Goal: Task Accomplishment & Management: Manage account settings

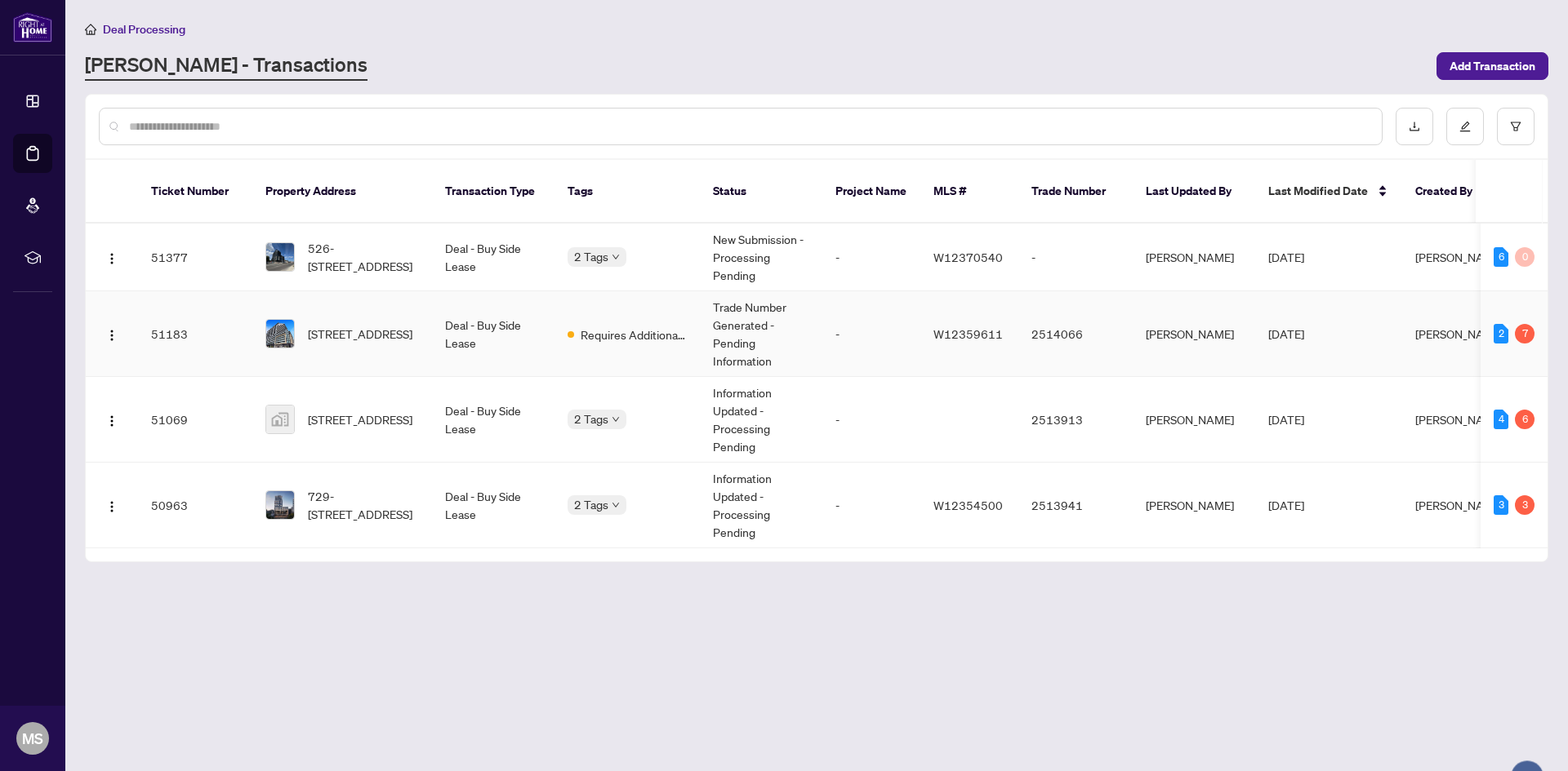
click at [785, 321] on td "Trade Number Generated - Pending Information" at bounding box center [761, 335] width 122 height 86
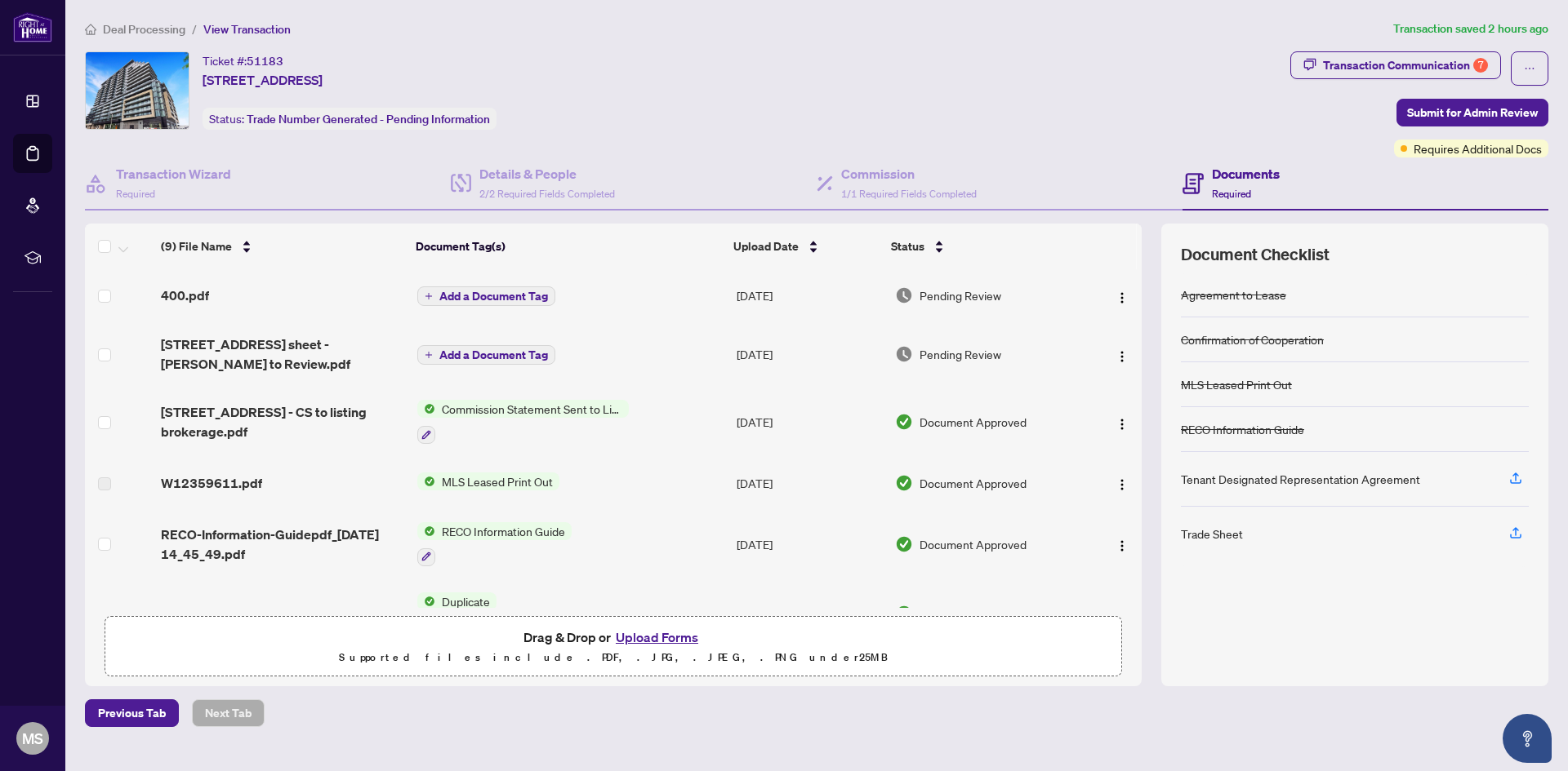
click at [664, 632] on button "Upload Forms" at bounding box center [656, 637] width 92 height 21
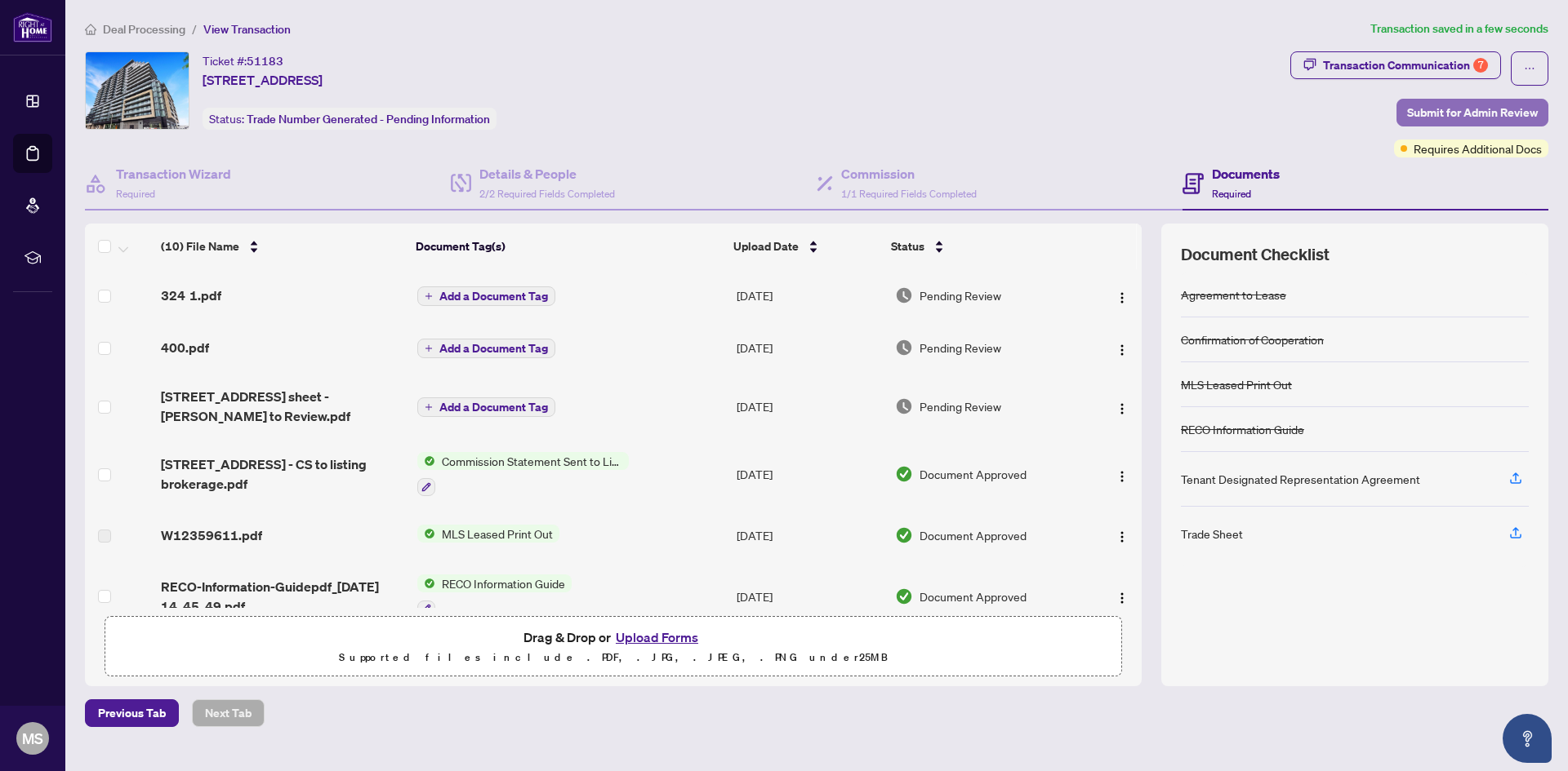
click at [1496, 109] on span "Submit for Admin Review" at bounding box center [1472, 112] width 130 height 26
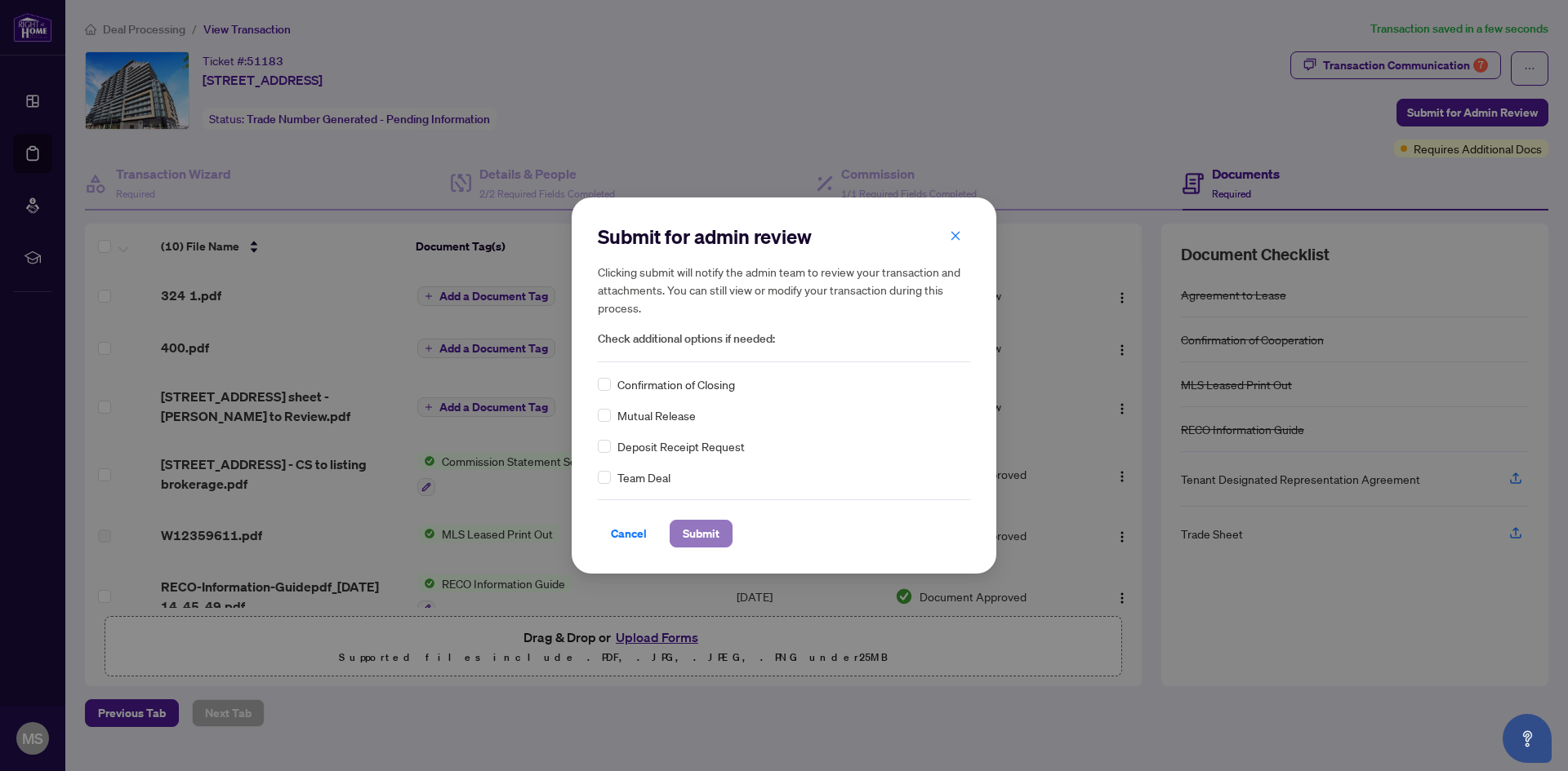
click at [685, 526] on span "Submit" at bounding box center [701, 534] width 37 height 26
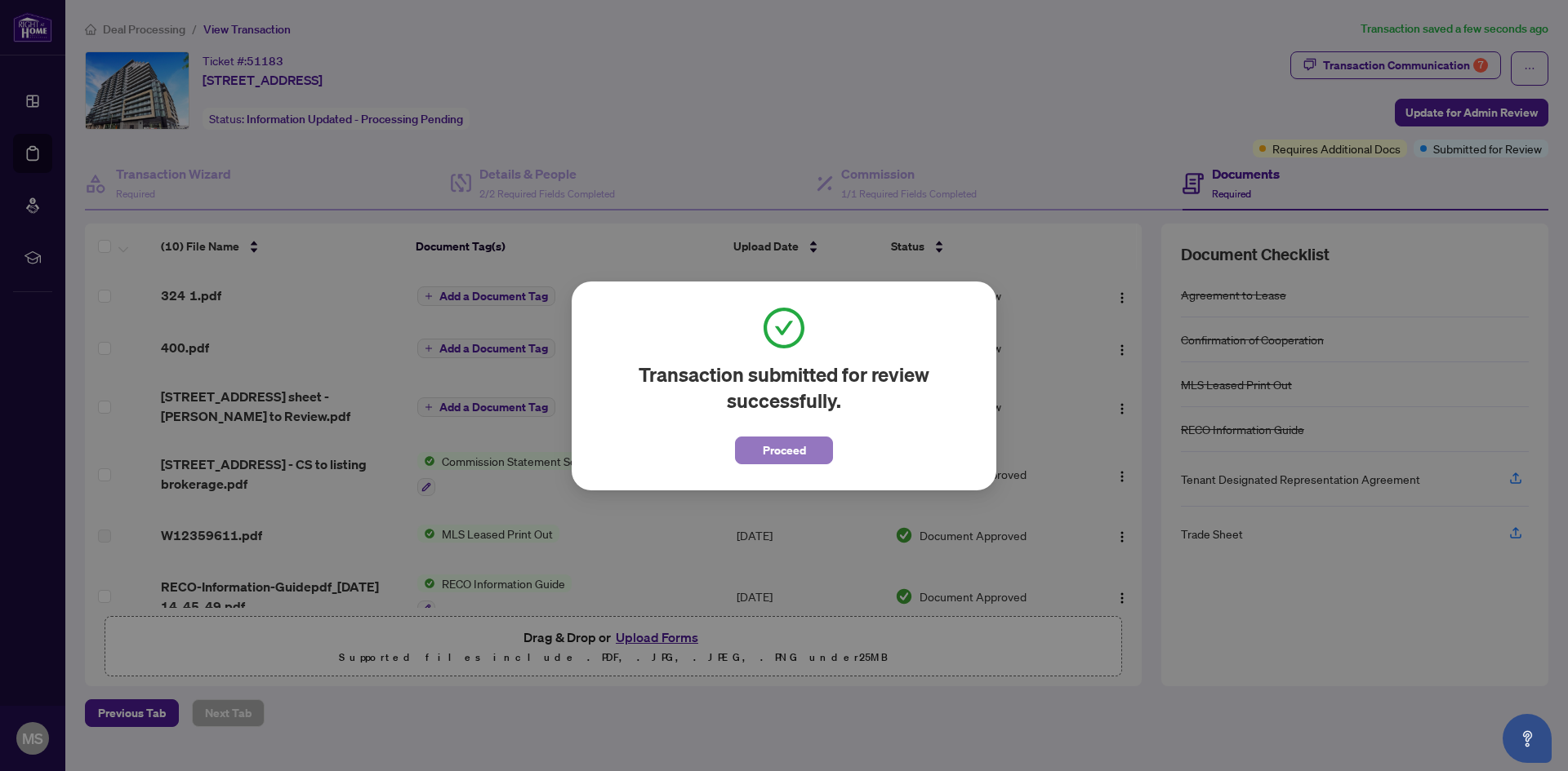
click at [756, 454] on button "Proceed" at bounding box center [784, 450] width 98 height 28
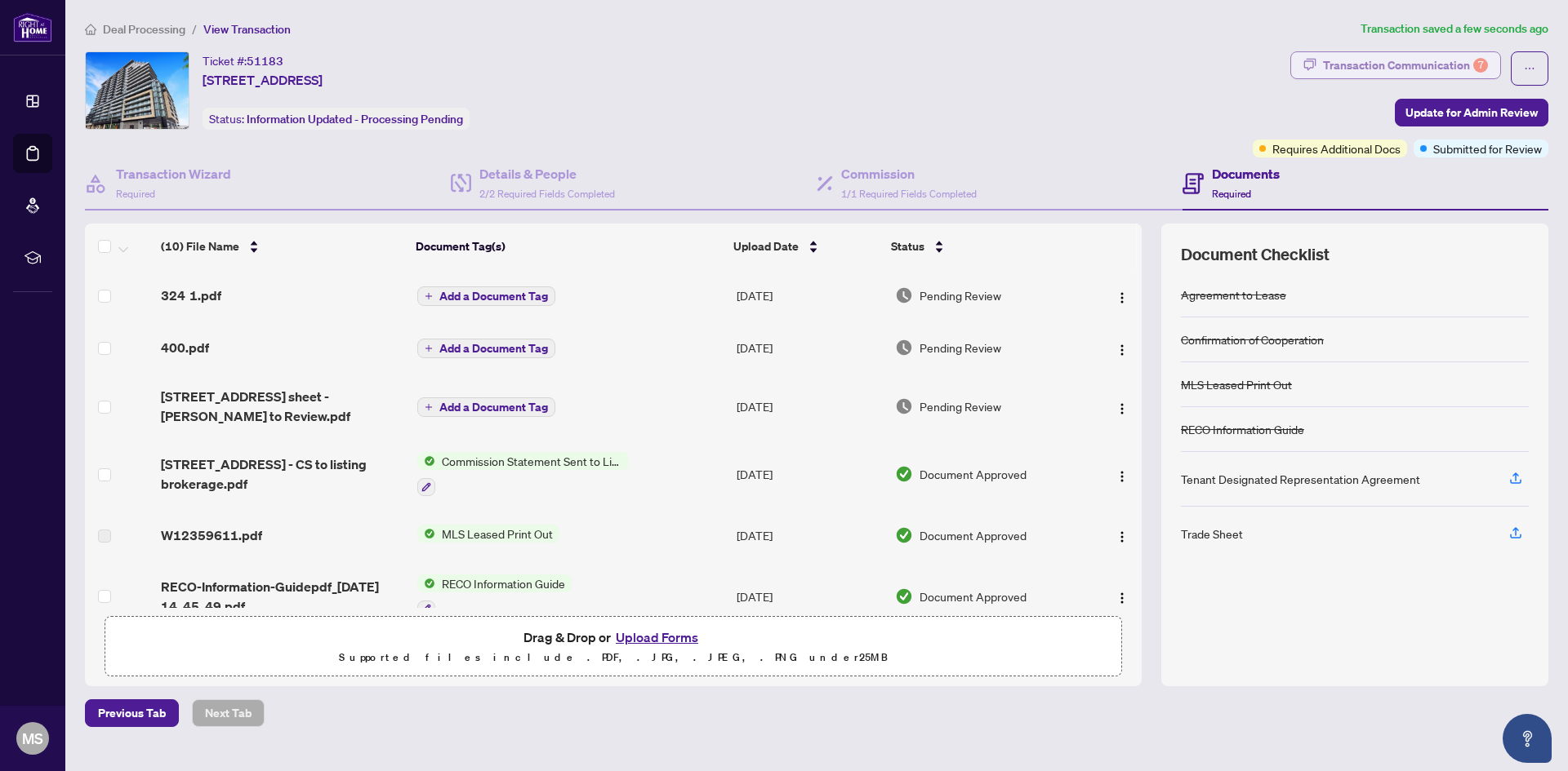
click at [1462, 60] on div "Transaction Communication 7" at bounding box center [1405, 65] width 165 height 26
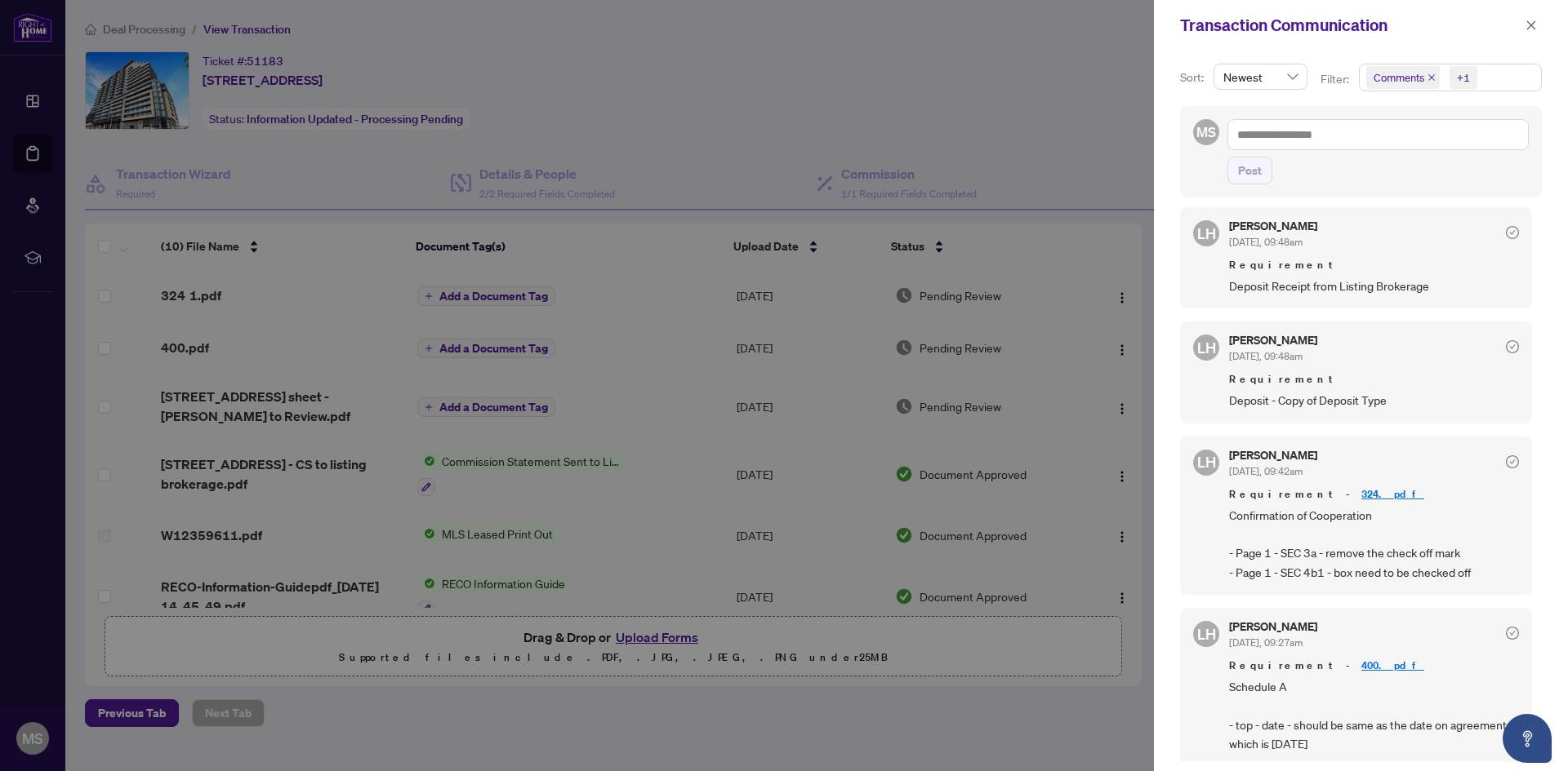
scroll to position [401, 0]
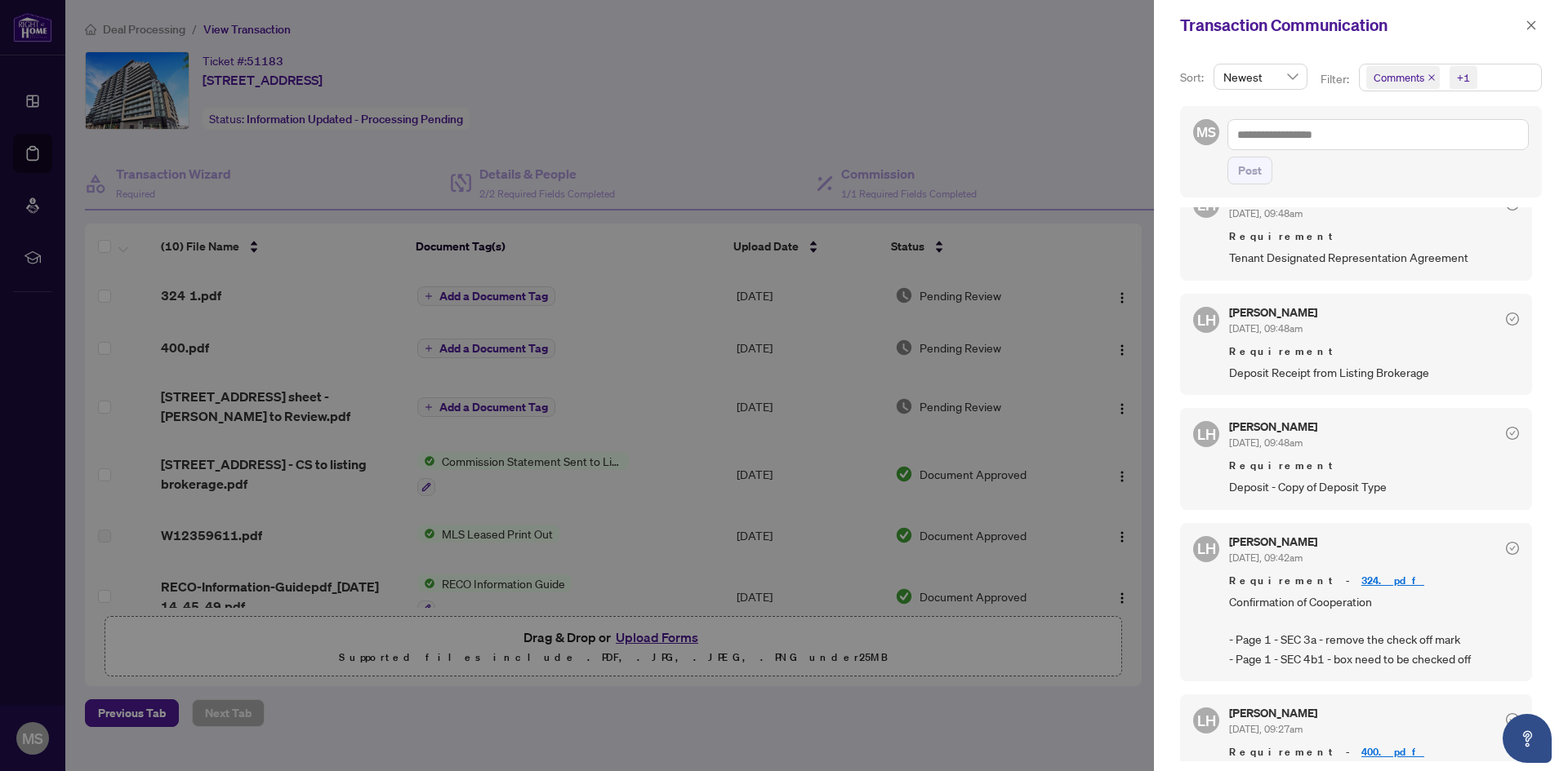
click at [933, 169] on div at bounding box center [784, 386] width 1568 height 771
click at [223, 243] on div at bounding box center [784, 386] width 1568 height 771
click at [1519, 24] on div "Transaction Communication" at bounding box center [1350, 25] width 340 height 24
click at [1530, 19] on span "button" at bounding box center [1531, 25] width 12 height 26
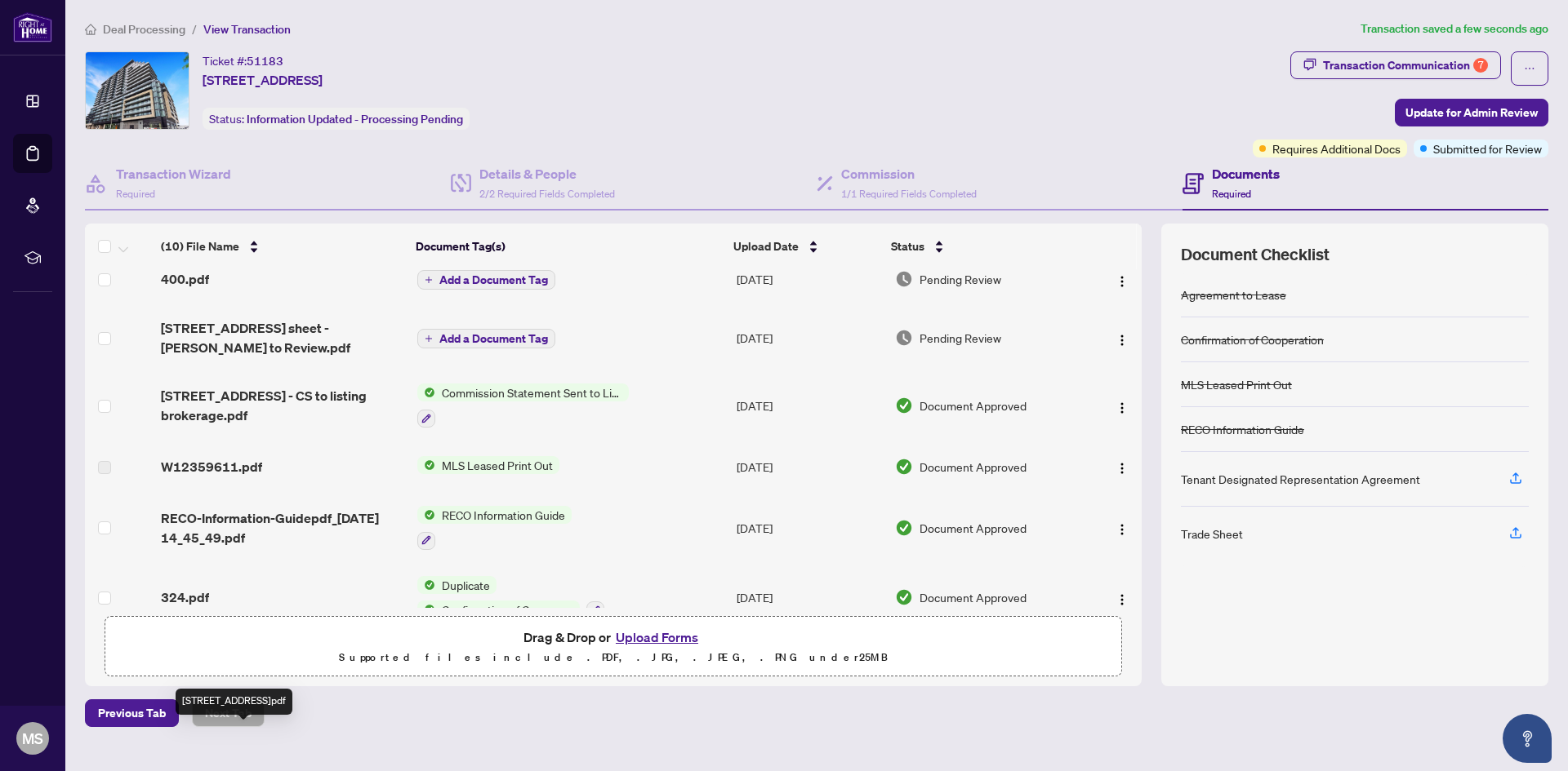
scroll to position [0, 0]
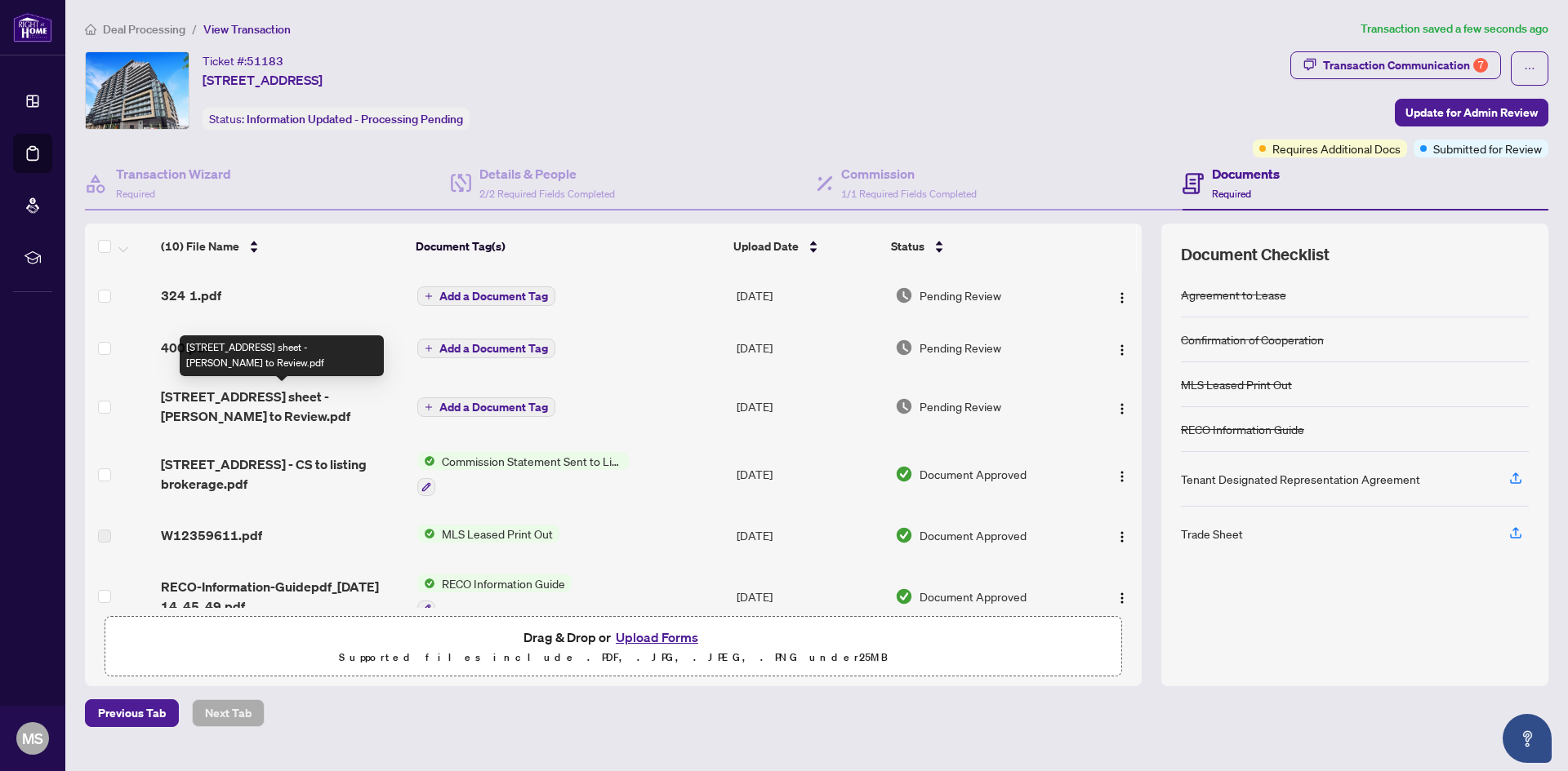
click at [279, 391] on span "[STREET_ADDRESS] sheet - [PERSON_NAME] to Review.pdf" at bounding box center [282, 407] width 243 height 39
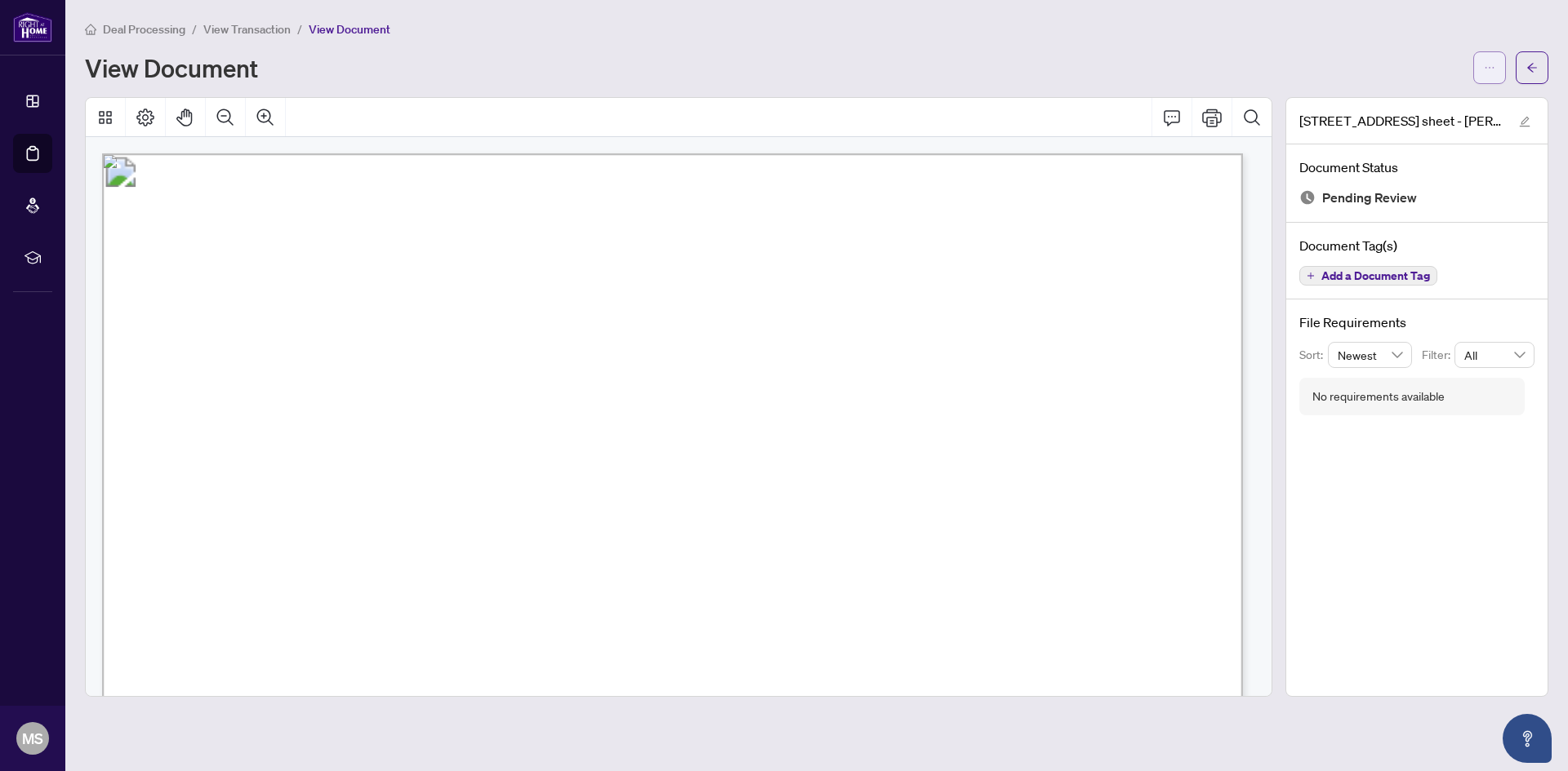
click at [1480, 66] on button "button" at bounding box center [1489, 68] width 33 height 33
click at [1424, 104] on span "Download" at bounding box center [1430, 103] width 124 height 18
click at [287, 30] on span "View Transaction" at bounding box center [247, 29] width 88 height 14
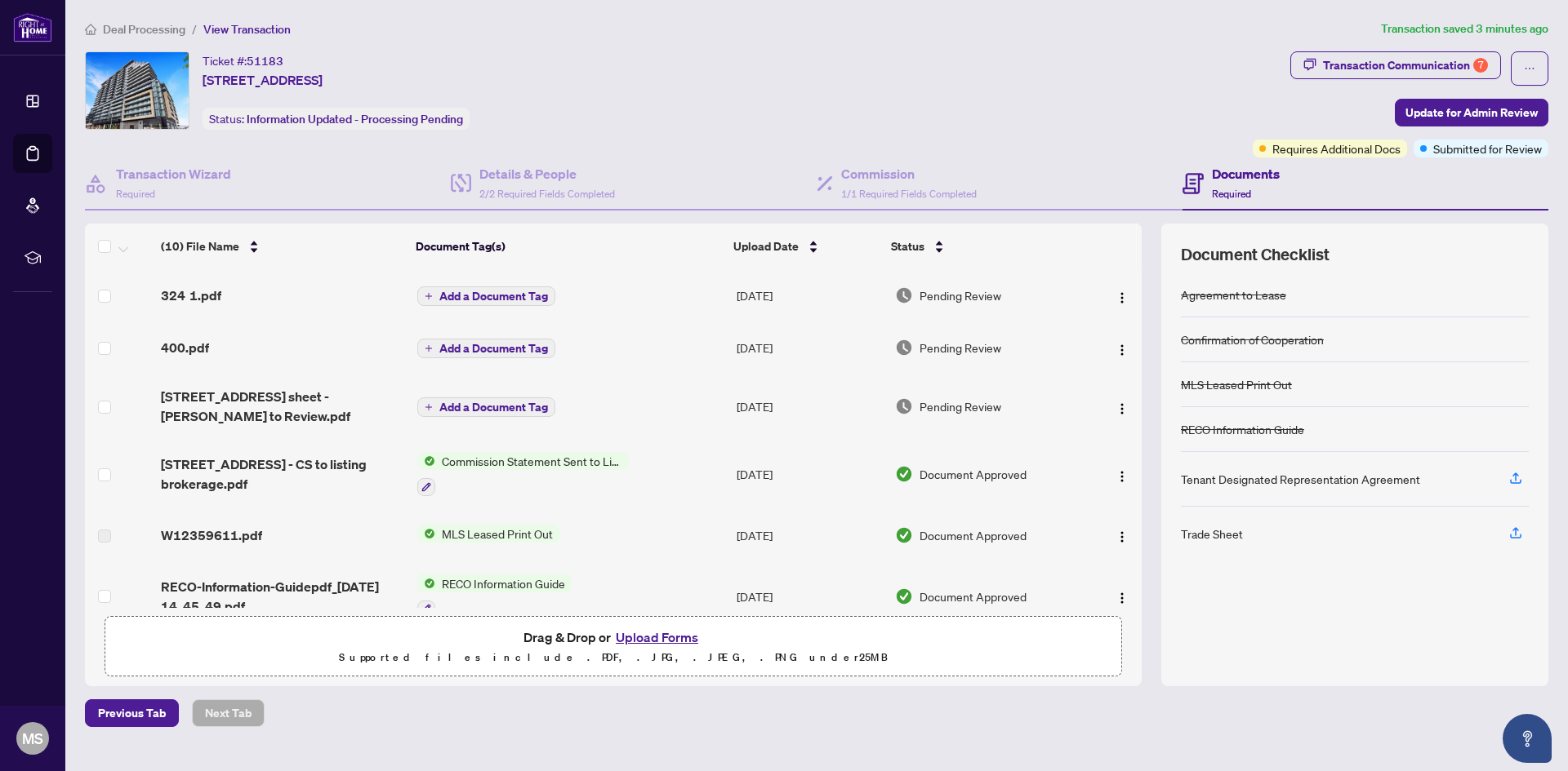
click at [496, 411] on span "Add a Document Tag" at bounding box center [494, 407] width 109 height 12
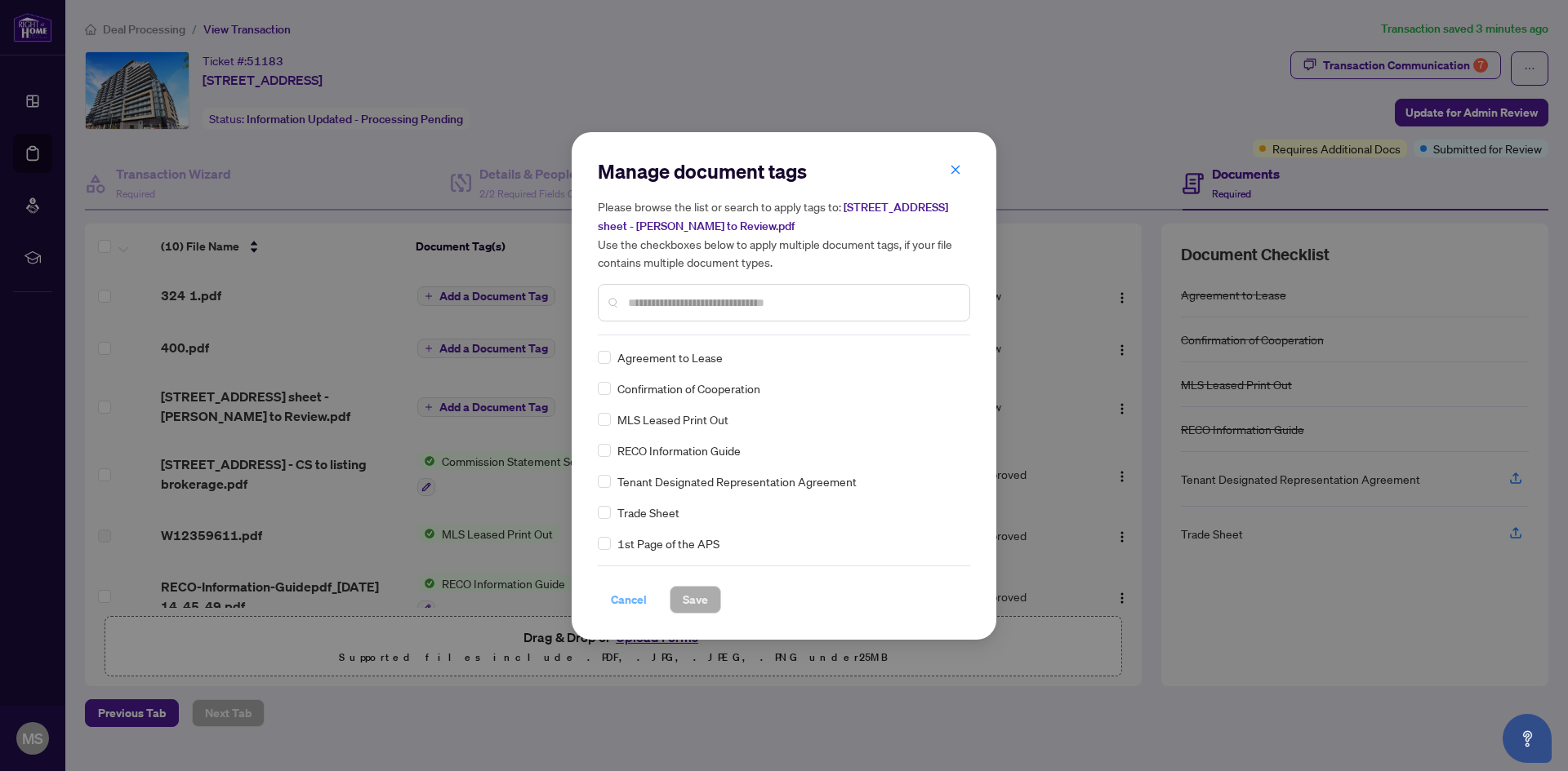
click at [621, 605] on span "Cancel" at bounding box center [629, 600] width 36 height 26
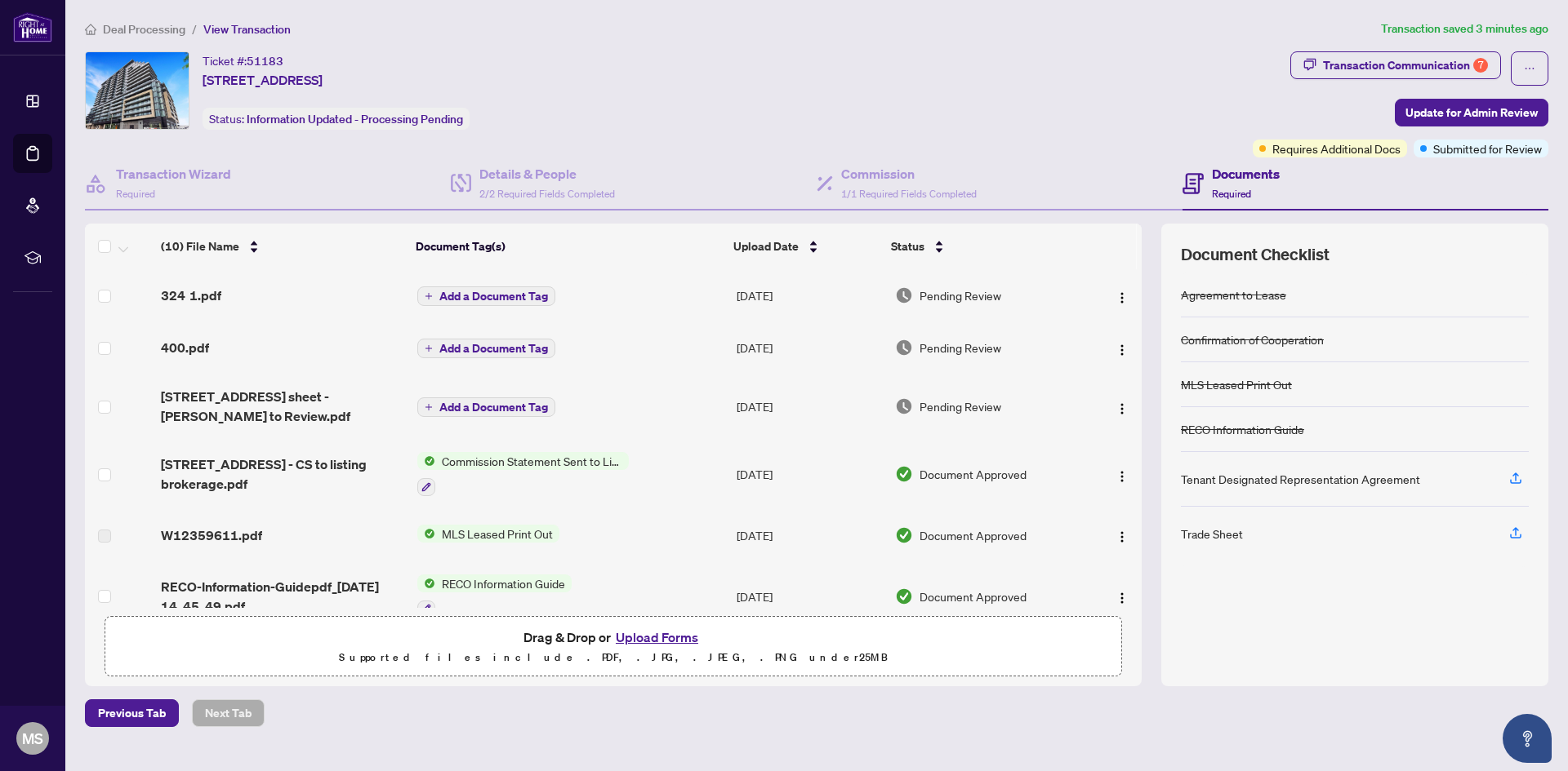
click at [633, 627] on button "Upload Forms" at bounding box center [656, 637] width 92 height 21
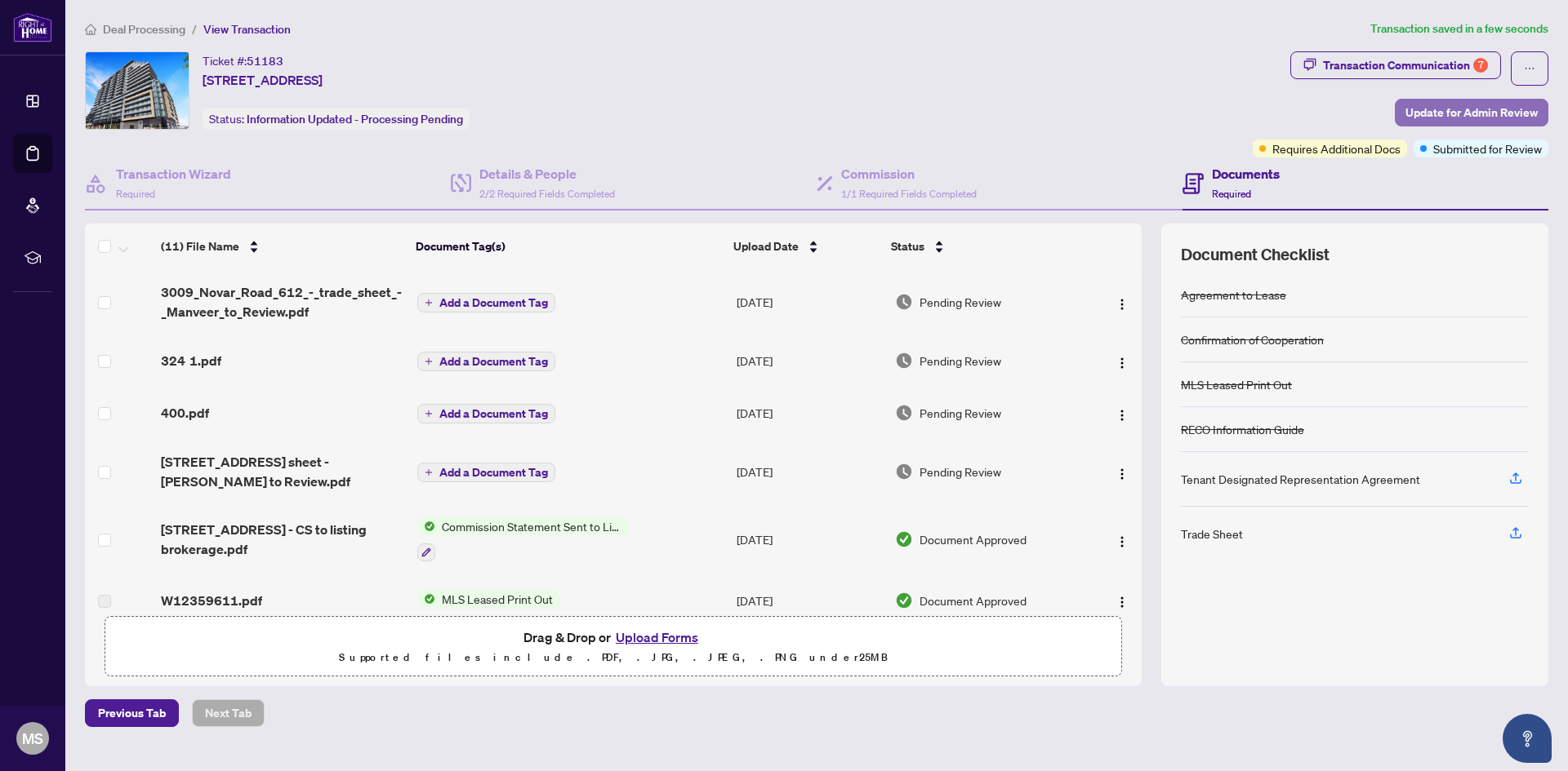
click at [1464, 103] on span "Update for Admin Review" at bounding box center [1472, 112] width 132 height 26
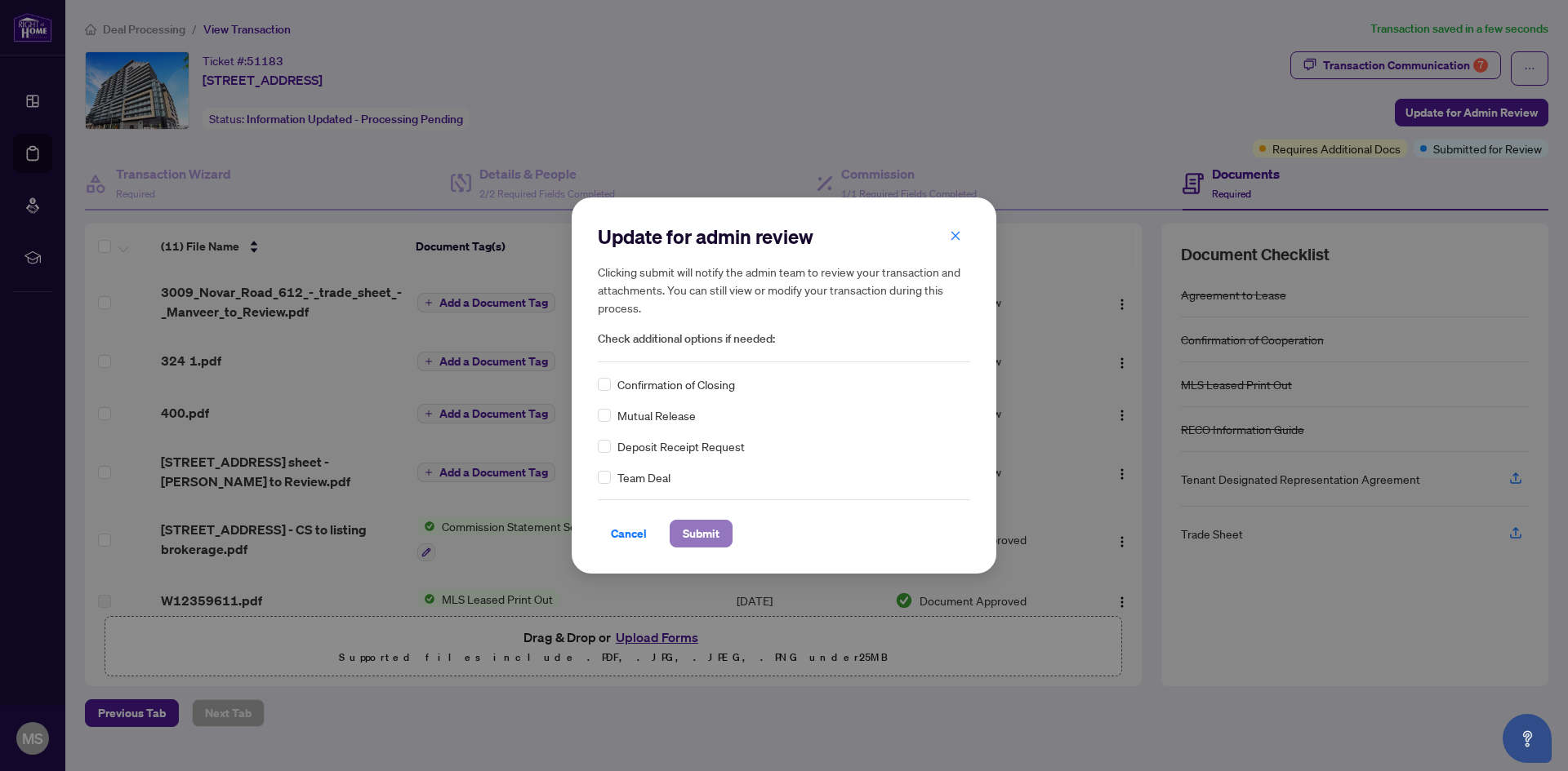
click at [690, 533] on span "Submit" at bounding box center [701, 534] width 37 height 26
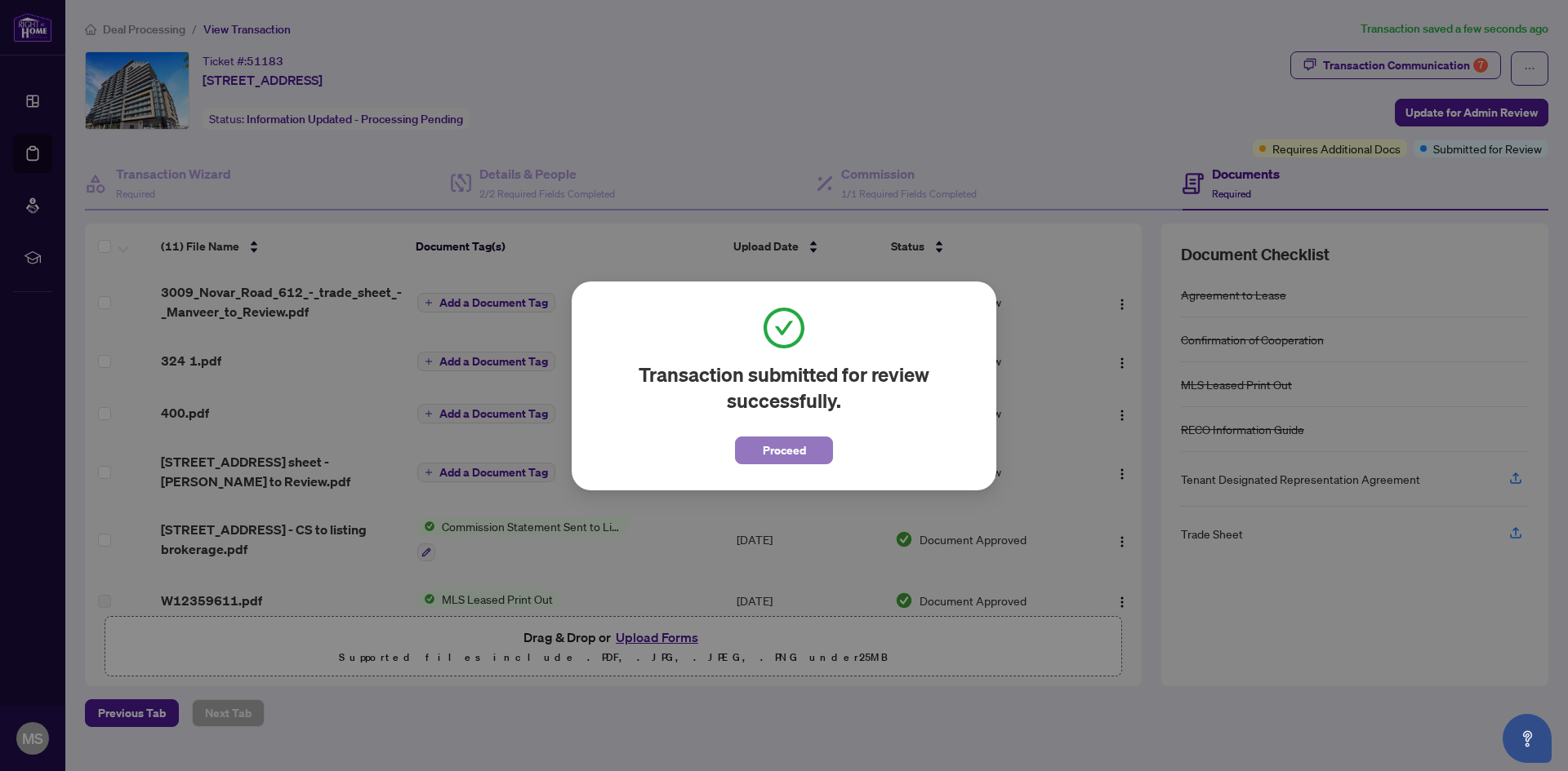
click at [812, 449] on button "Proceed" at bounding box center [784, 450] width 98 height 28
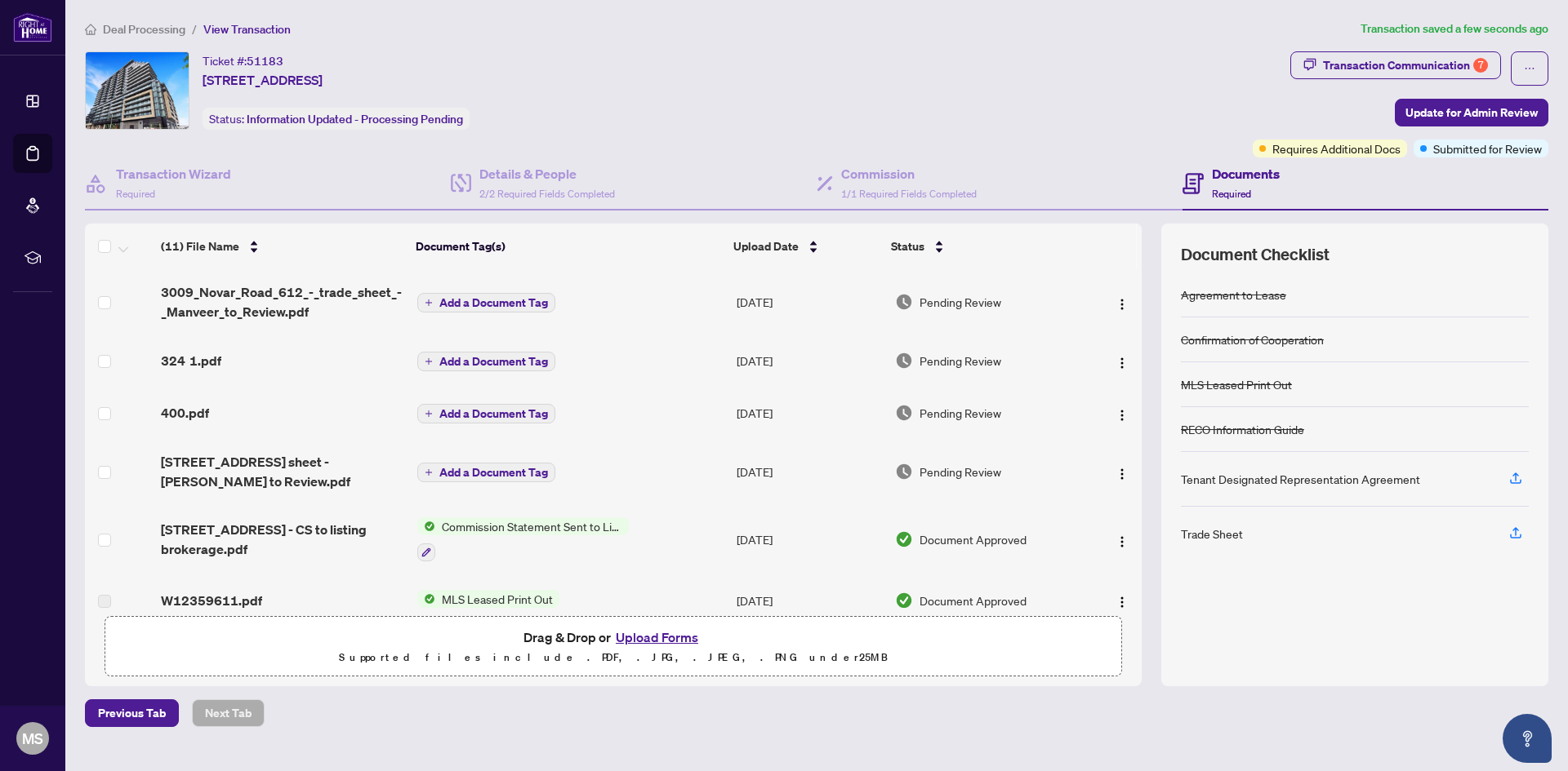
click at [175, 32] on span "Deal Processing" at bounding box center [144, 29] width 82 height 14
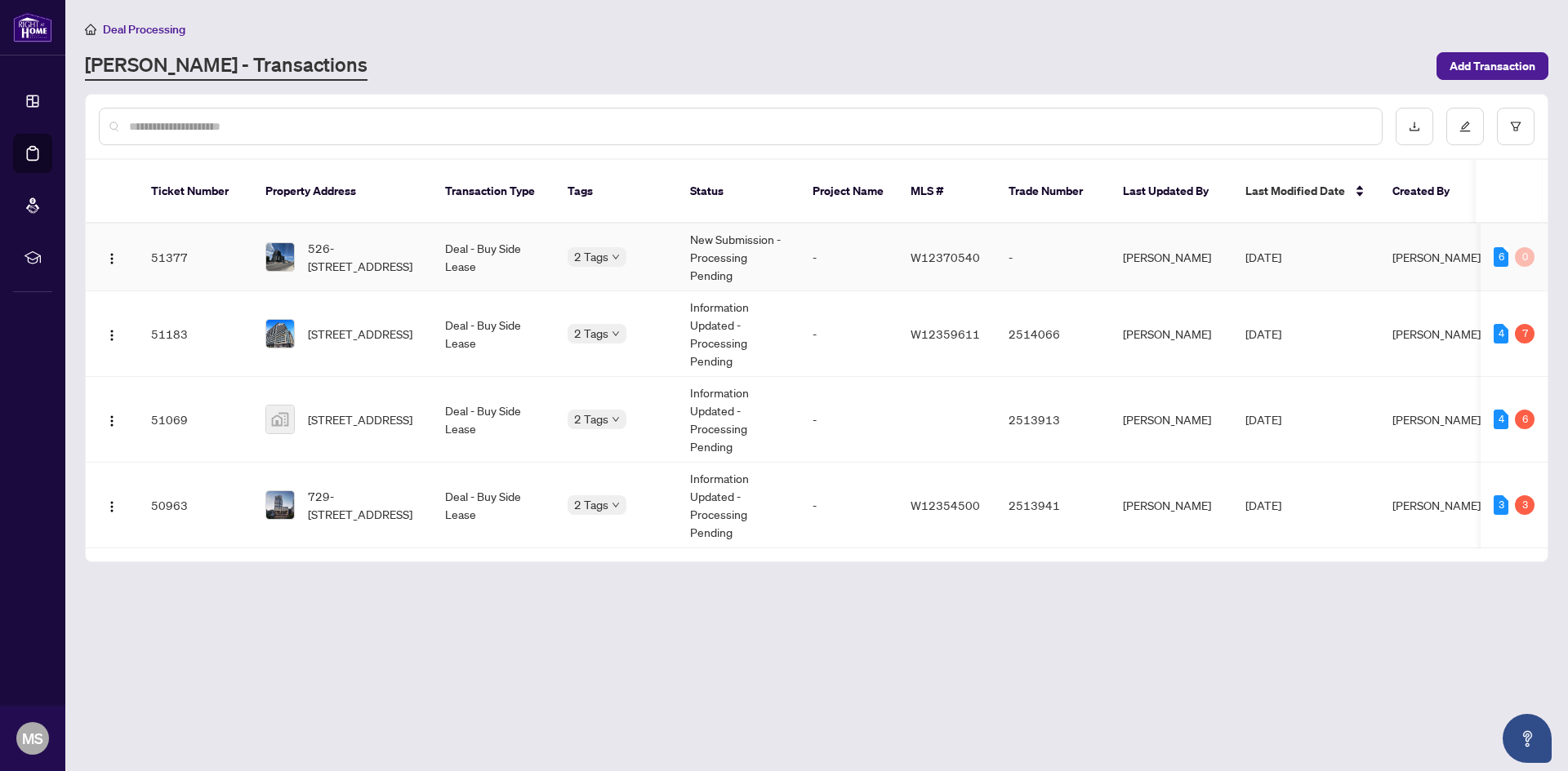
click at [488, 230] on td "Deal - Buy Side Lease" at bounding box center [493, 258] width 122 height 68
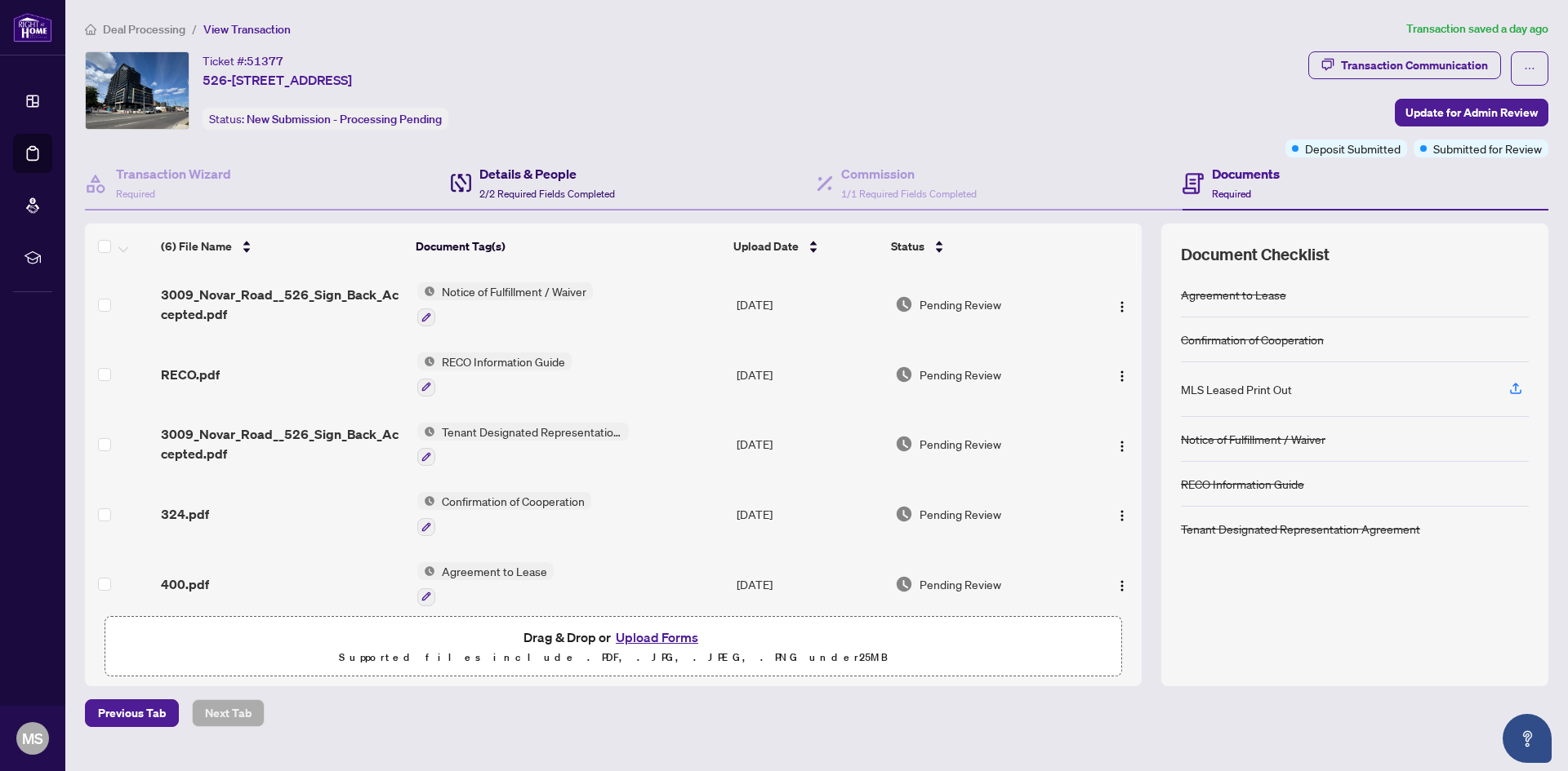
click at [555, 187] on div "Details & People 2/2 Required Fields Completed" at bounding box center [547, 183] width 136 height 38
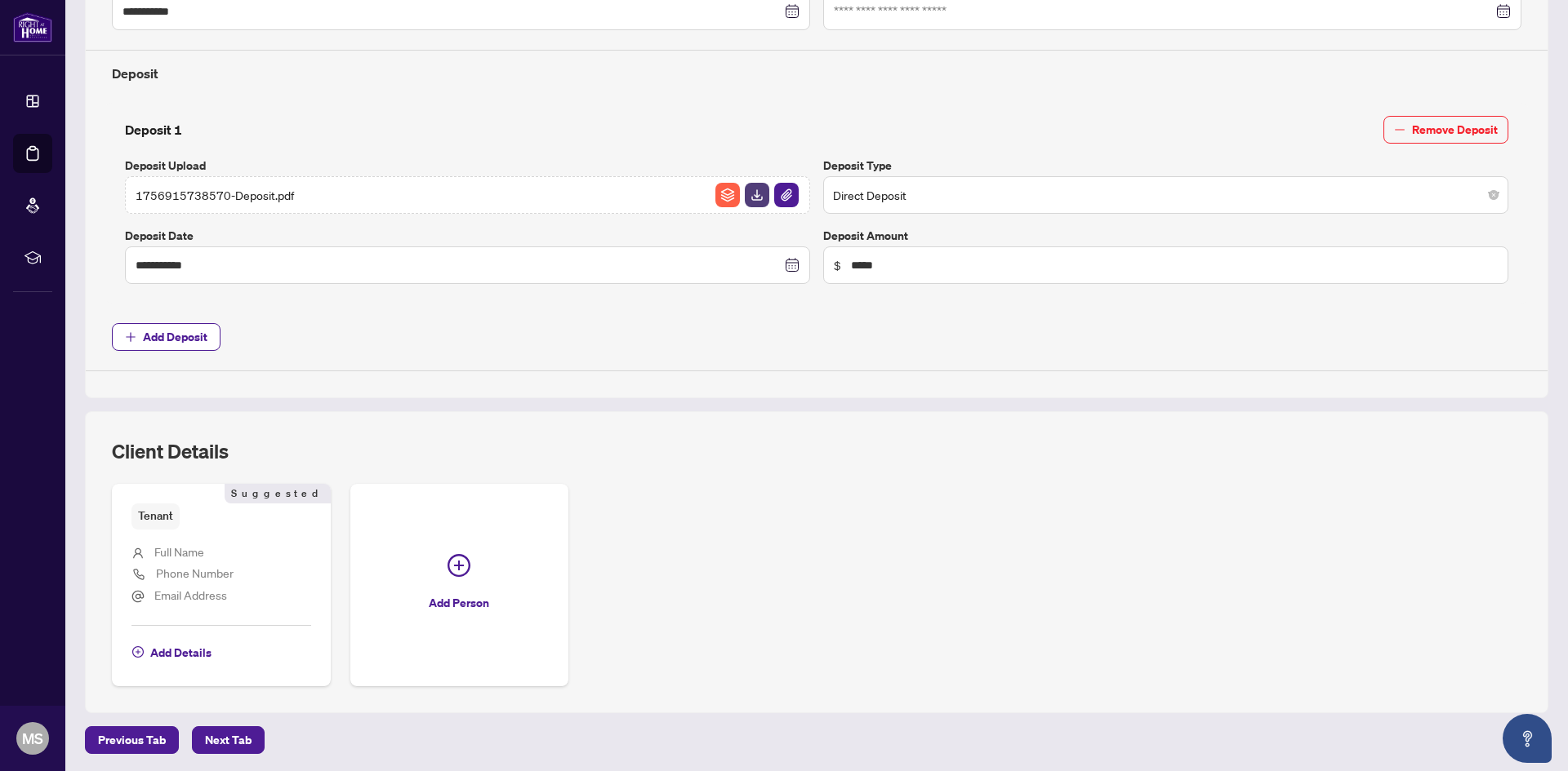
scroll to position [555, 0]
click at [178, 335] on span "Add Deposit" at bounding box center [175, 335] width 64 height 26
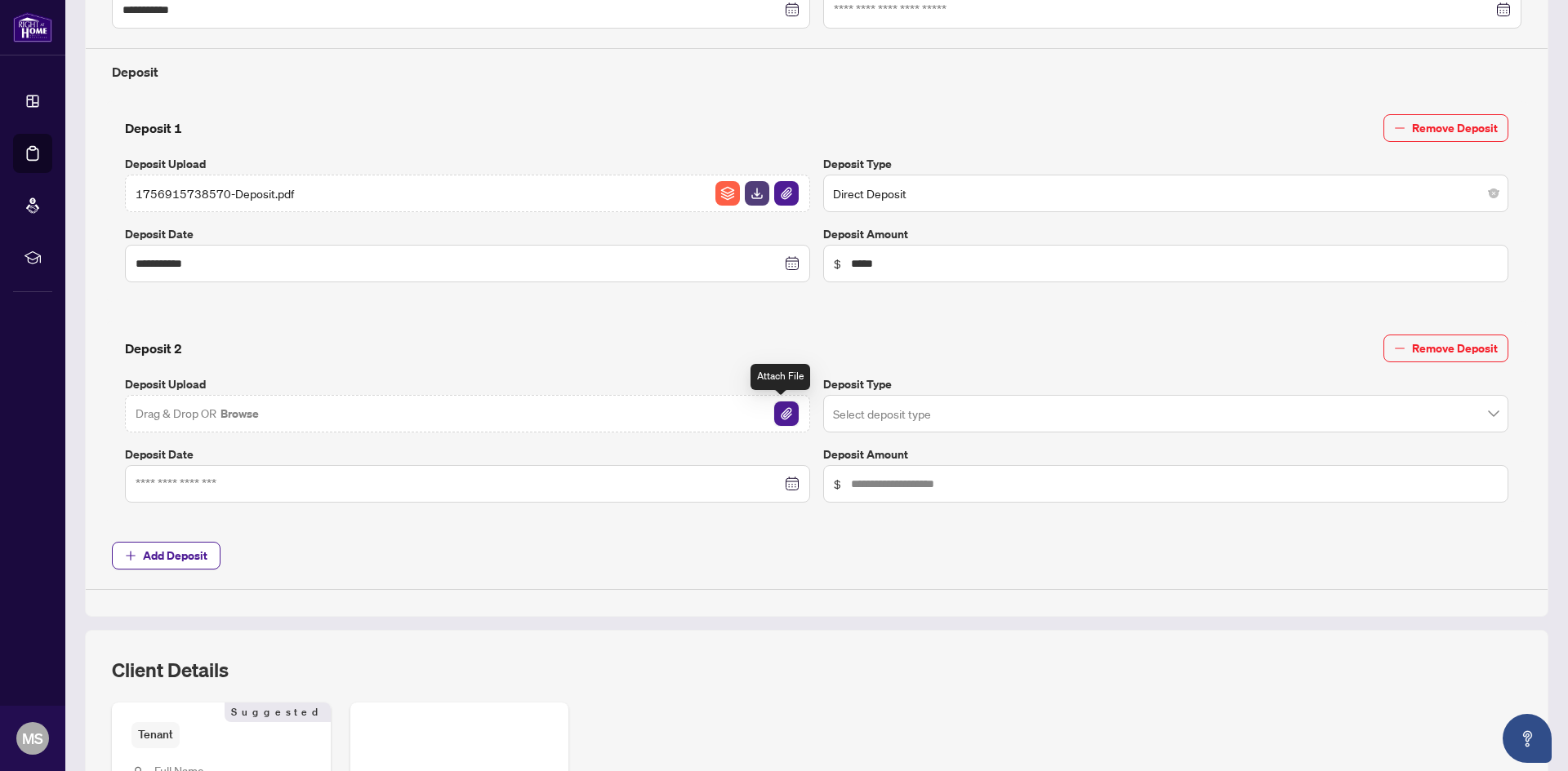
click at [780, 410] on img "button" at bounding box center [786, 413] width 24 height 24
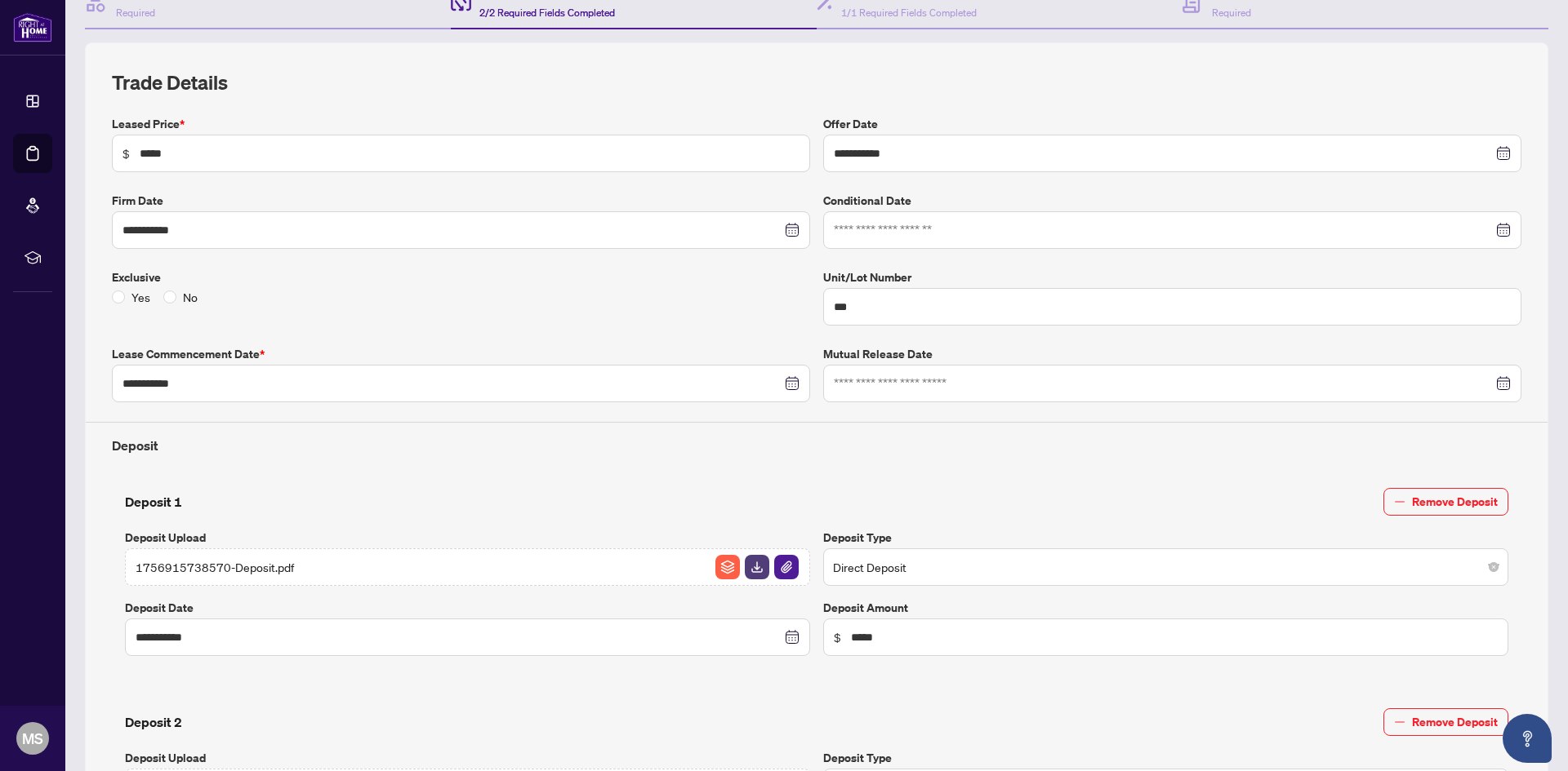
scroll to position [0, 0]
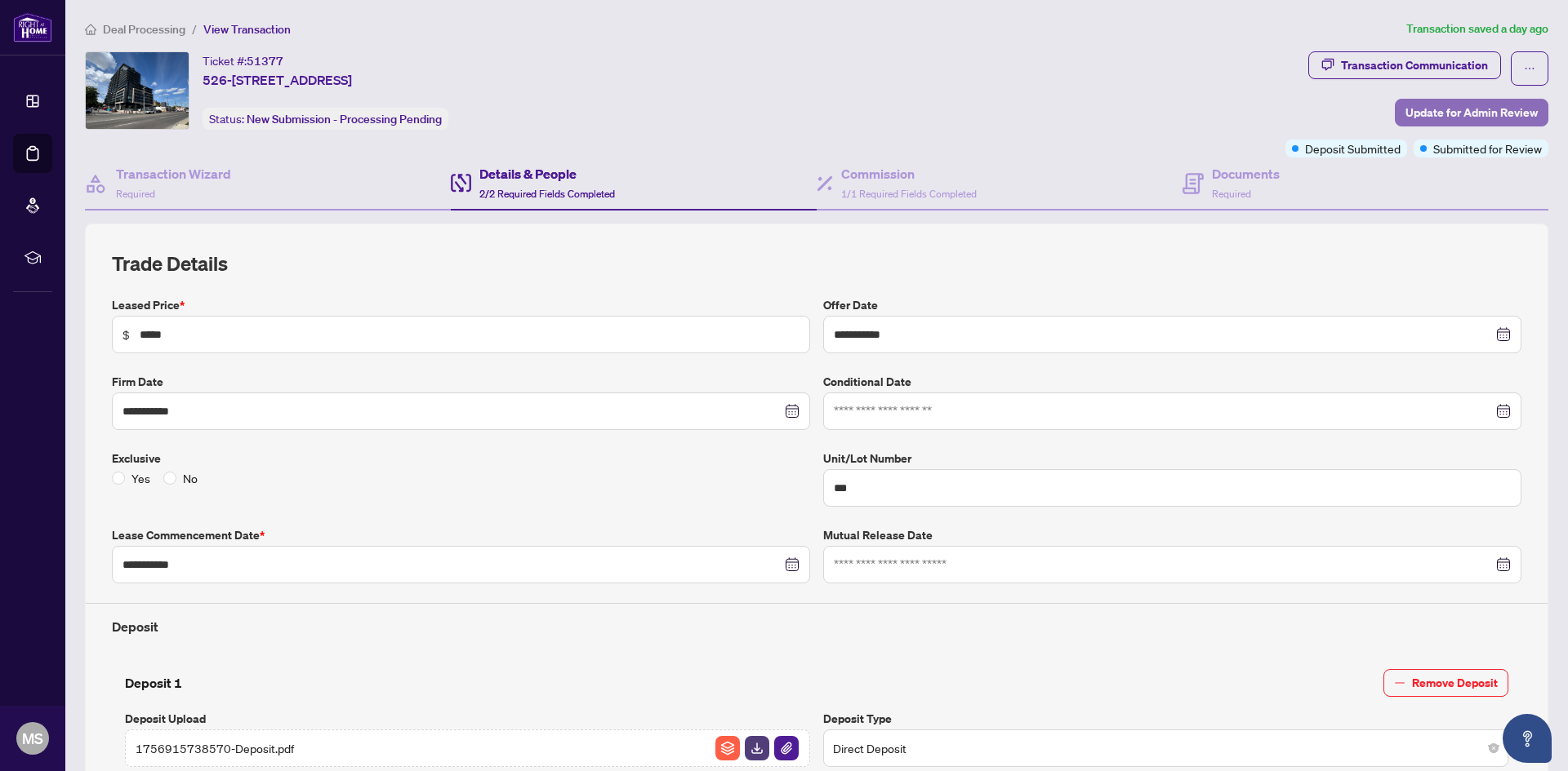
click at [1468, 107] on span "Update for Admin Review" at bounding box center [1472, 112] width 132 height 26
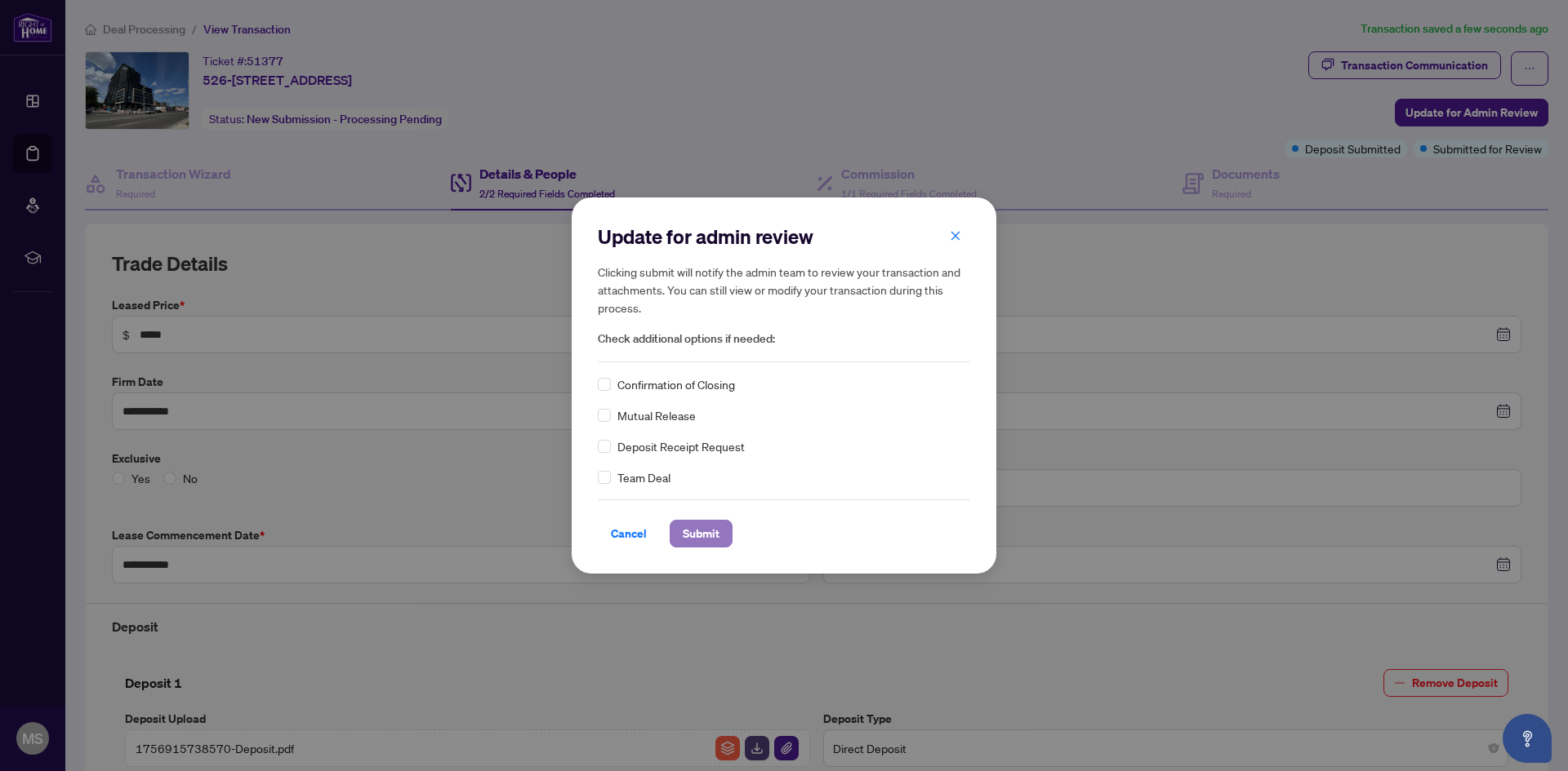
click at [713, 531] on span "Submit" at bounding box center [701, 534] width 37 height 26
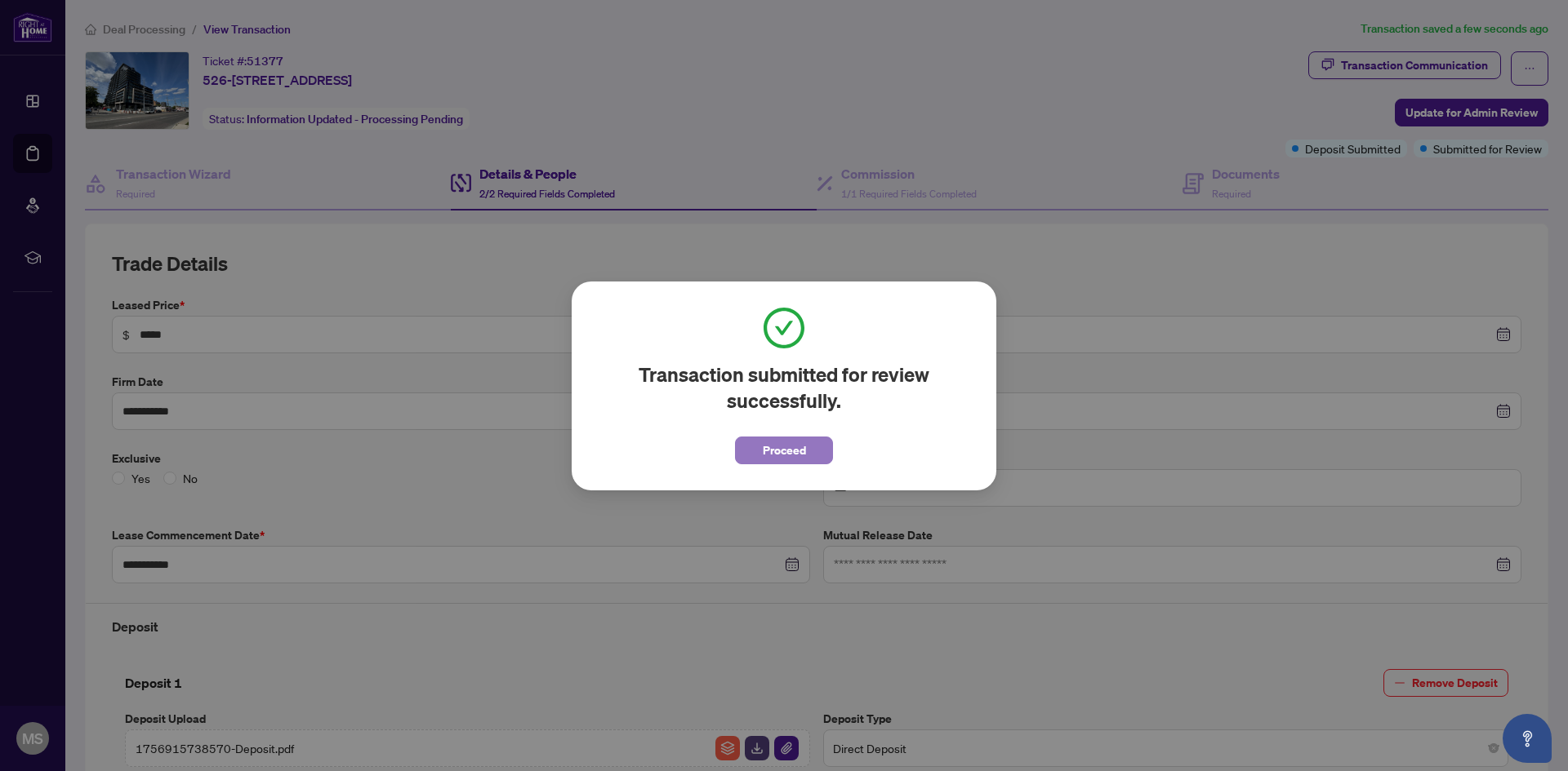
click at [780, 459] on span "Proceed" at bounding box center [784, 450] width 43 height 26
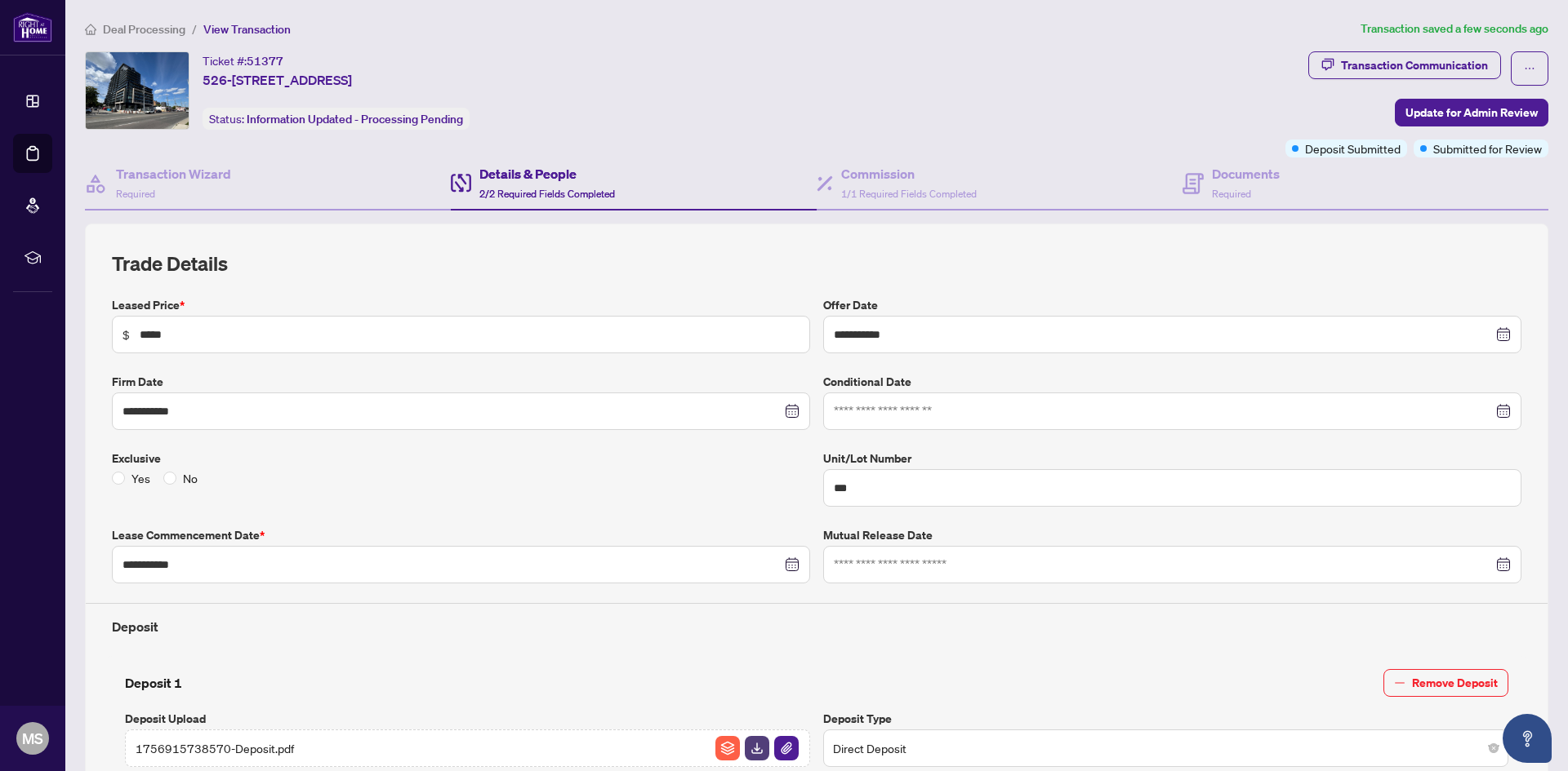
click at [232, 24] on span "View Transaction" at bounding box center [247, 29] width 88 height 14
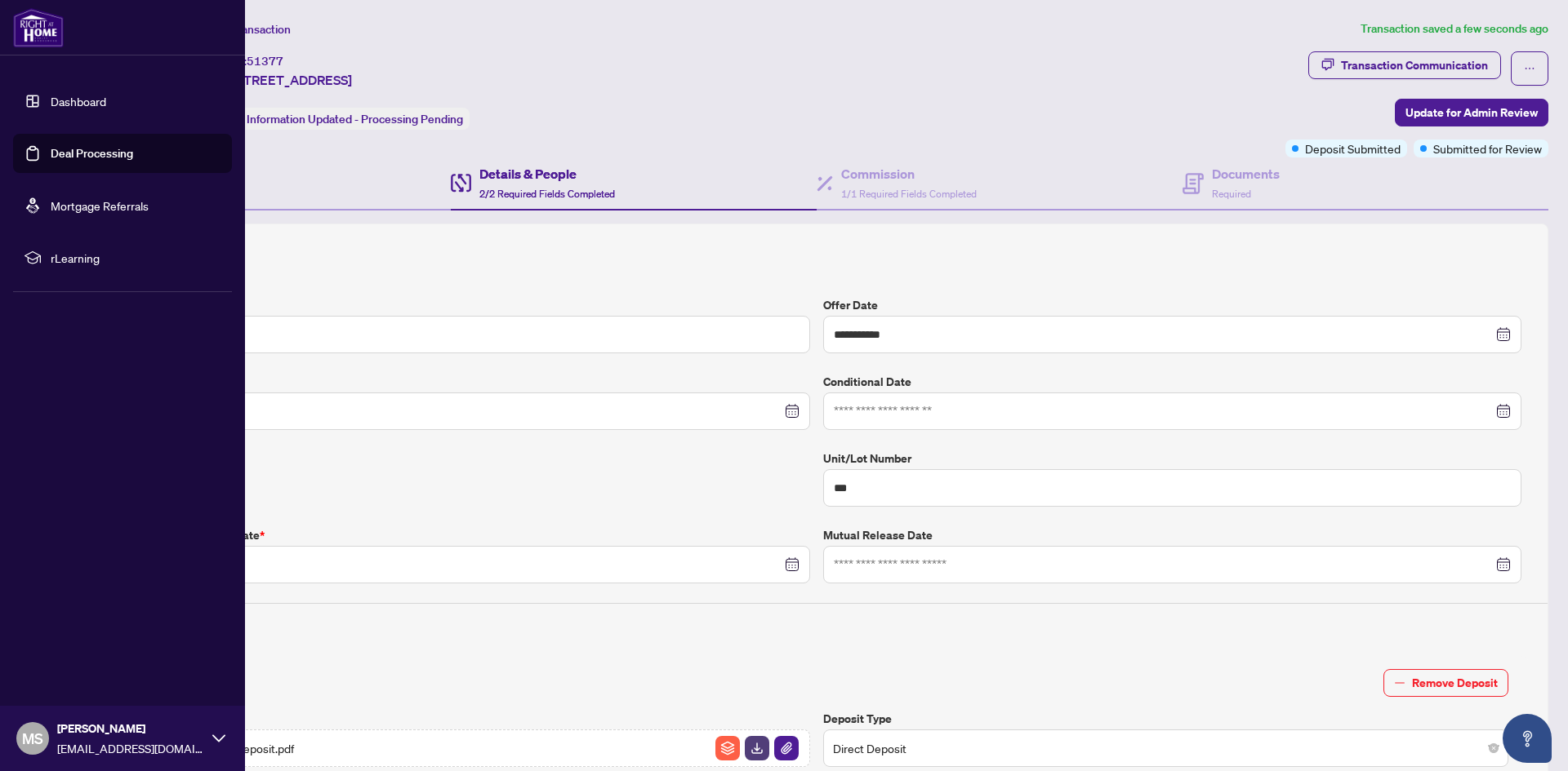
click at [106, 96] on link "Dashboard" at bounding box center [79, 101] width 55 height 14
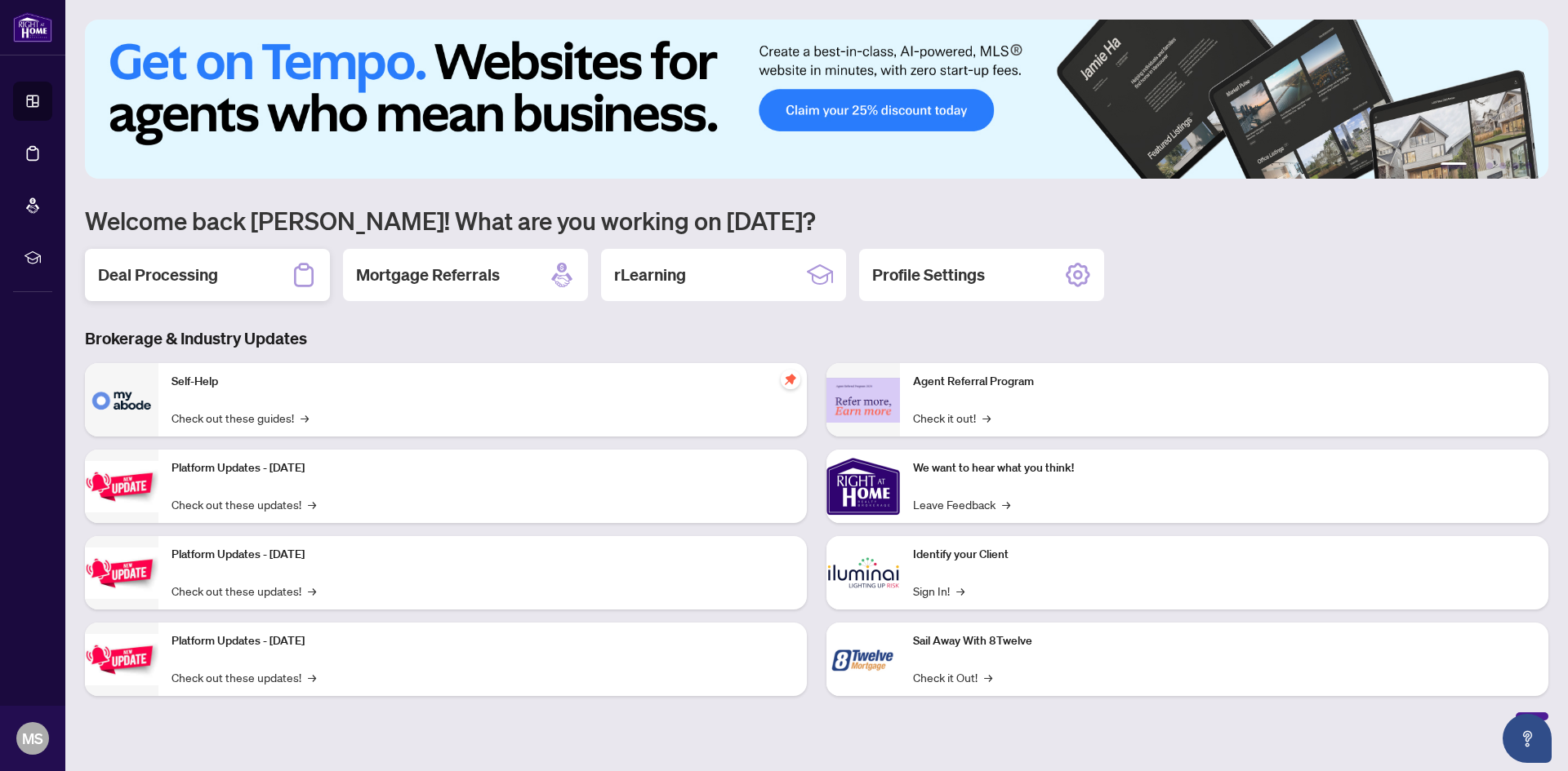
click at [213, 265] on h2 "Deal Processing" at bounding box center [158, 275] width 120 height 23
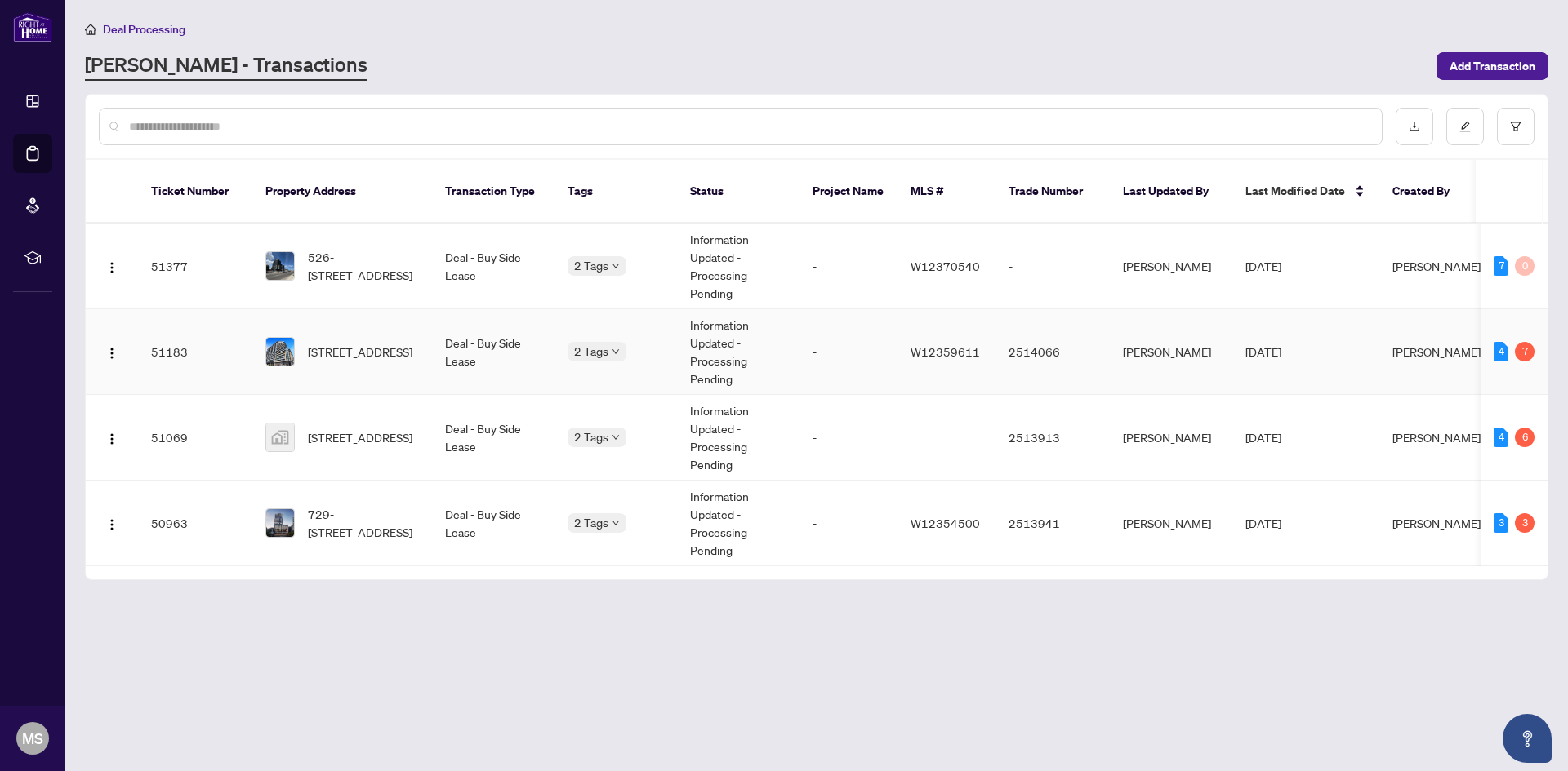
click at [225, 320] on td "51183" at bounding box center [196, 352] width 114 height 86
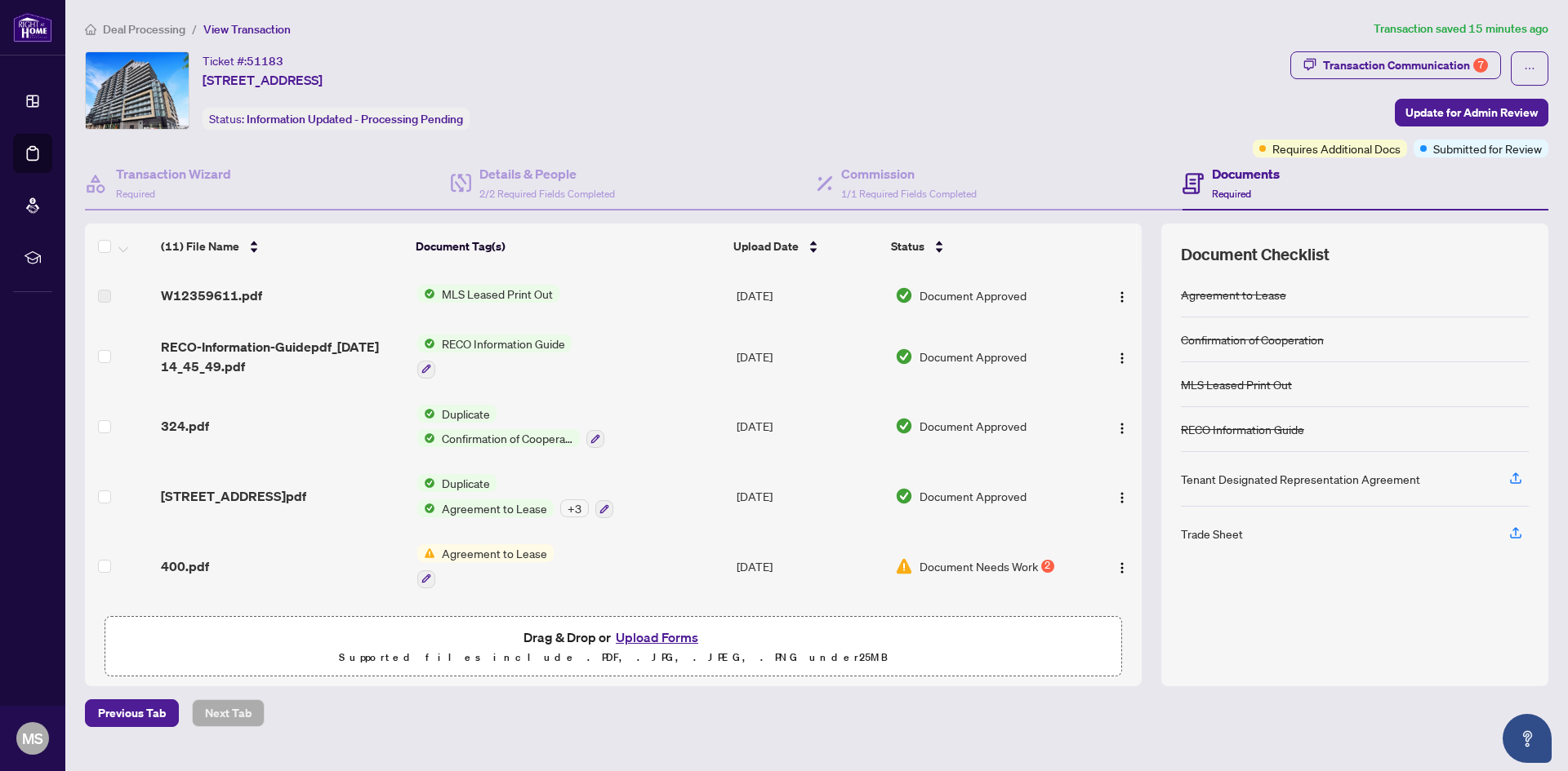
scroll to position [372, 0]
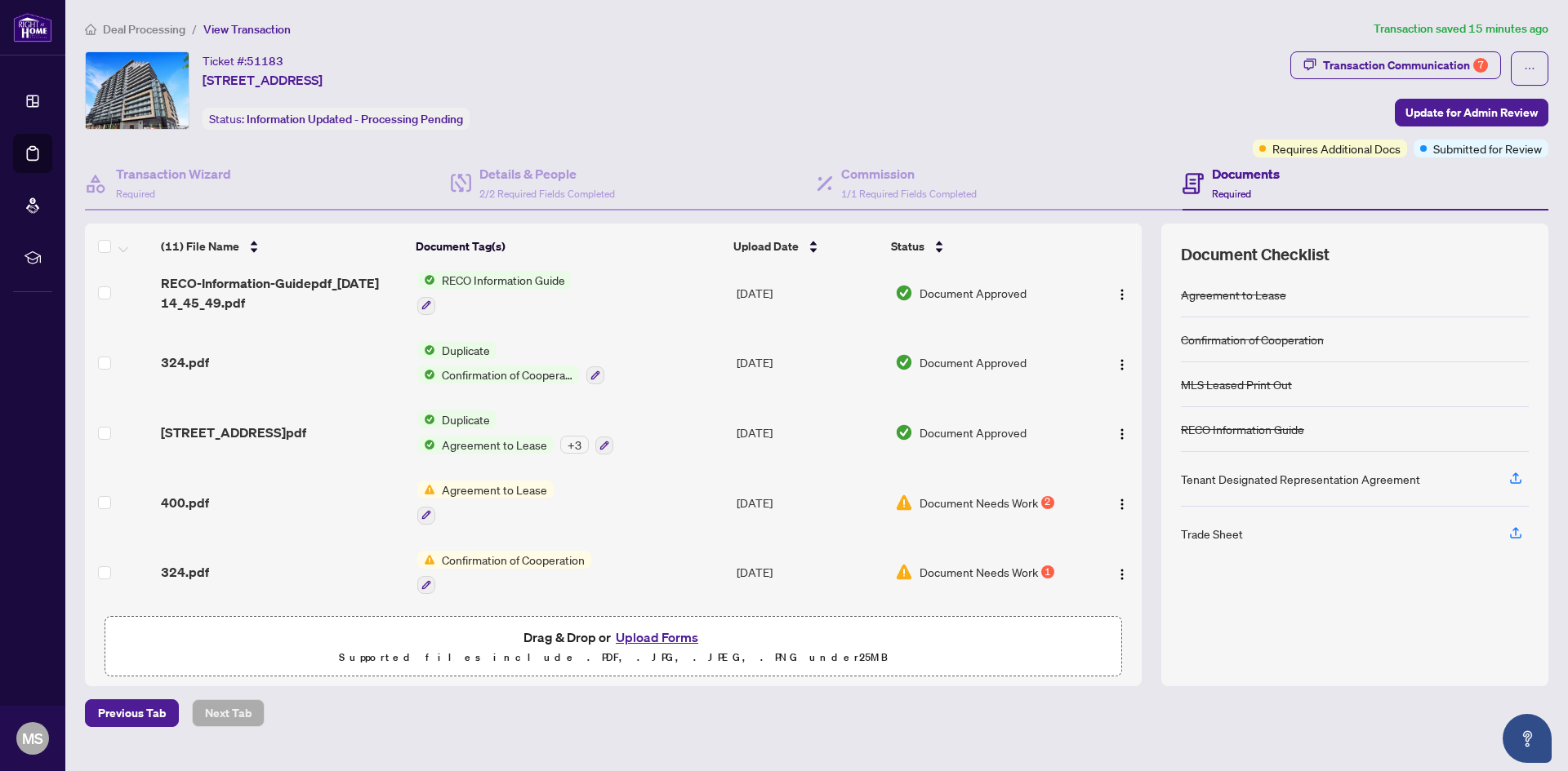
click at [665, 632] on button "Upload Forms" at bounding box center [656, 637] width 92 height 21
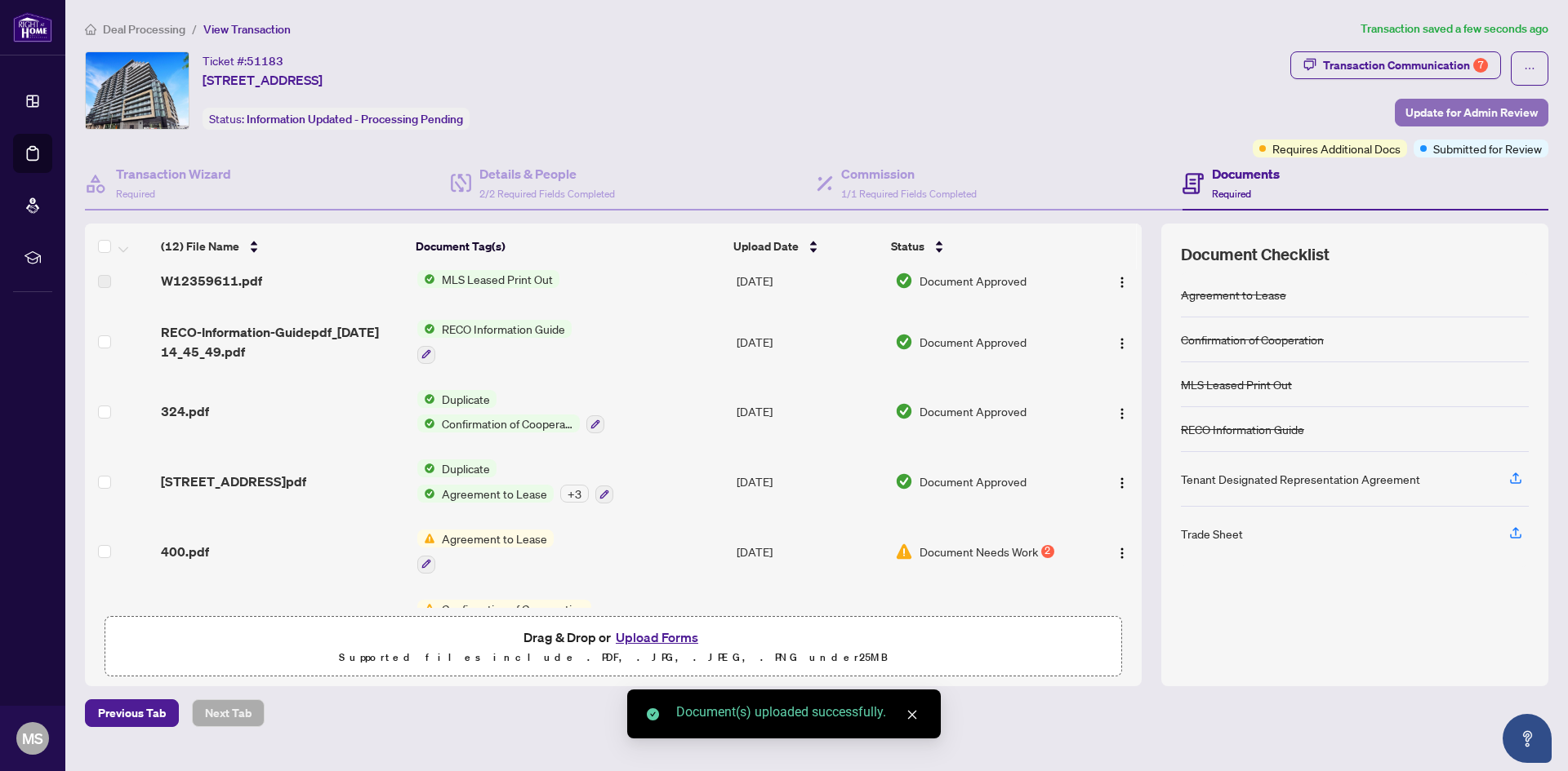
click at [1474, 107] on span "Update for Admin Review" at bounding box center [1472, 112] width 132 height 26
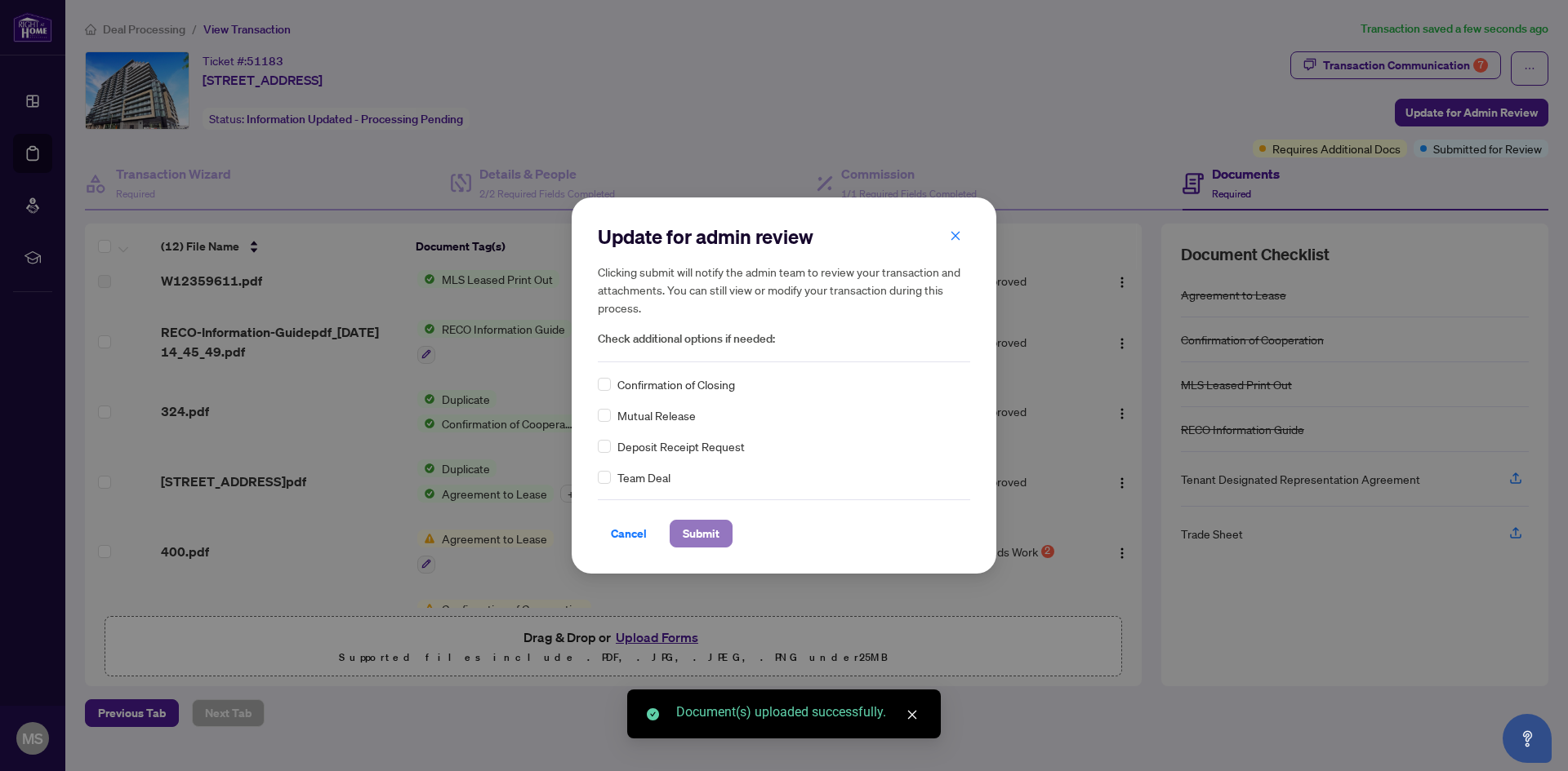
click at [696, 521] on span "Submit" at bounding box center [701, 534] width 37 height 26
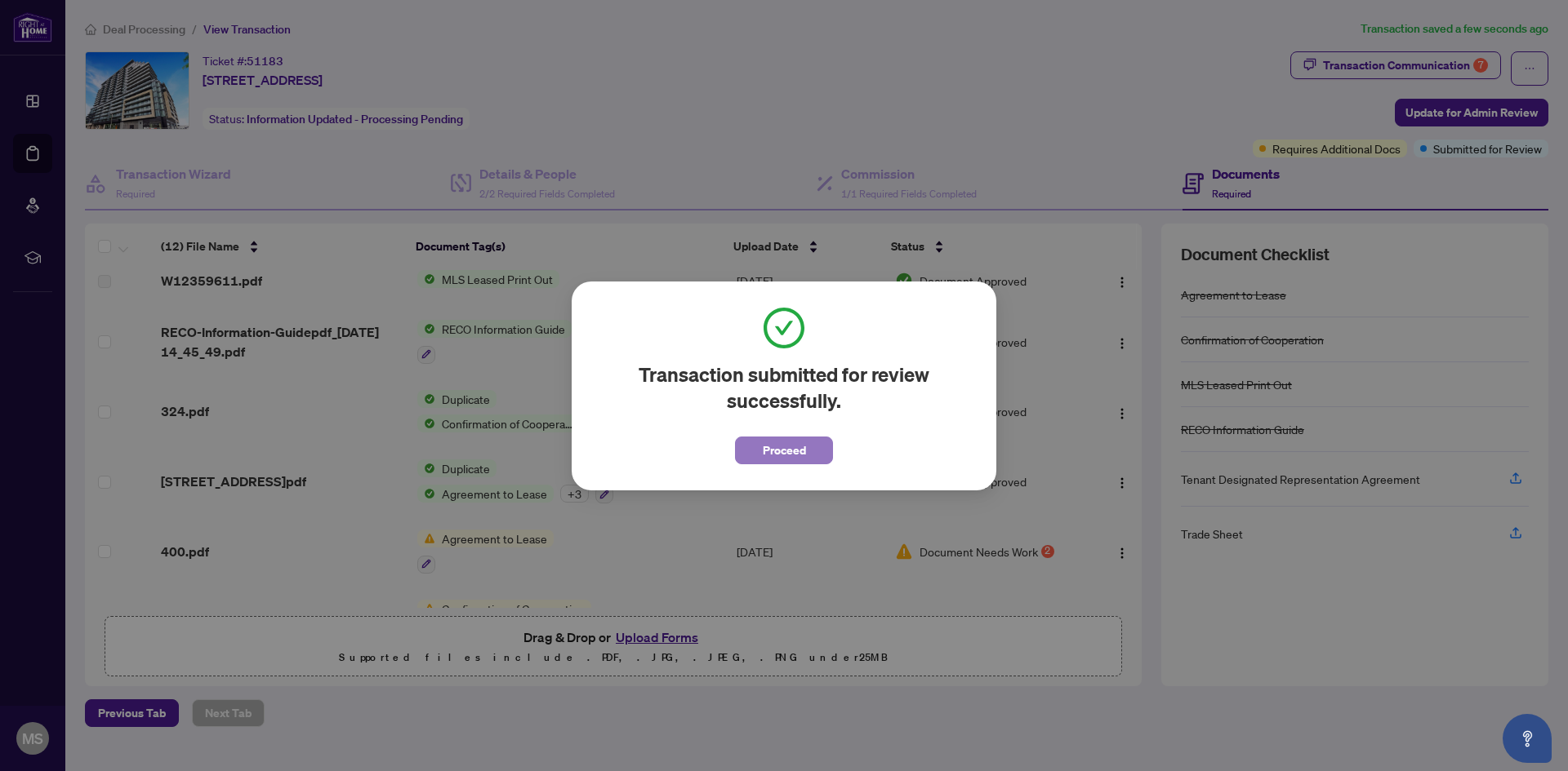
click at [759, 452] on button "Proceed" at bounding box center [784, 450] width 98 height 28
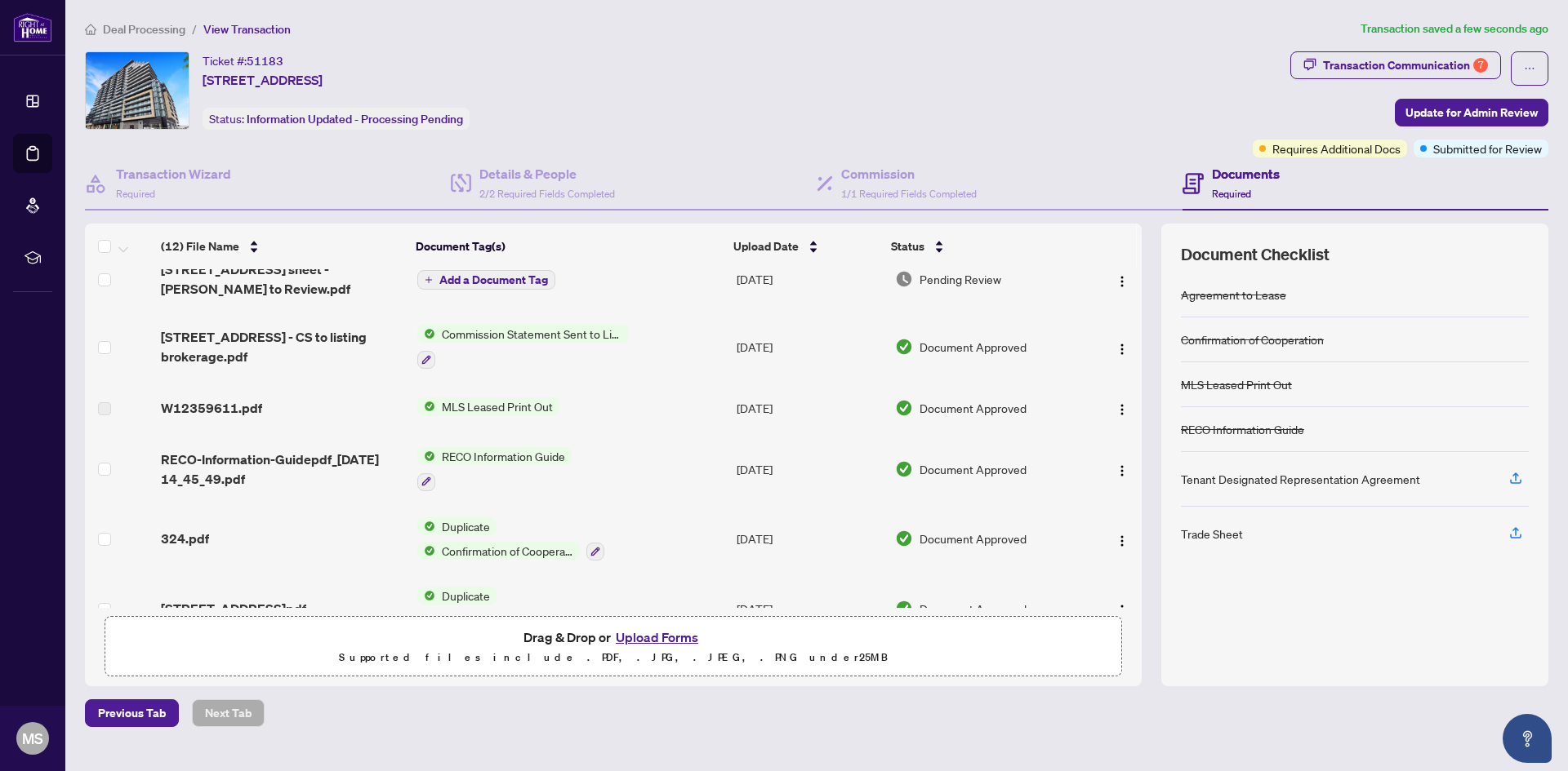
scroll to position [81, 0]
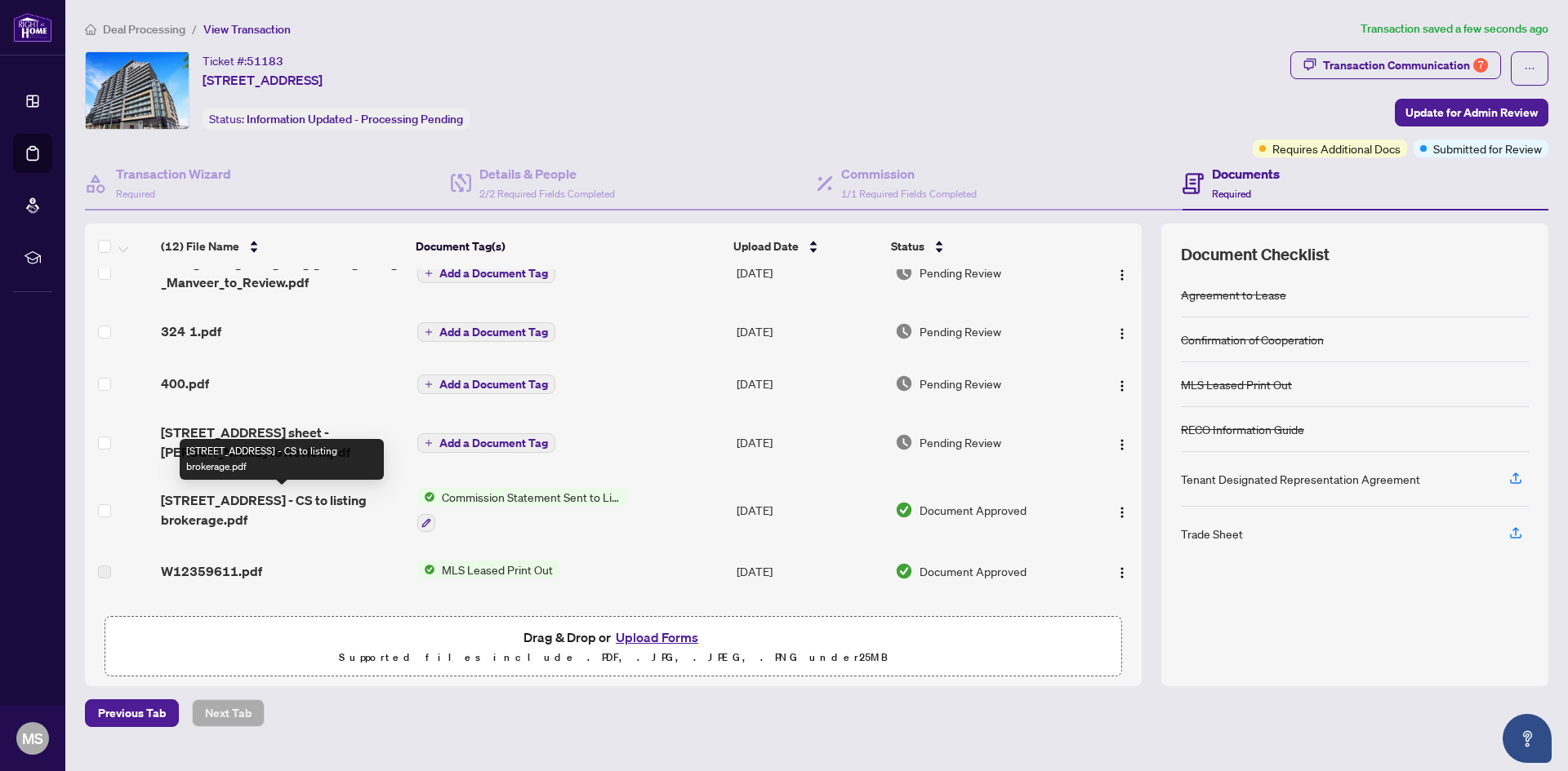
click at [329, 493] on span "[STREET_ADDRESS] - CS to listing brokerage.pdf" at bounding box center [282, 510] width 243 height 39
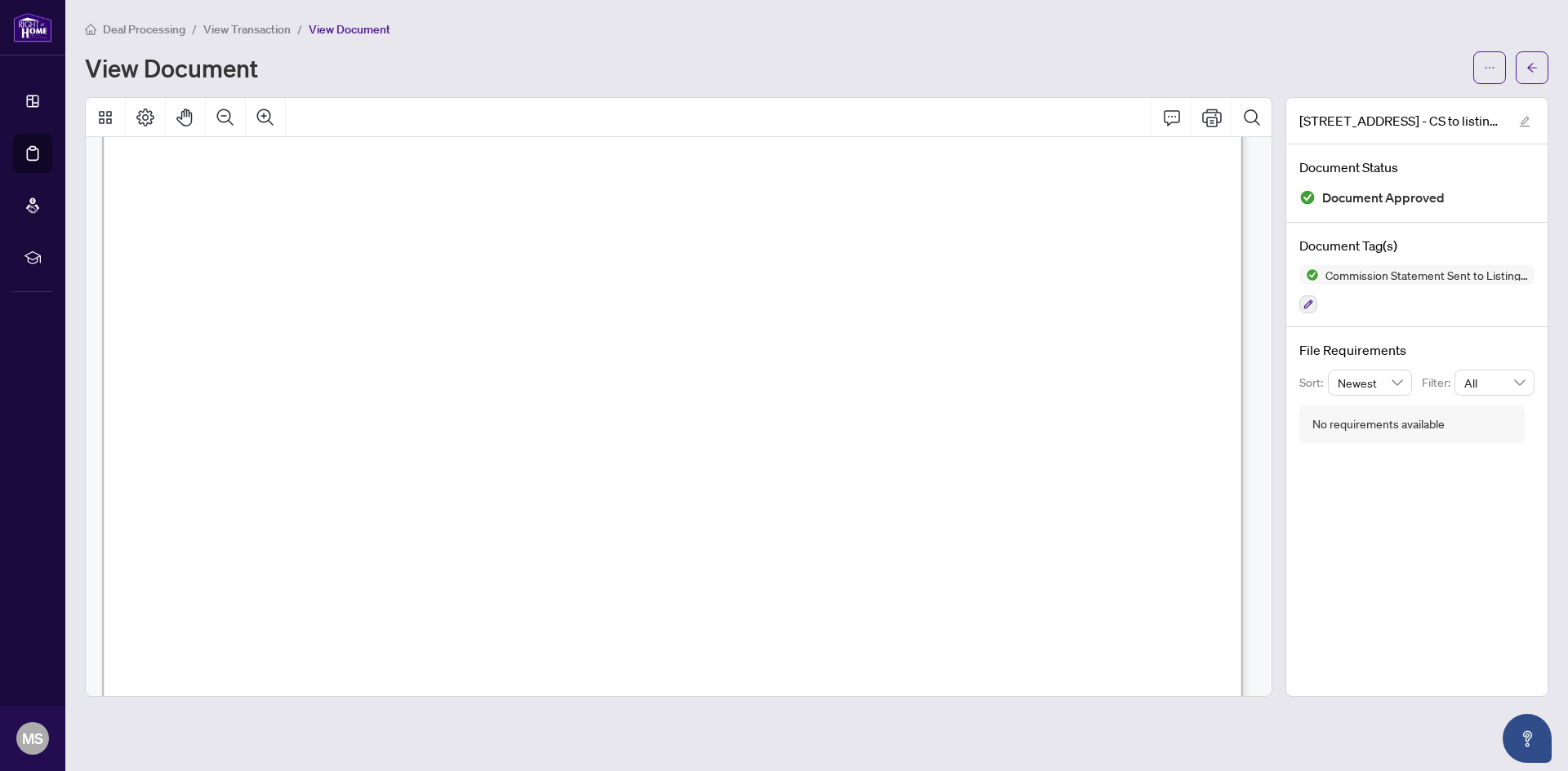
scroll to position [378, 0]
drag, startPoint x: 679, startPoint y: 330, endPoint x: 780, endPoint y: 327, distance: 101.0
drag, startPoint x: 686, startPoint y: 353, endPoint x: 788, endPoint y: 347, distance: 102.2
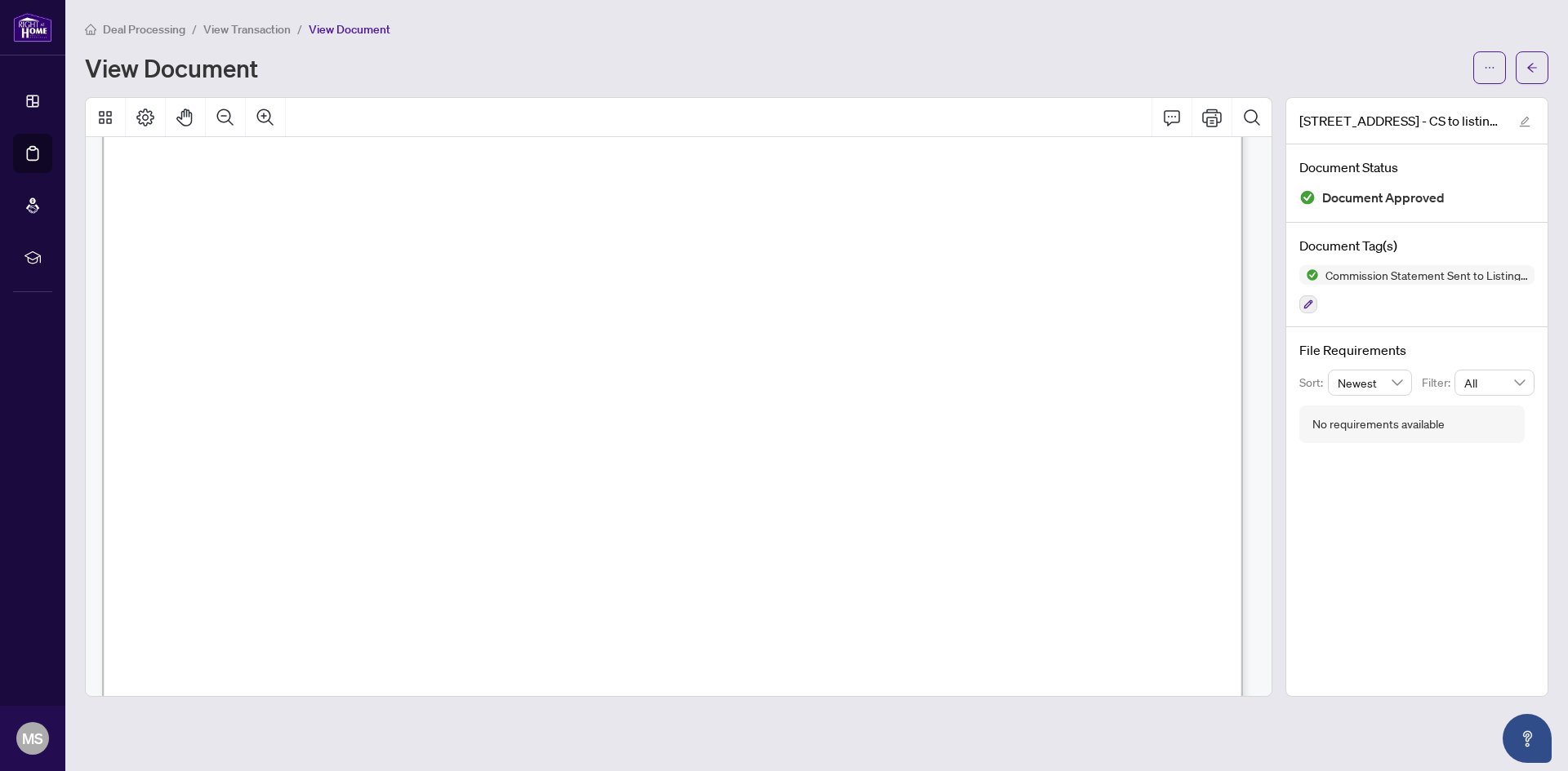
drag, startPoint x: 382, startPoint y: 374, endPoint x: 487, endPoint y: 369, distance: 105.1
click at [455, 369] on span "Harmonized Sales Tax" at bounding box center [365, 377] width 177 height 17
drag, startPoint x: 717, startPoint y: 377, endPoint x: 780, endPoint y: 371, distance: 63.3
click at [780, 371] on span "143.00" at bounding box center [749, 372] width 71 height 19
drag, startPoint x: 666, startPoint y: 400, endPoint x: 781, endPoint y: 397, distance: 115.0
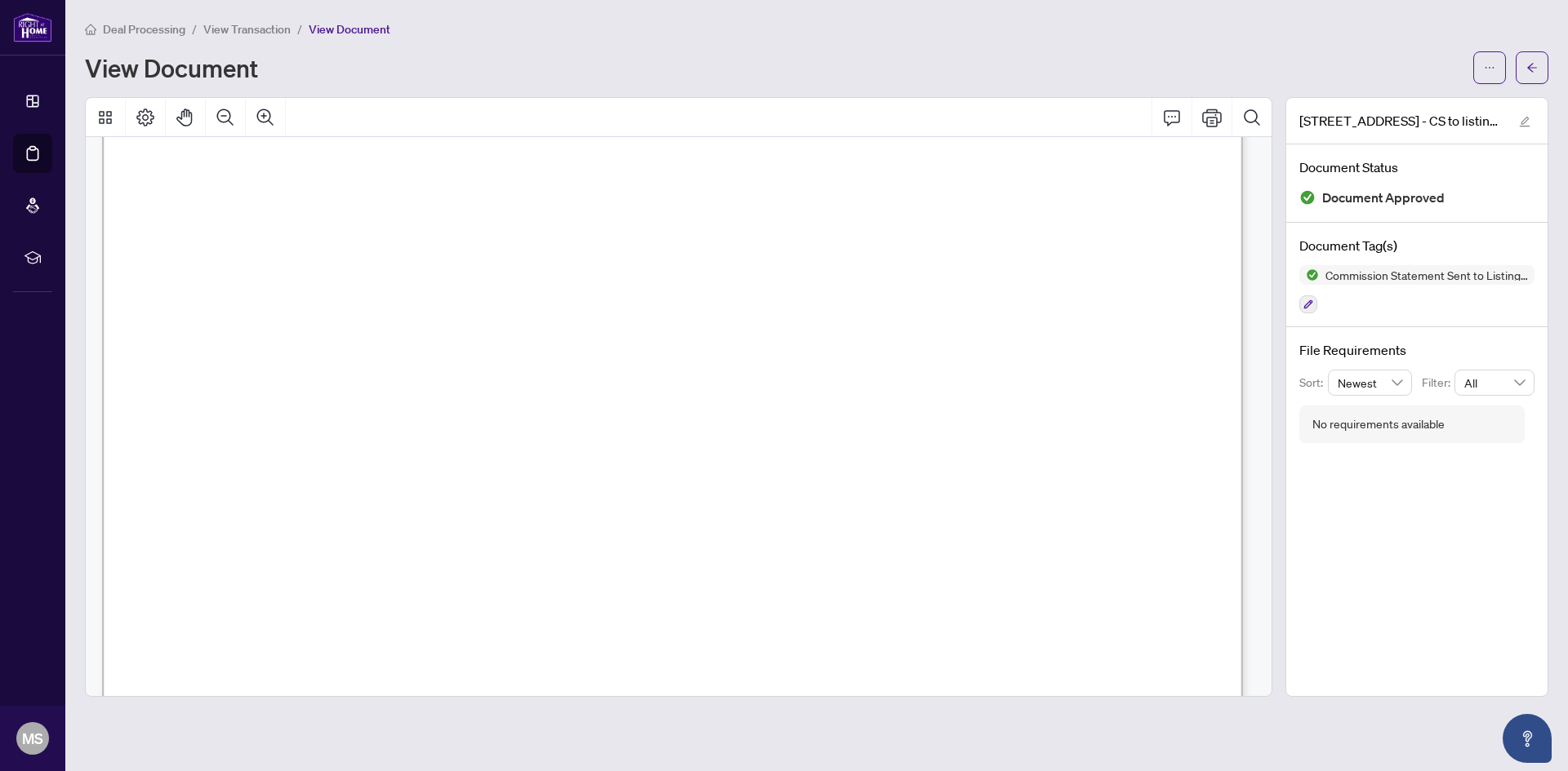
drag, startPoint x: 278, startPoint y: 367, endPoint x: 339, endPoint y: 377, distance: 61.8
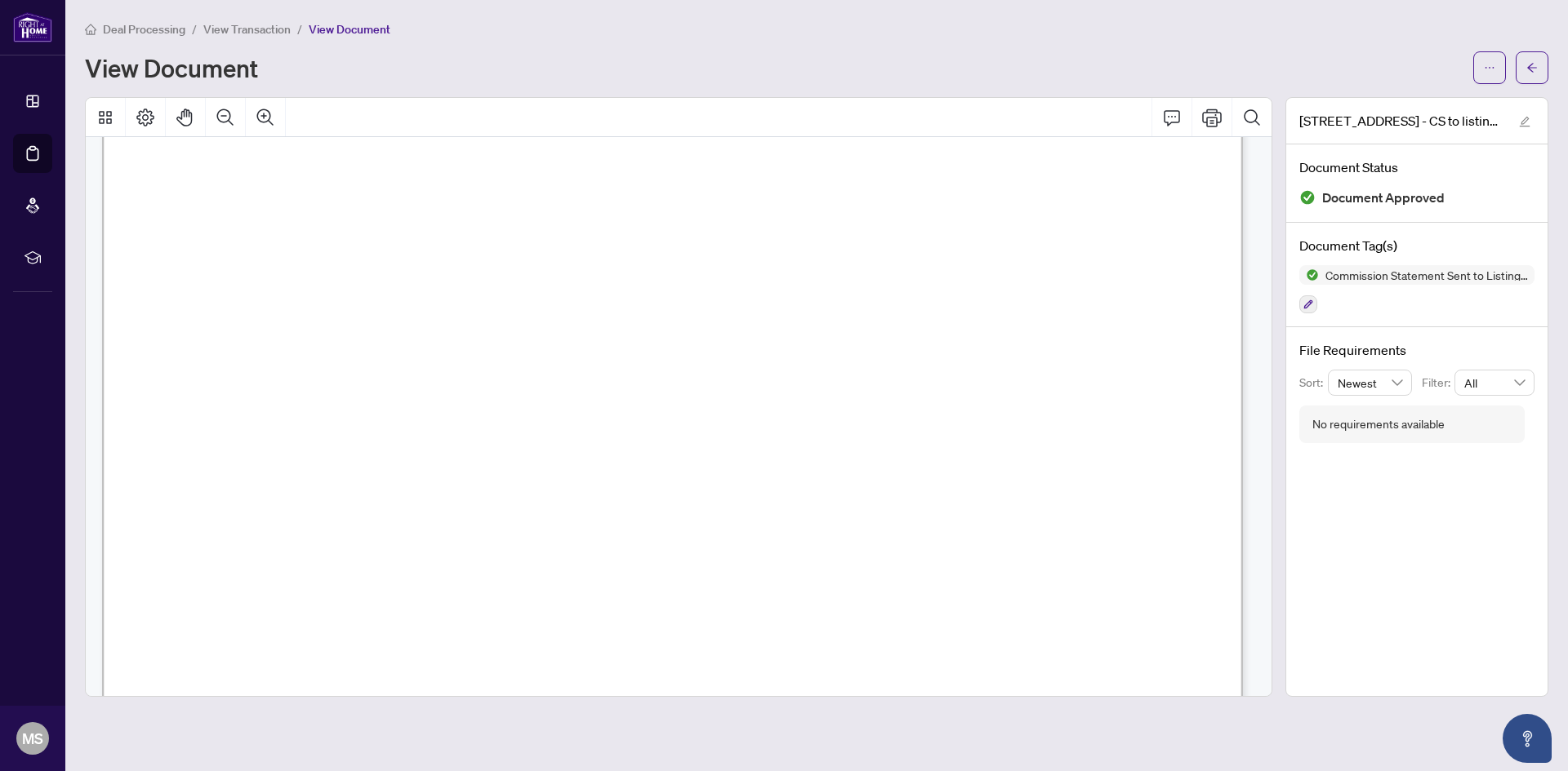
click at [168, 24] on span "Deal Processing" at bounding box center [144, 29] width 82 height 14
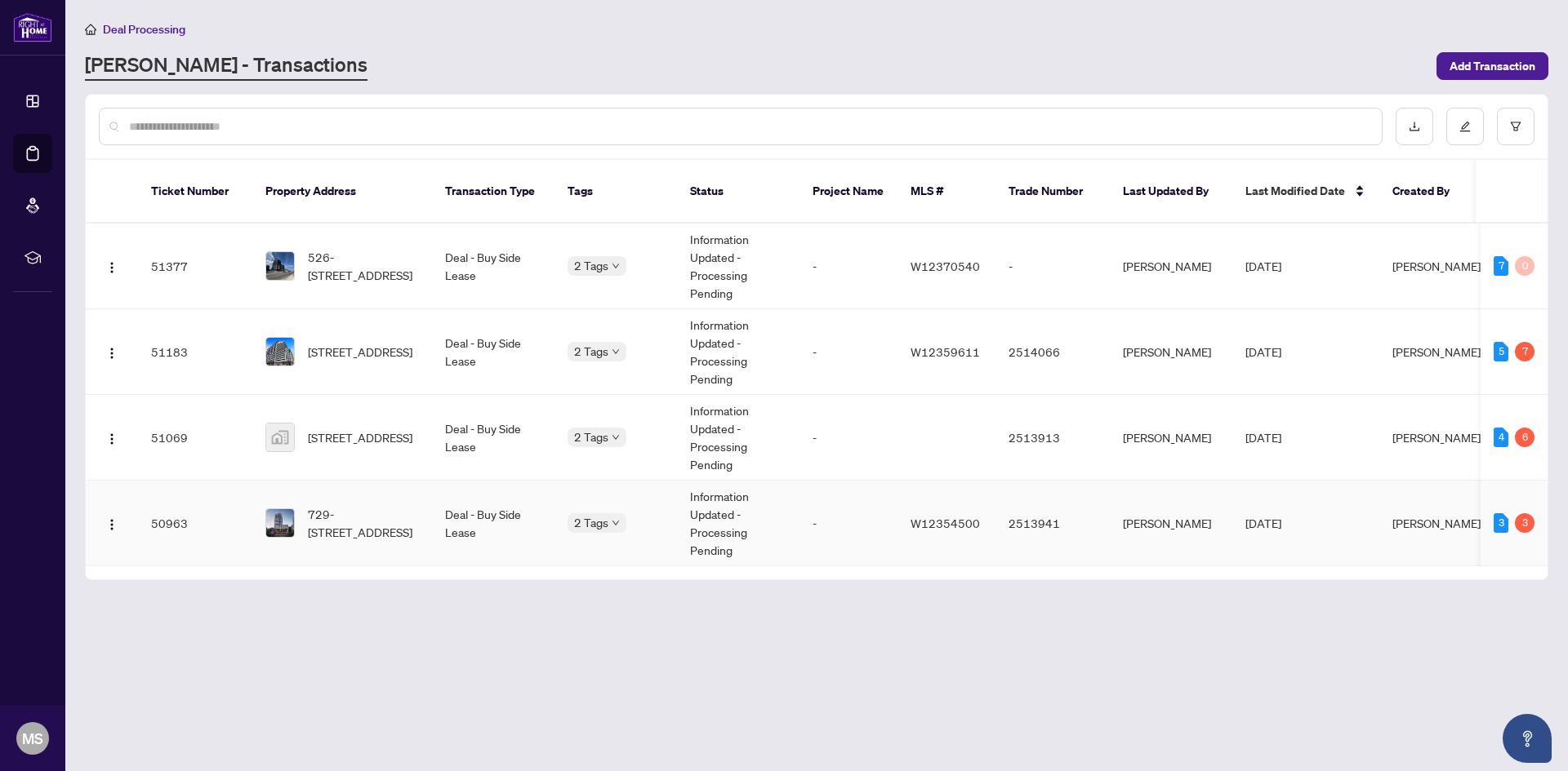
click at [420, 521] on td "729-[STREET_ADDRESS]" at bounding box center [342, 524] width 179 height 86
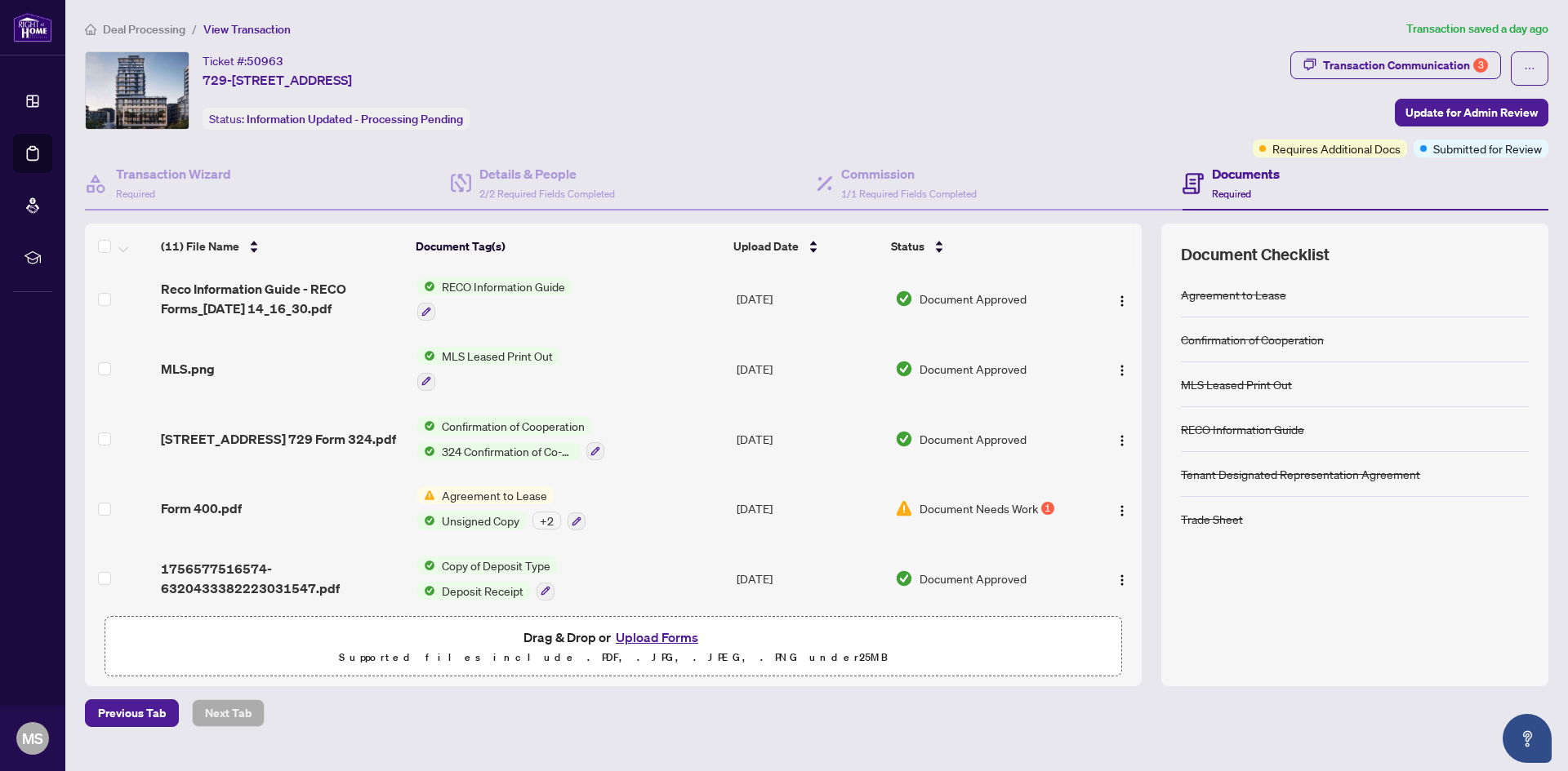
scroll to position [428, 0]
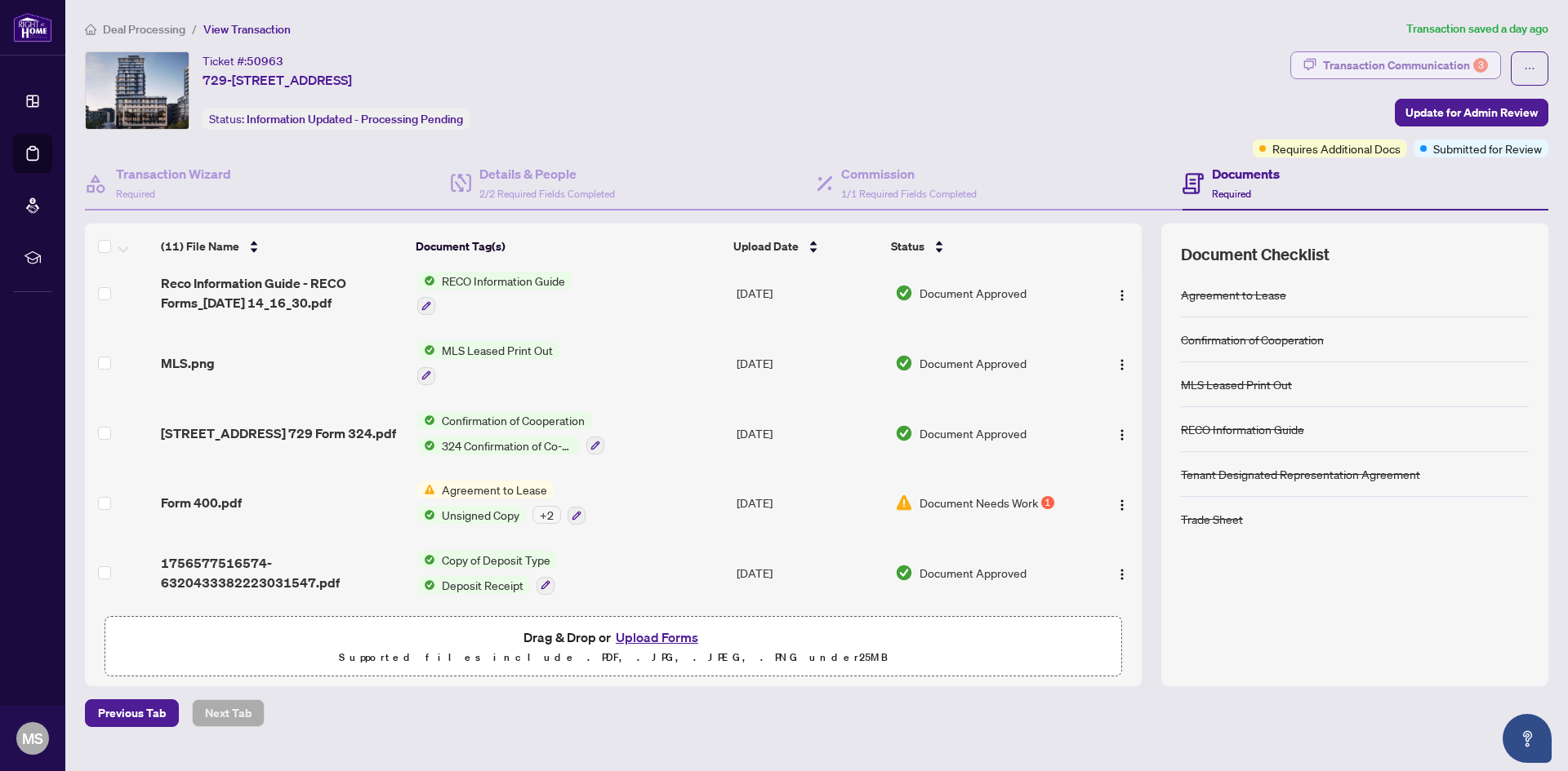
click at [1414, 67] on div "Transaction Communication 3" at bounding box center [1405, 65] width 165 height 26
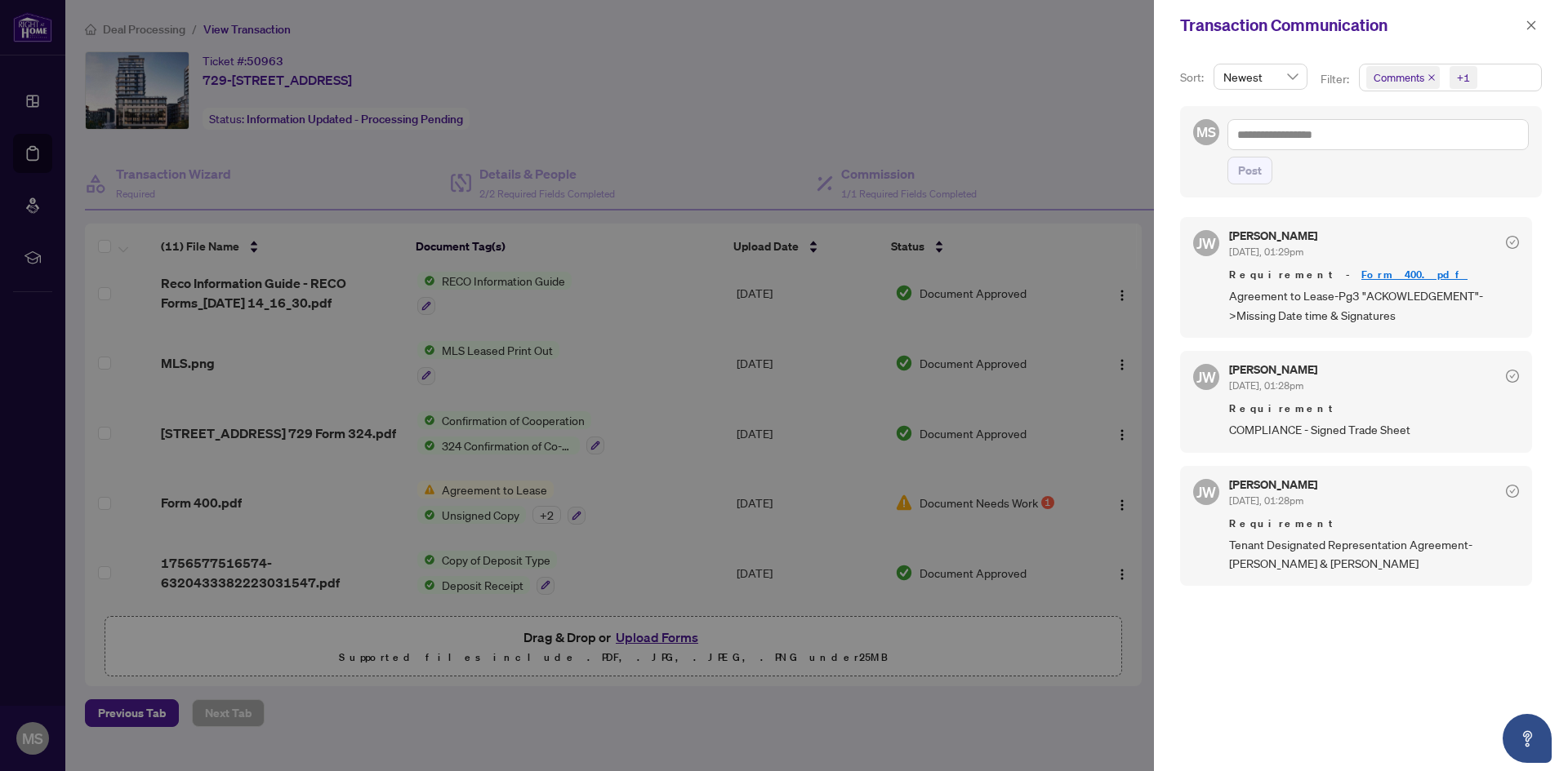
click at [952, 91] on div at bounding box center [784, 386] width 1568 height 771
click at [882, 122] on div at bounding box center [784, 386] width 1568 height 771
click at [1530, 31] on span "button" at bounding box center [1531, 25] width 12 height 26
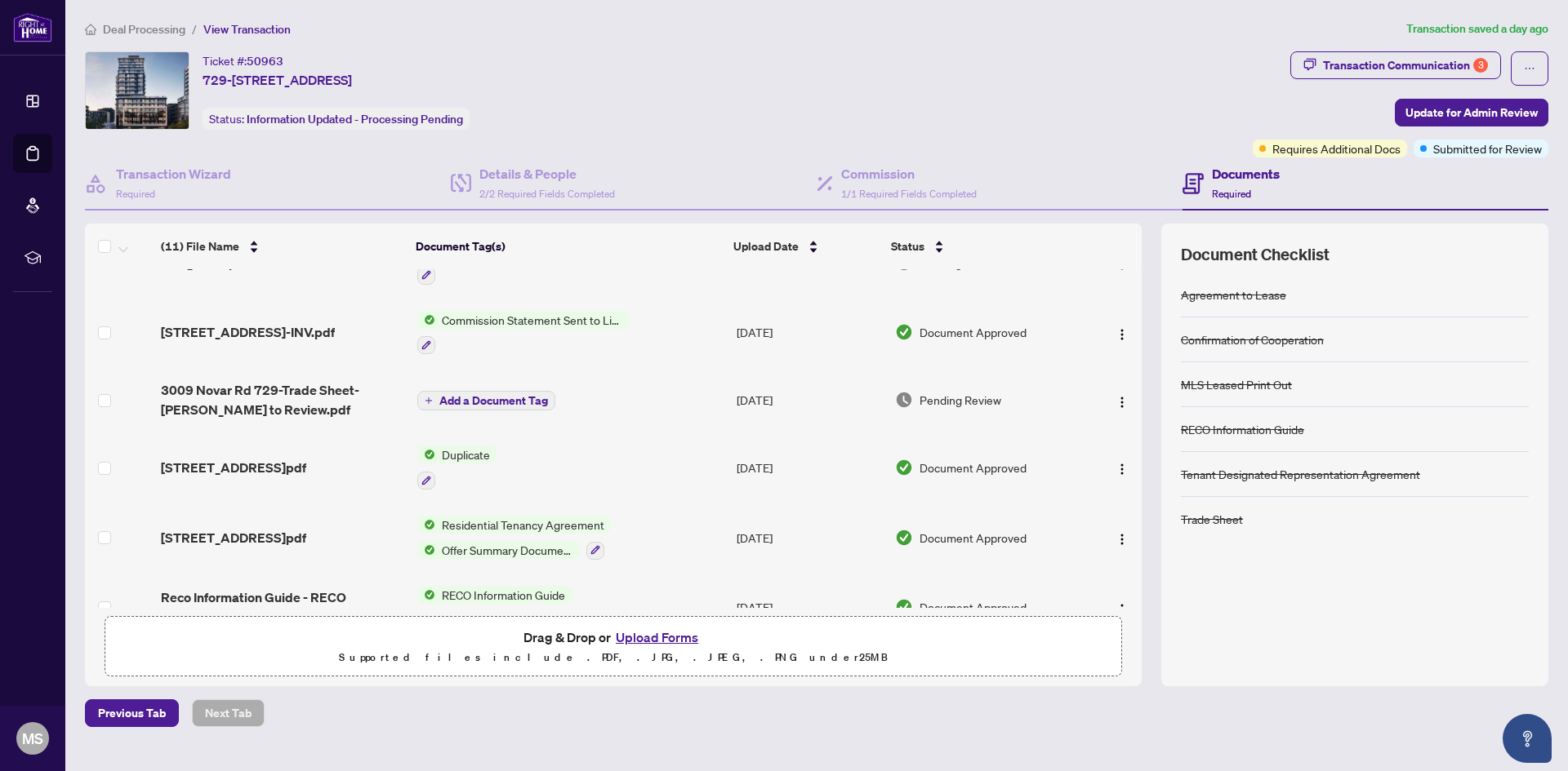
scroll to position [0, 0]
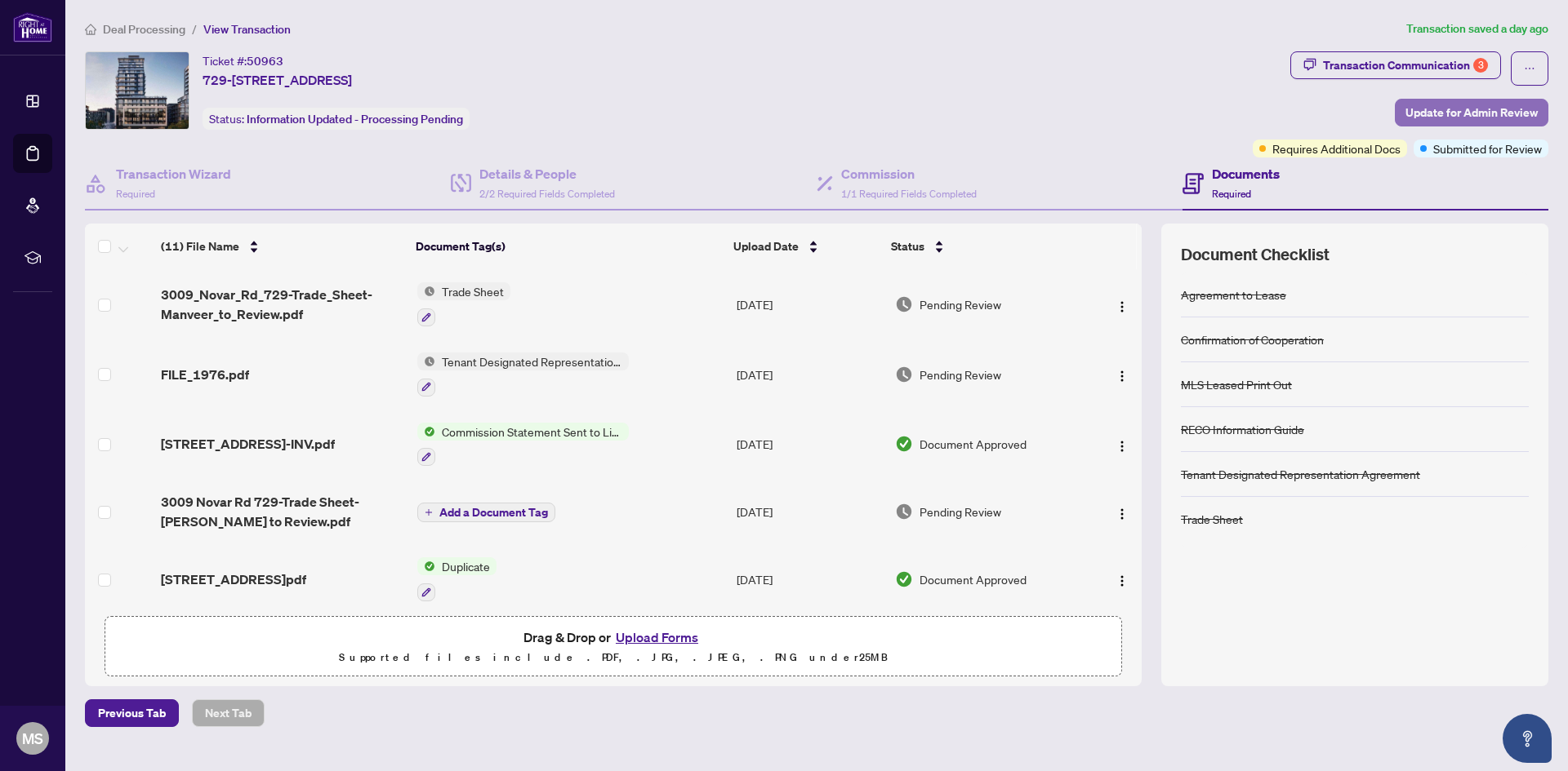
click at [1431, 109] on span "Update for Admin Review" at bounding box center [1472, 112] width 132 height 26
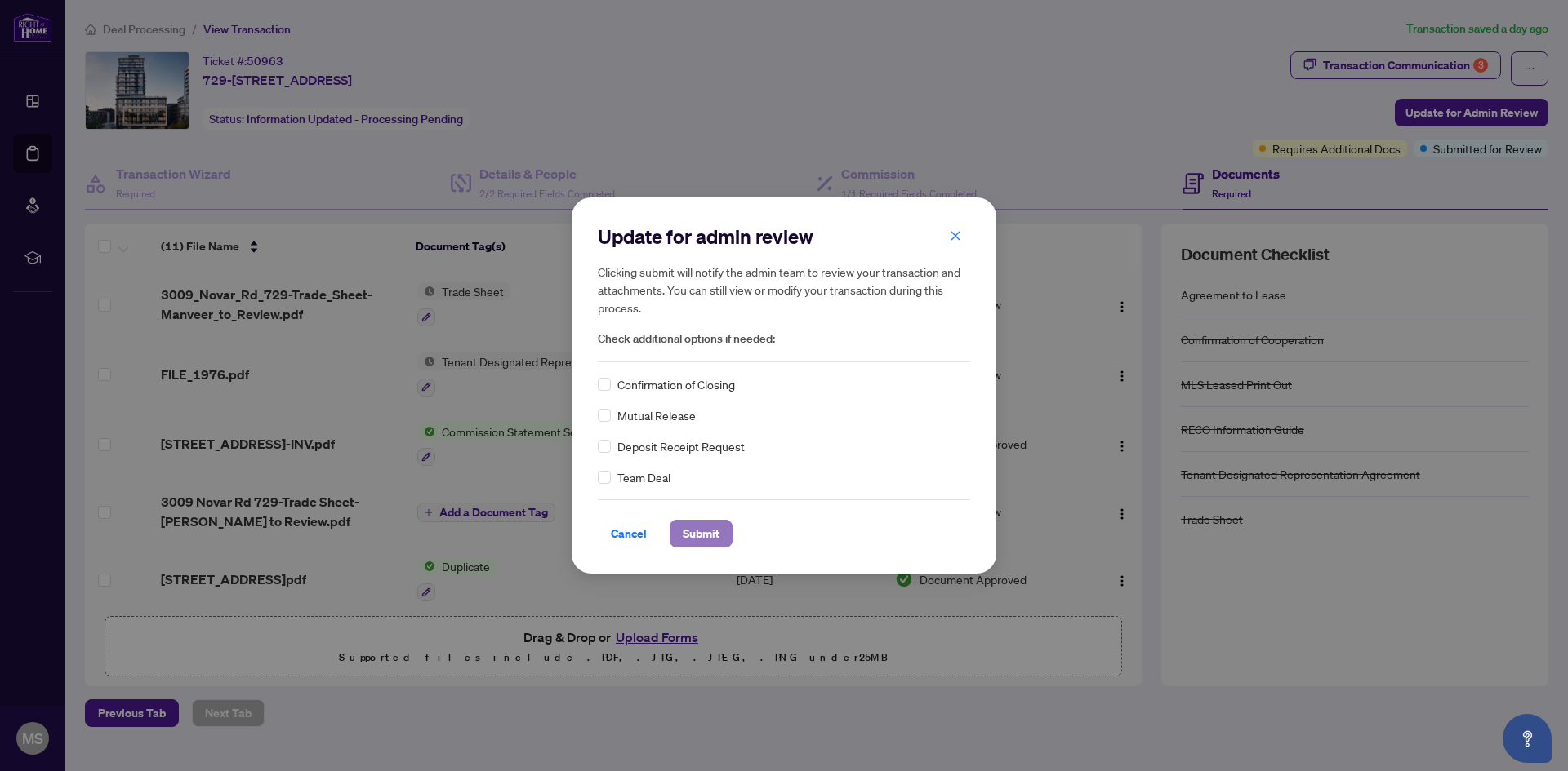
click at [714, 540] on span "Submit" at bounding box center [701, 534] width 37 height 26
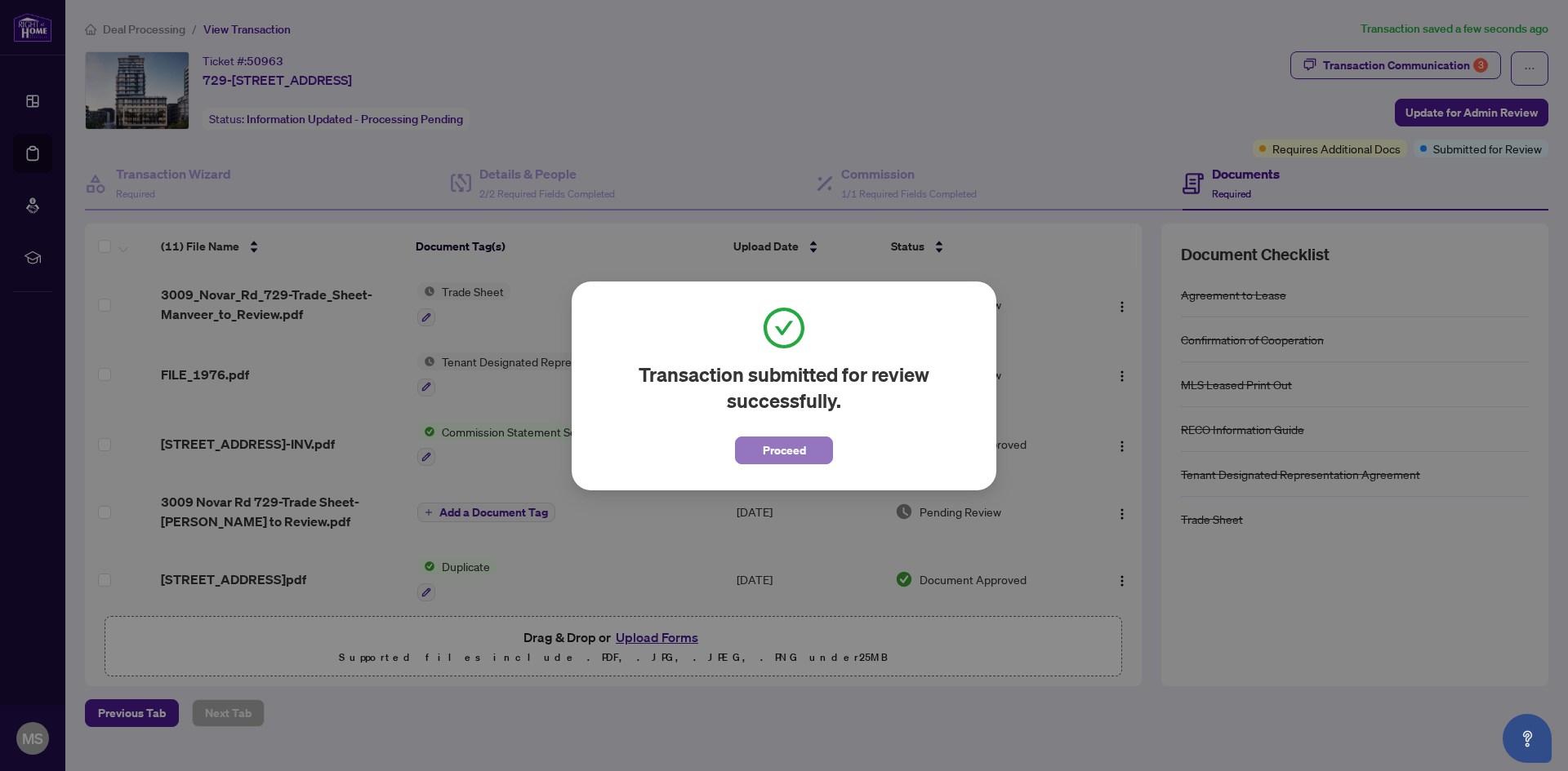
click at [784, 447] on span "Proceed" at bounding box center [784, 450] width 43 height 26
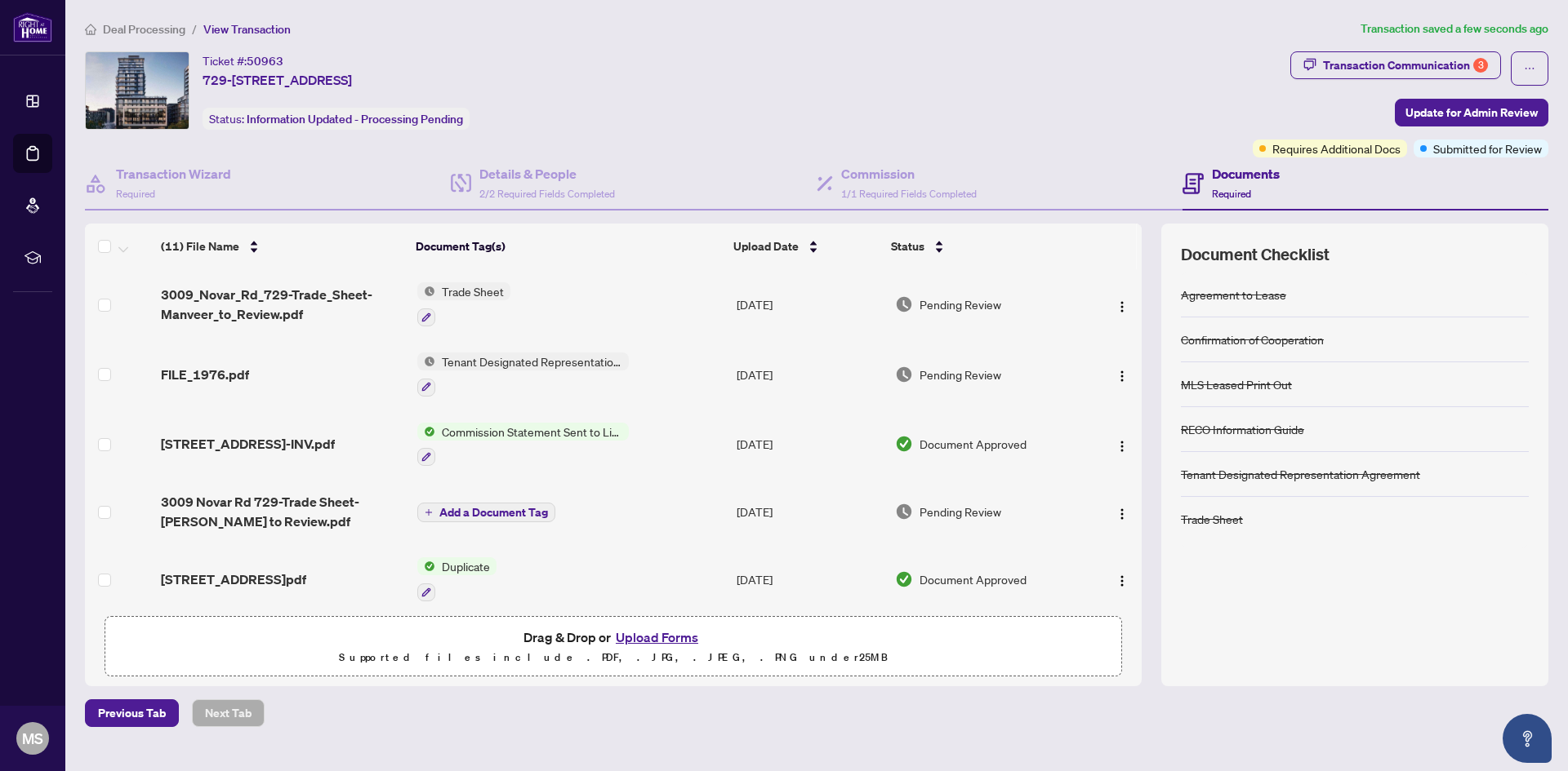
click at [170, 29] on span "Deal Processing" at bounding box center [144, 29] width 82 height 14
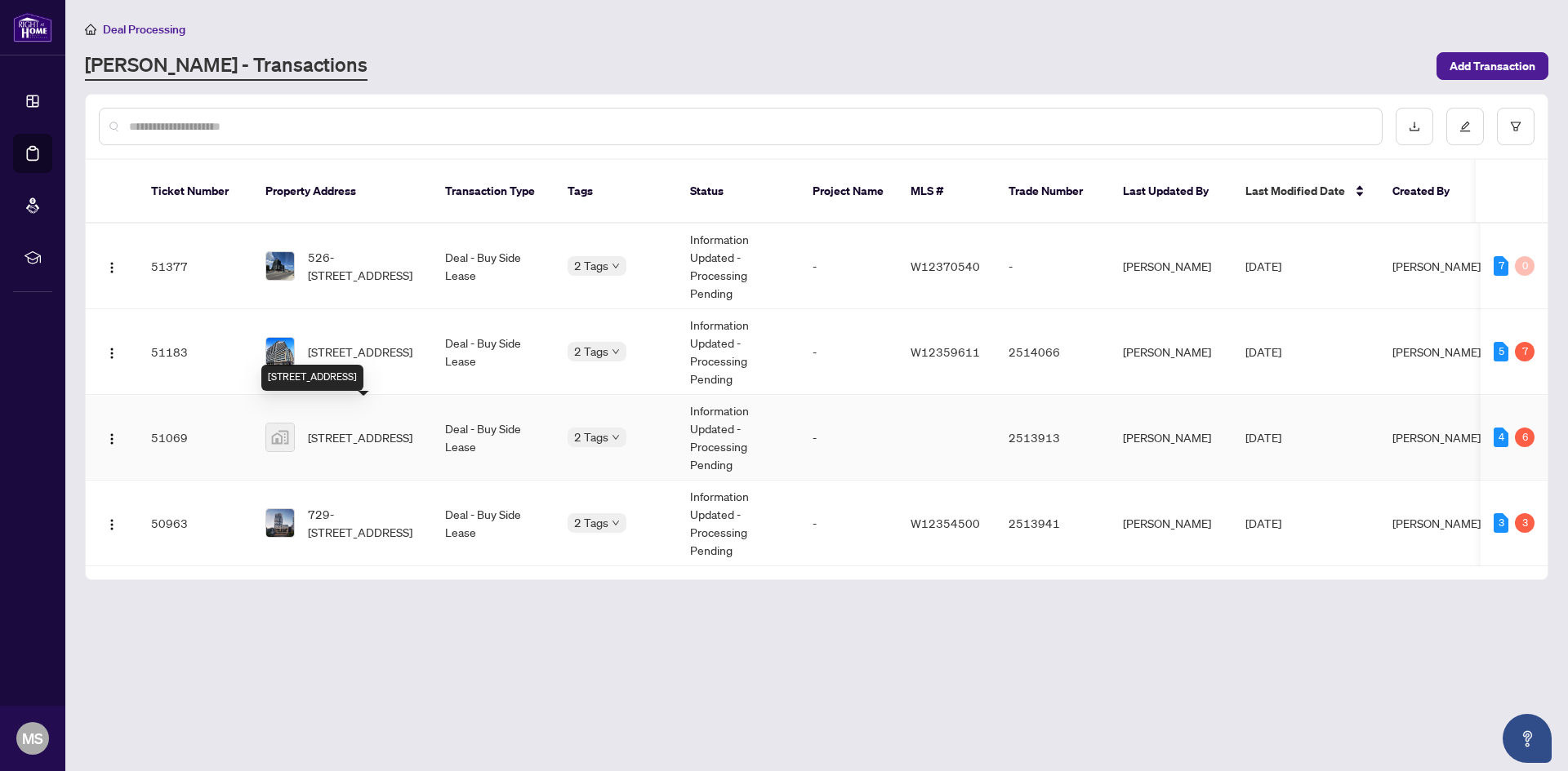
click at [410, 428] on span "[STREET_ADDRESS]" at bounding box center [360, 437] width 104 height 18
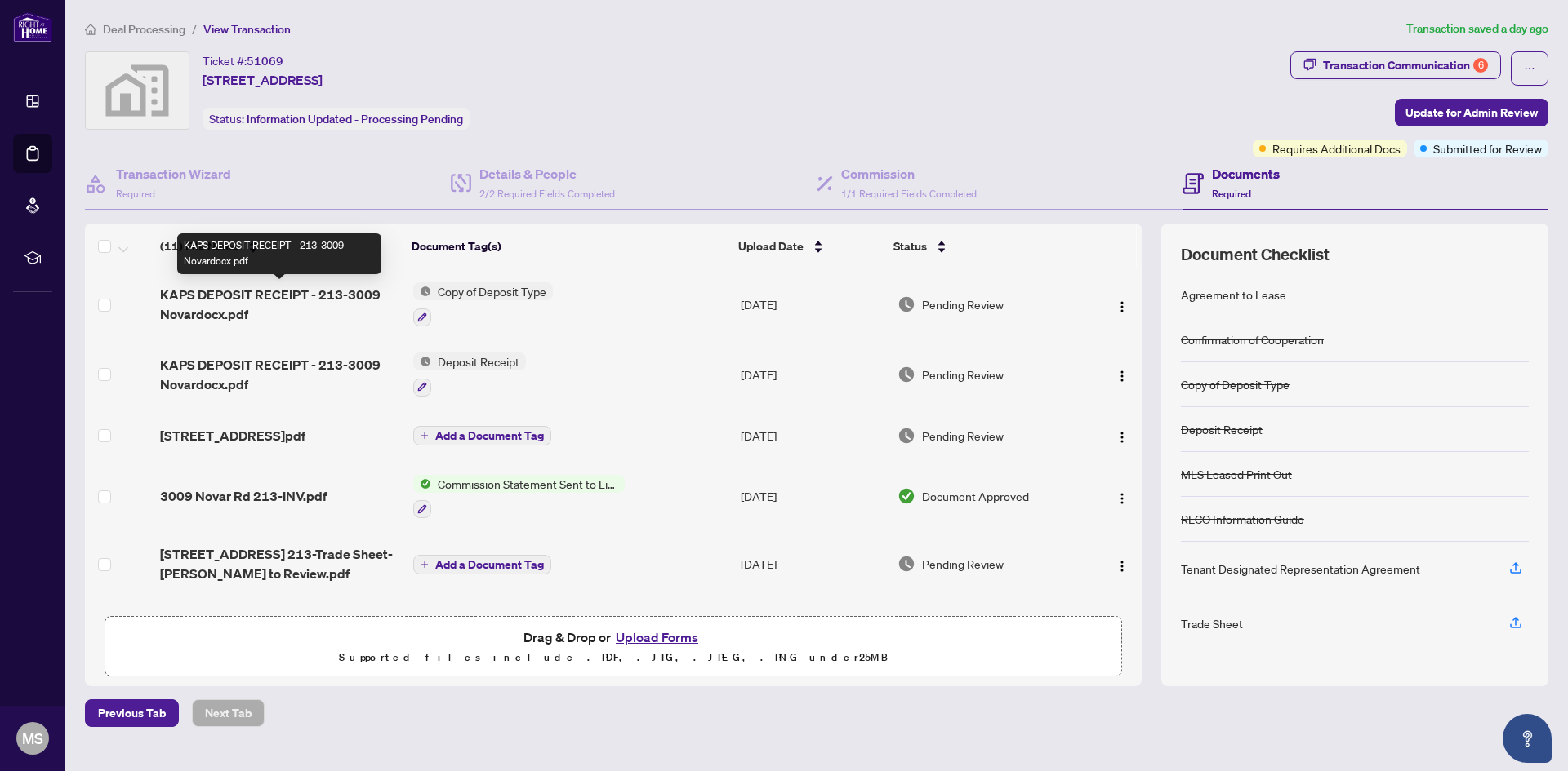
click at [261, 286] on span "KAPS DEPOSIT RECEIPT - 213-3009 Novardocx.pdf" at bounding box center [279, 304] width 240 height 39
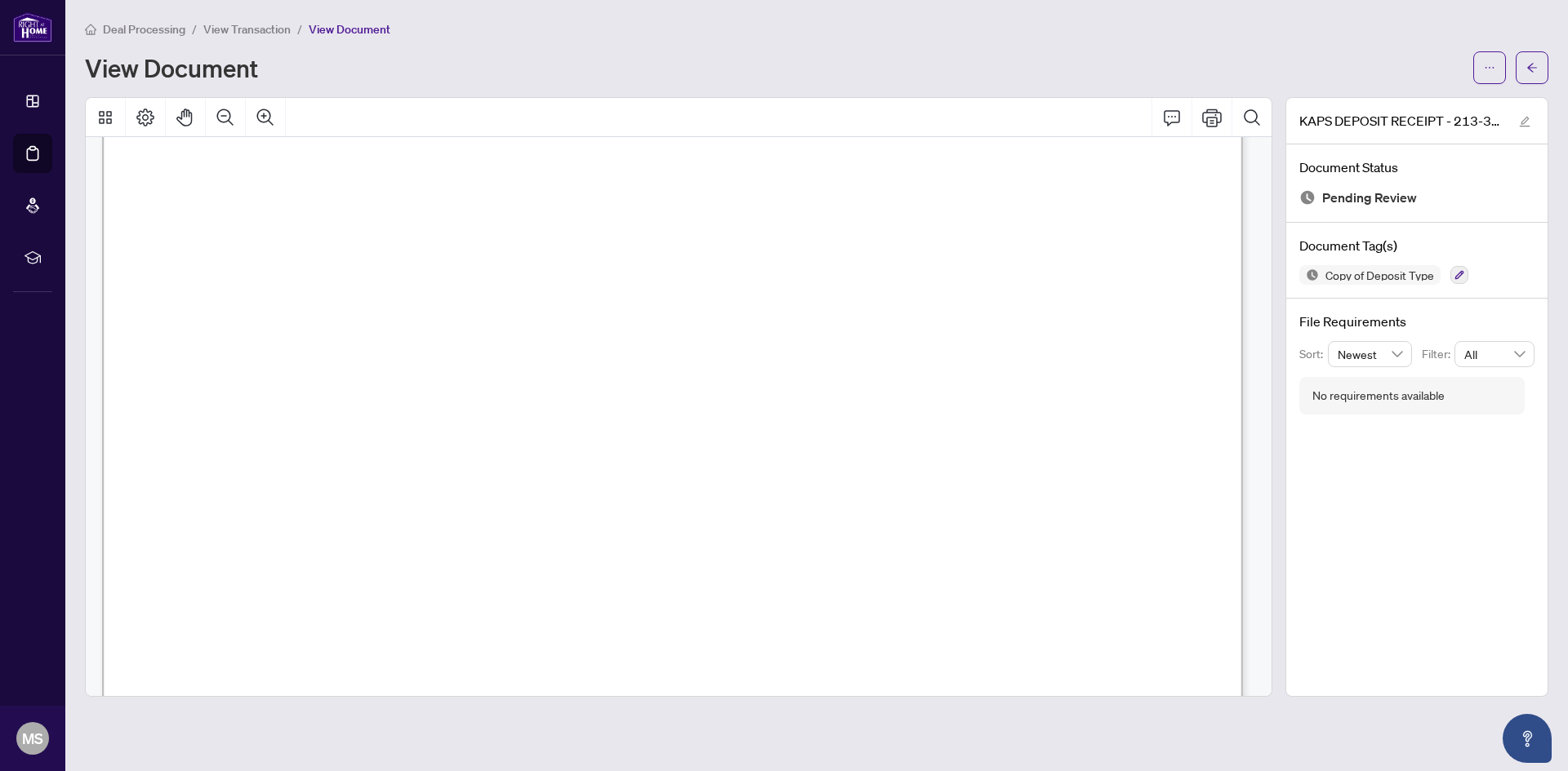
scroll to position [460, 0]
click at [248, 23] on span "View Transaction" at bounding box center [247, 29] width 88 height 14
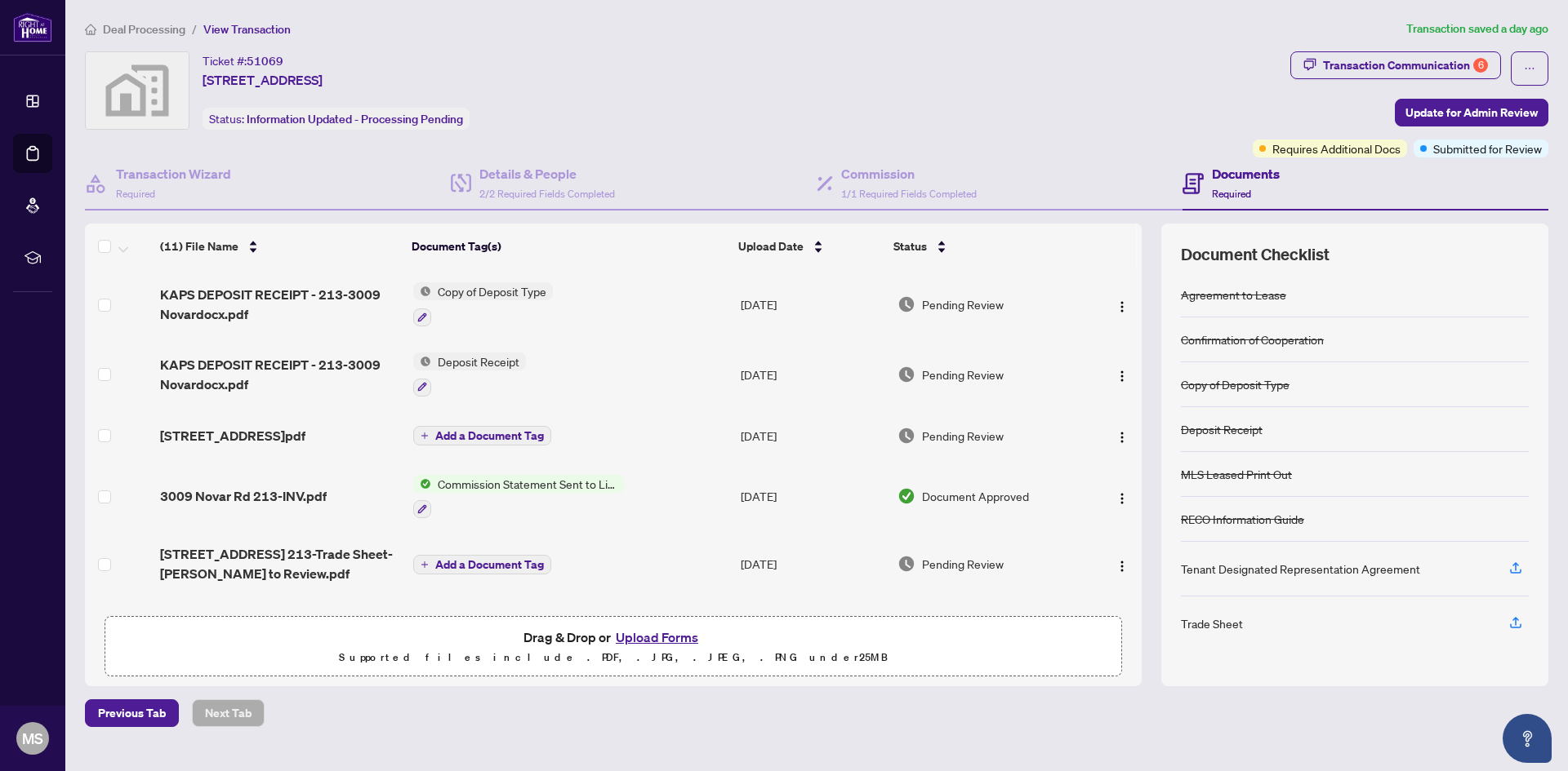
click at [163, 26] on span "Deal Processing" at bounding box center [144, 29] width 82 height 14
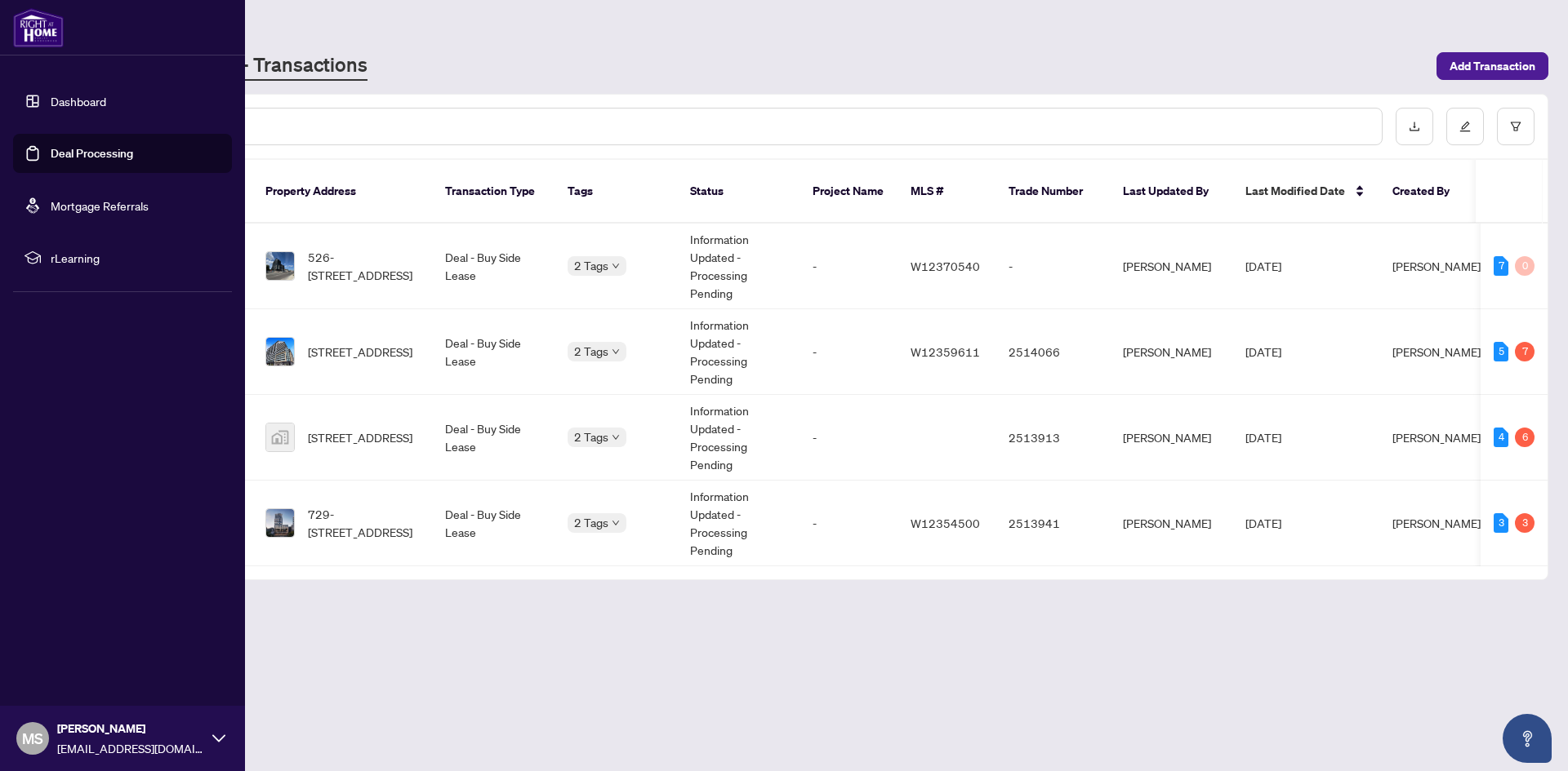
click at [106, 94] on link "Dashboard" at bounding box center [79, 101] width 55 height 14
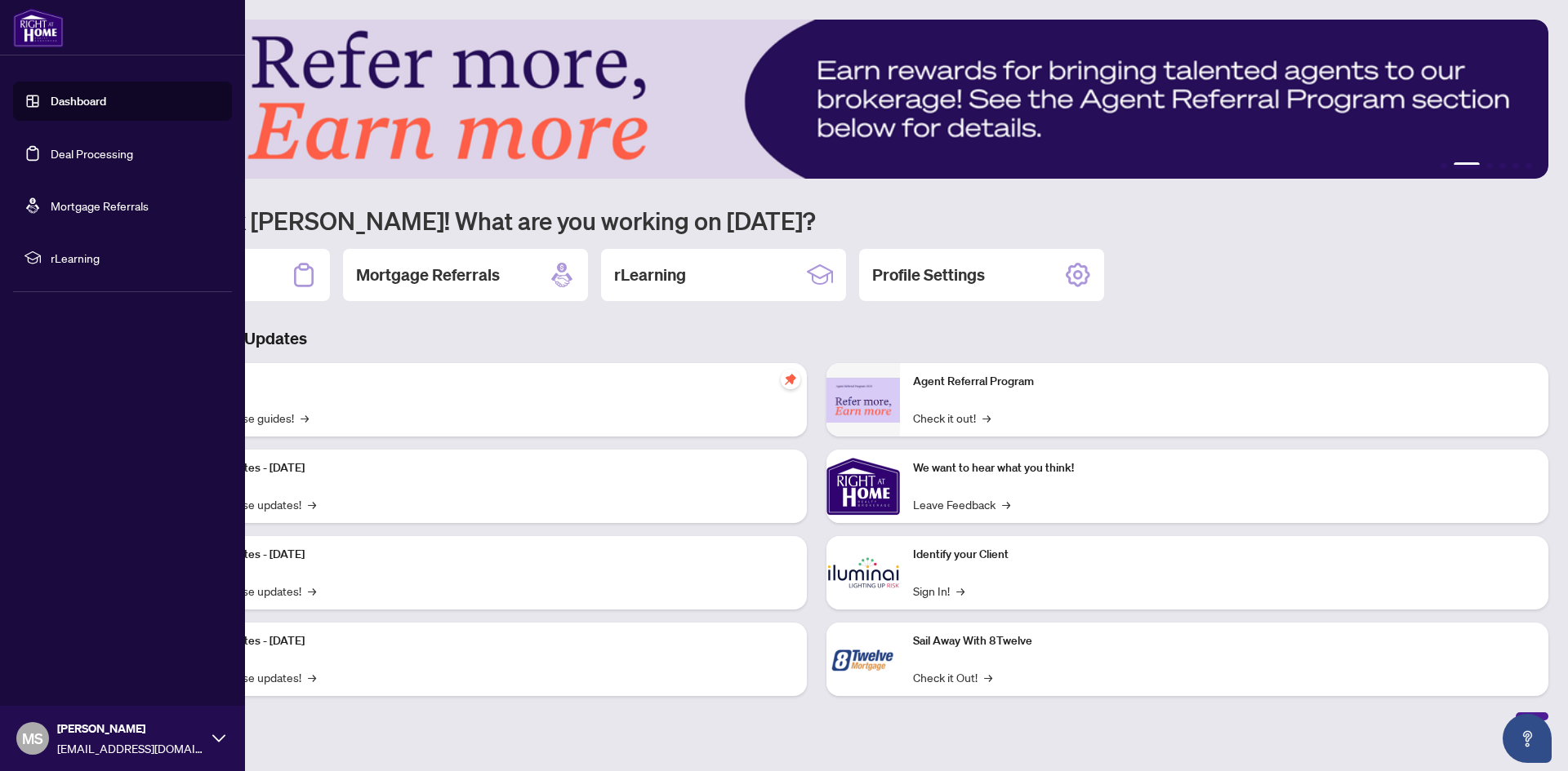
click at [129, 146] on link "Deal Processing" at bounding box center [92, 153] width 82 height 14
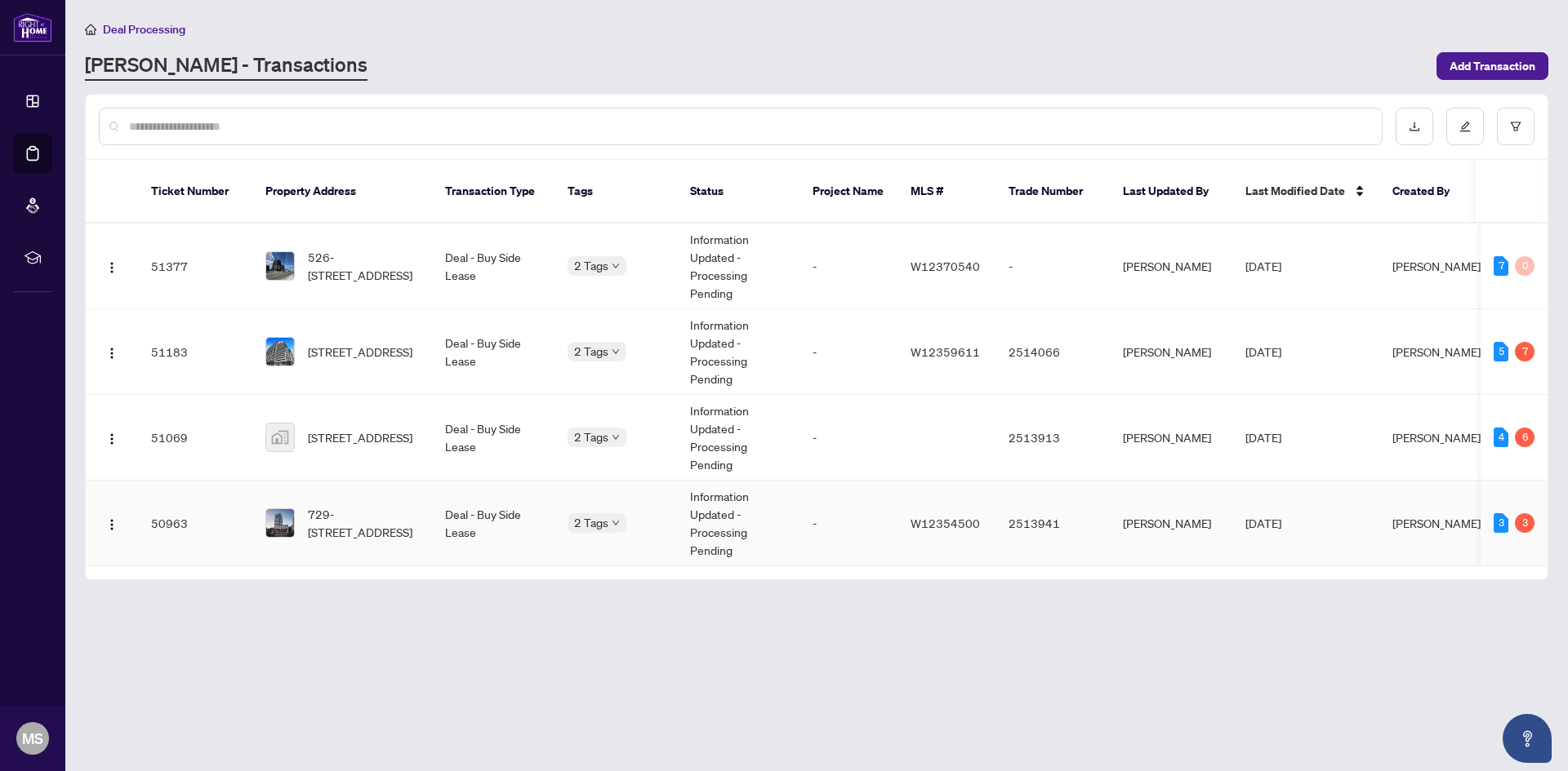
click at [884, 518] on td "-" at bounding box center [848, 524] width 98 height 86
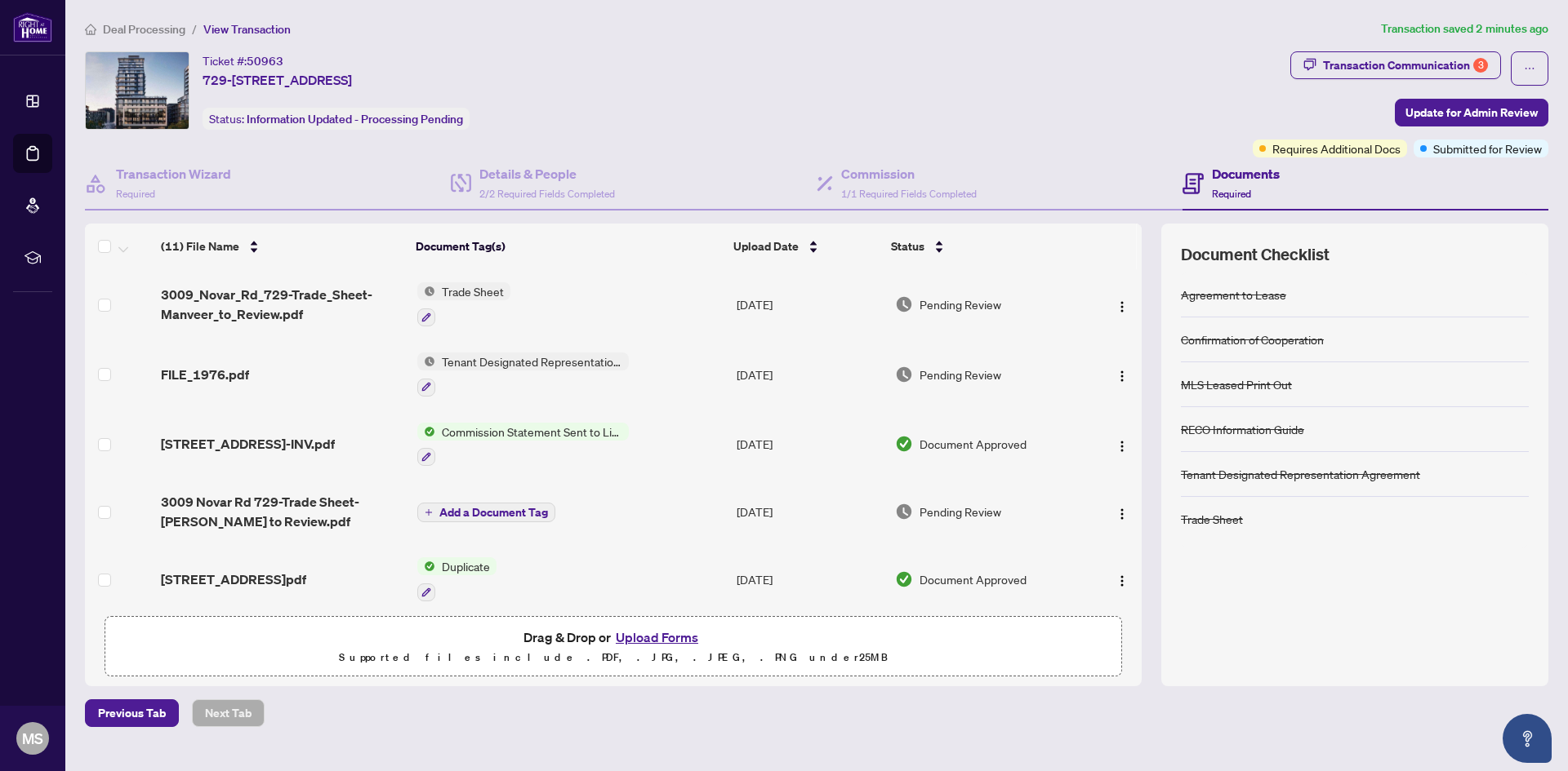
click at [553, 435] on span "Commission Statement Sent to Listing Brokerage" at bounding box center [532, 432] width 194 height 18
click at [509, 519] on span "Commission Statement Sent to Listing Brokerage" at bounding box center [530, 520] width 244 height 36
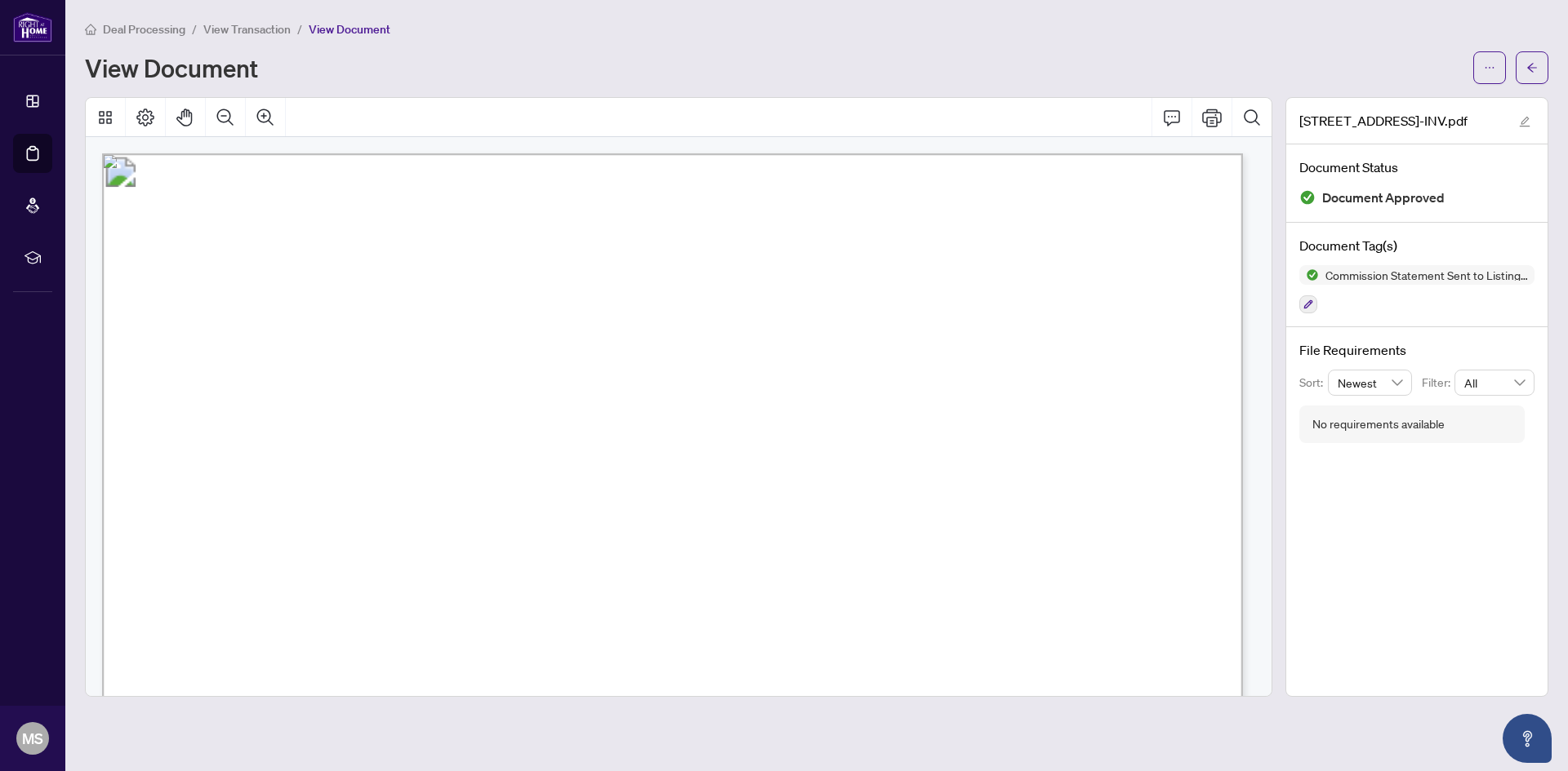
click at [137, 26] on span "Deal Processing" at bounding box center [144, 29] width 82 height 14
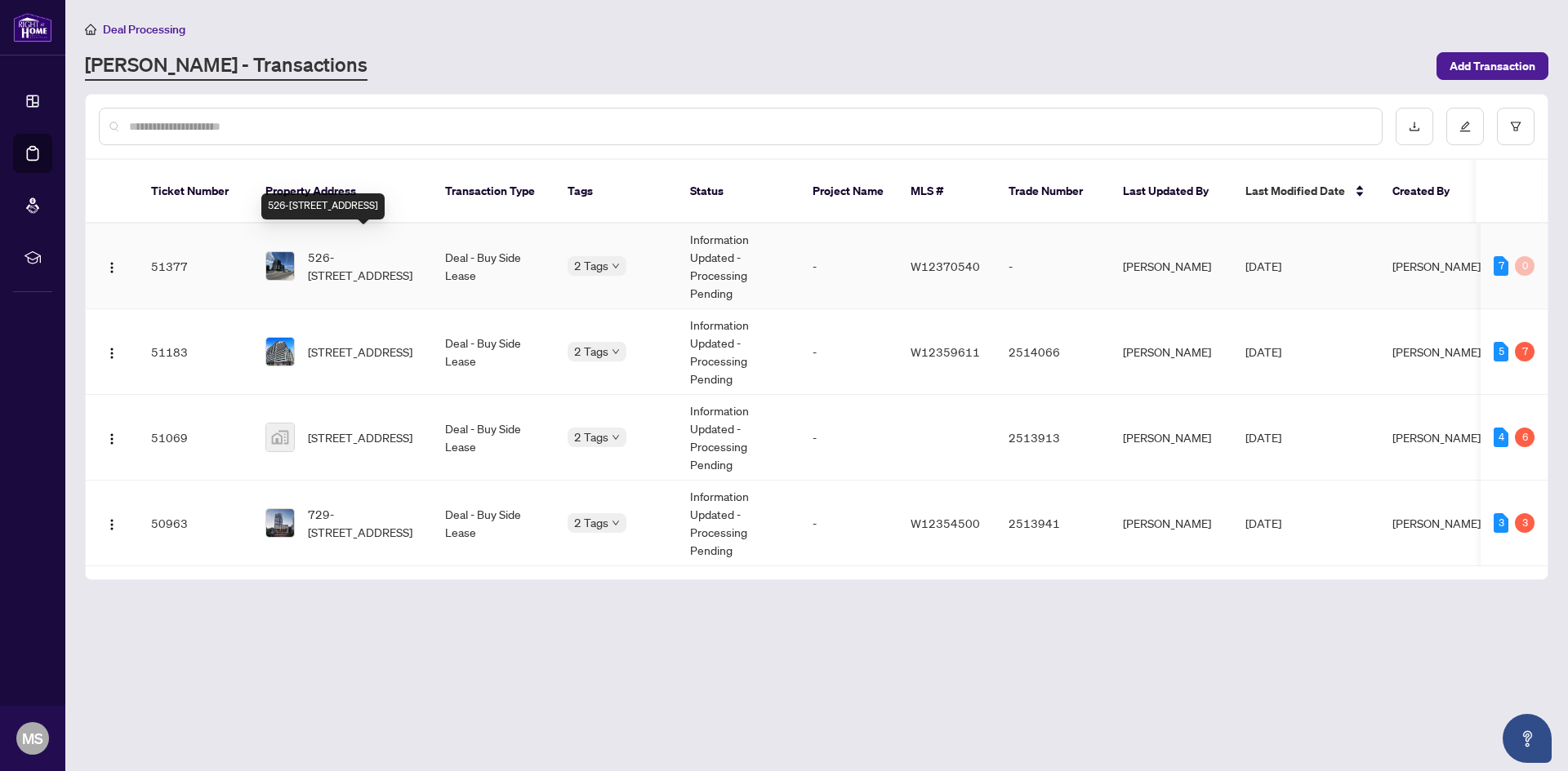
click at [380, 248] on span "526-[STREET_ADDRESS]" at bounding box center [363, 266] width 111 height 36
